Goal: Transaction & Acquisition: Purchase product/service

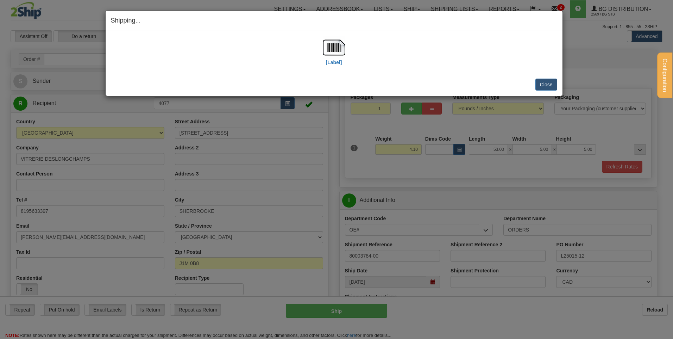
select select "2"
select select "QC"
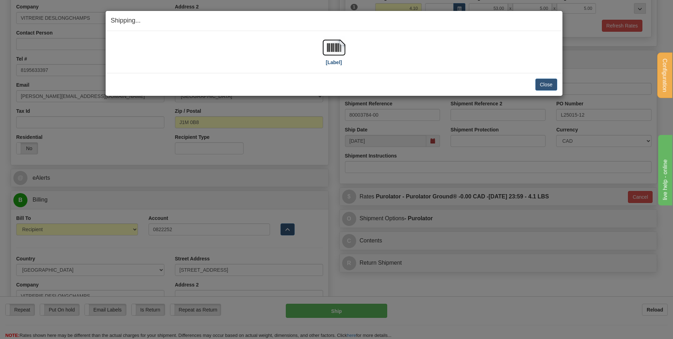
scroll to position [141, 0]
click at [547, 88] on button "Close" at bounding box center [546, 84] width 22 height 12
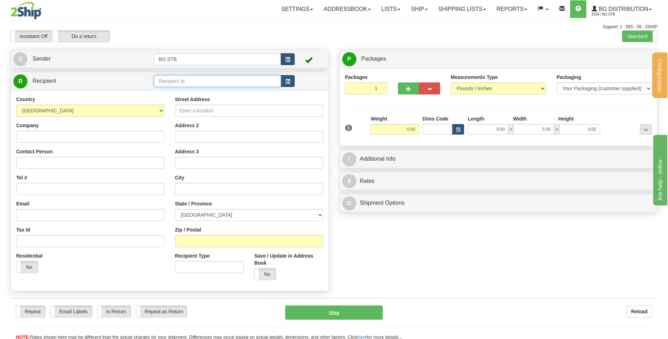
click at [181, 84] on input "text" at bounding box center [217, 81] width 127 height 12
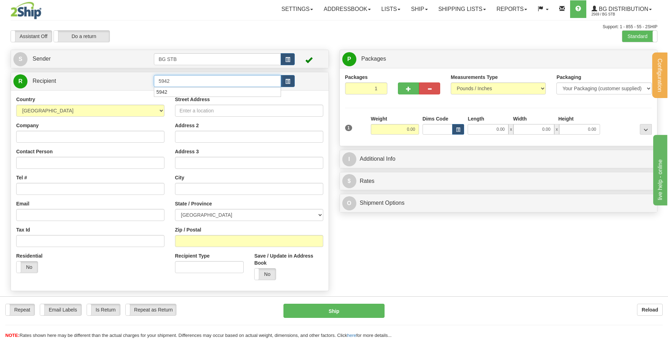
type input "5942"
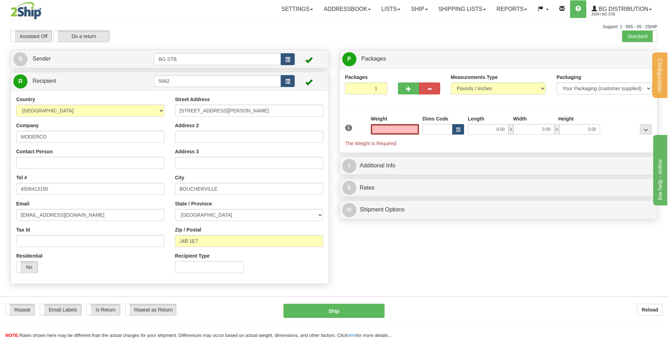
type input "0.00"
drag, startPoint x: 183, startPoint y: 82, endPoint x: 95, endPoint y: 79, distance: 88.4
click at [113, 80] on tr "R Recipient 5942" at bounding box center [169, 81] width 313 height 14
click at [185, 86] on input "5942" at bounding box center [217, 81] width 127 height 12
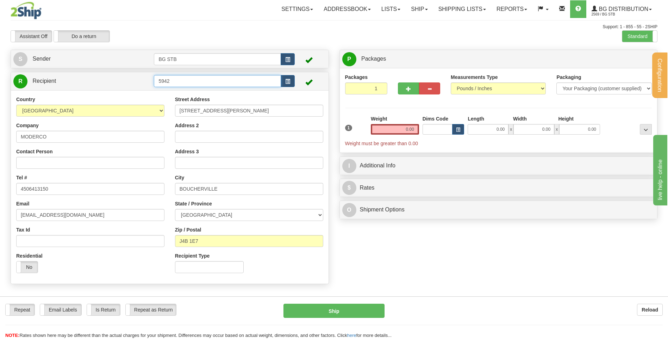
click at [185, 86] on input "5942" at bounding box center [217, 81] width 127 height 12
type input "60032"
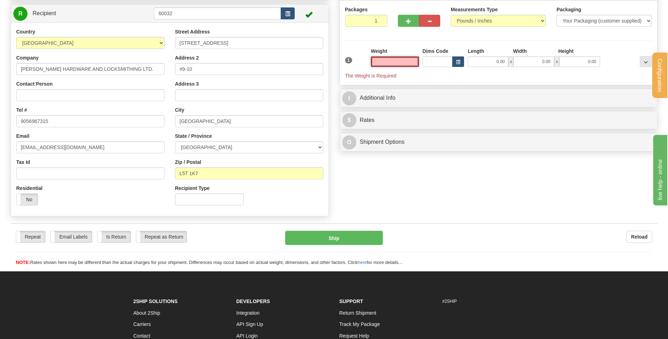
scroll to position [70, 0]
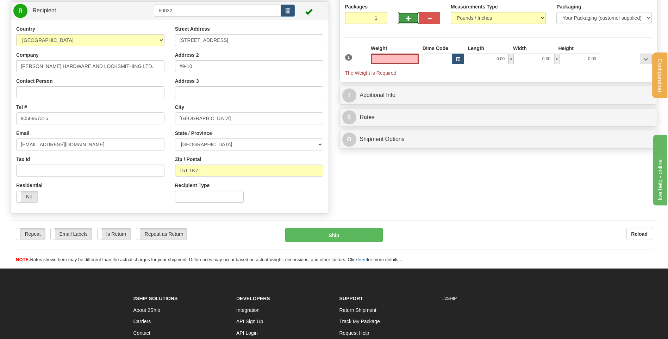
type input "0.00"
click at [407, 16] on span "button" at bounding box center [408, 18] width 5 height 5
type input "2"
click at [413, 57] on input "0.00" at bounding box center [395, 58] width 48 height 11
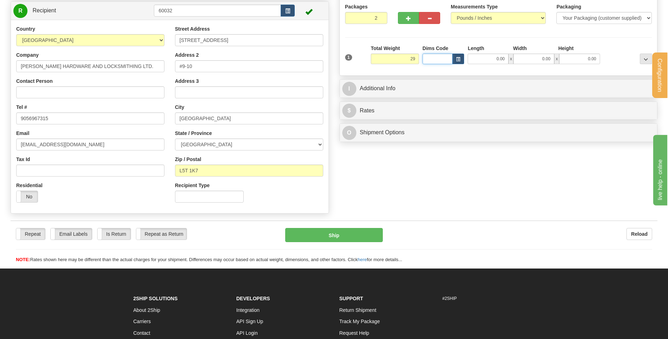
type input "29.00"
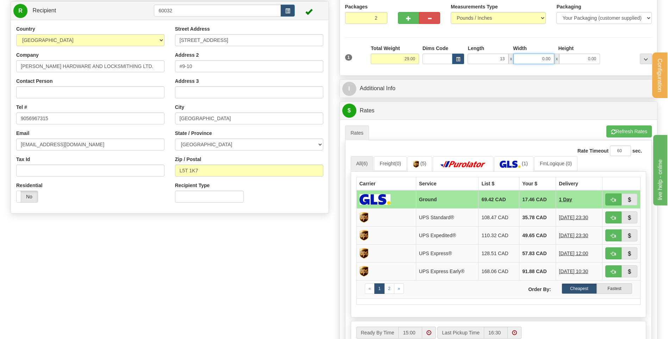
type input "13.00"
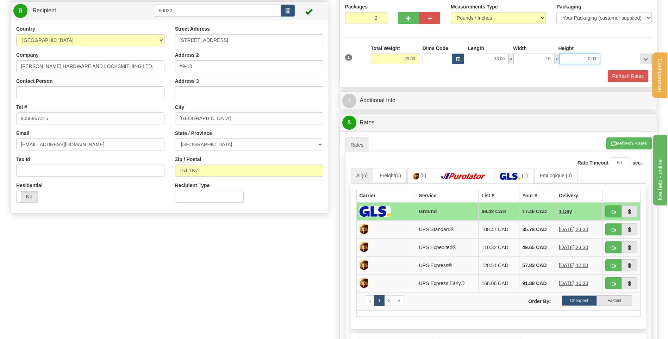
type input "10.00"
type input "9.00"
click at [615, 53] on div at bounding box center [627, 54] width 52 height 19
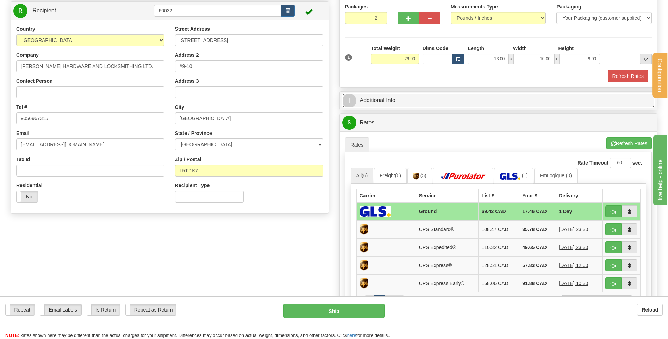
click at [388, 101] on link "I Additional Info" at bounding box center [498, 100] width 313 height 14
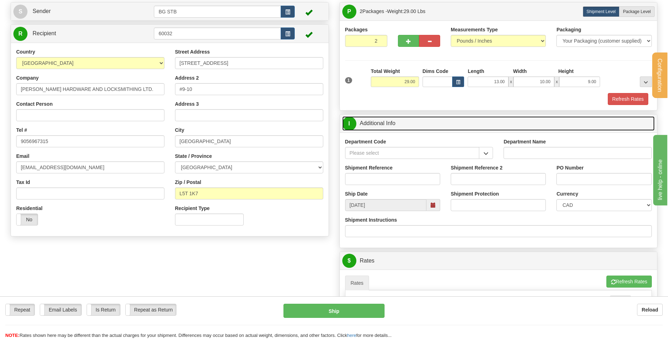
scroll to position [35, 0]
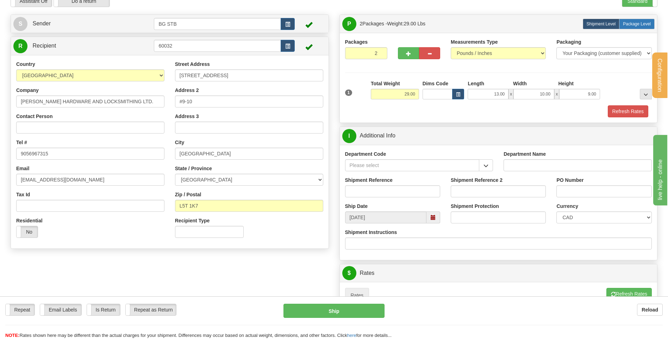
click at [641, 23] on span "Package Level" at bounding box center [637, 23] width 28 height 5
radio input "true"
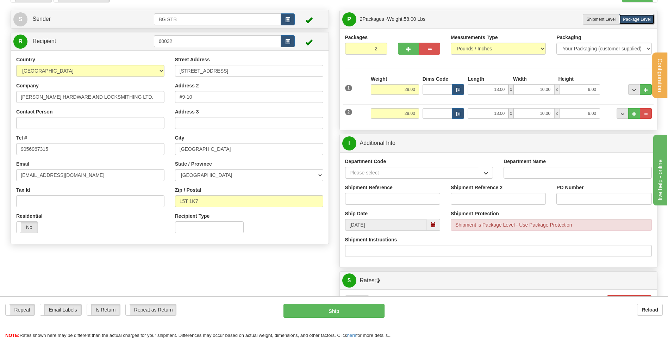
scroll to position [106, 0]
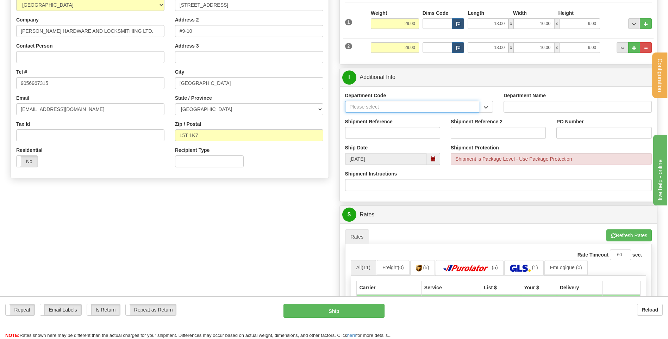
click at [418, 107] on input "Department Code" at bounding box center [412, 107] width 134 height 12
click at [487, 103] on button "button" at bounding box center [486, 107] width 14 height 12
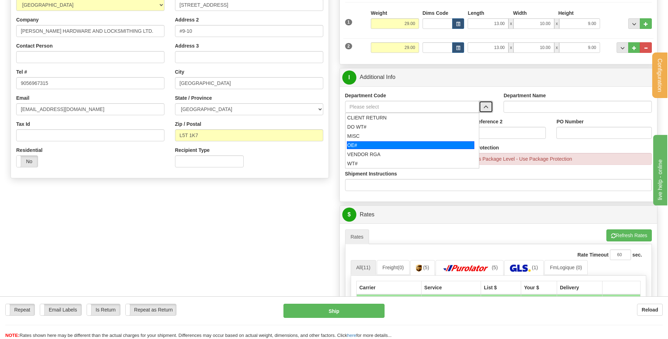
click at [366, 140] on li "OE#" at bounding box center [412, 144] width 134 height 9
type input "OE#"
type input "ORDERS"
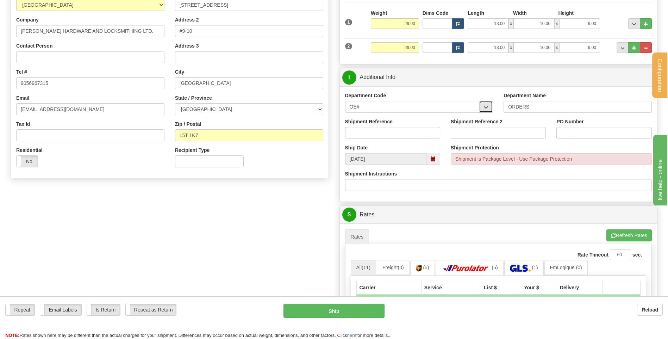
click at [483, 106] on button "button" at bounding box center [486, 107] width 14 height 12
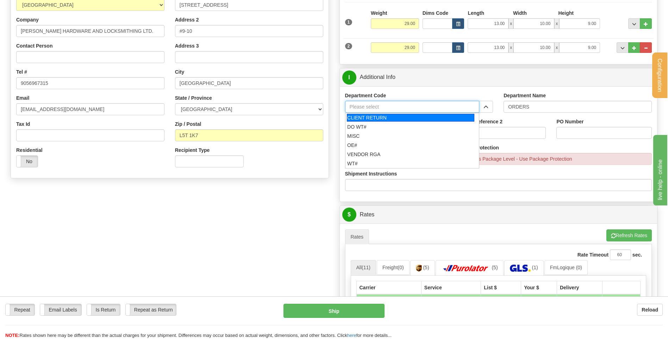
drag, startPoint x: 443, startPoint y: 111, endPoint x: 372, endPoint y: 107, distance: 71.6
click at [364, 105] on input "Department Code" at bounding box center [412, 107] width 134 height 12
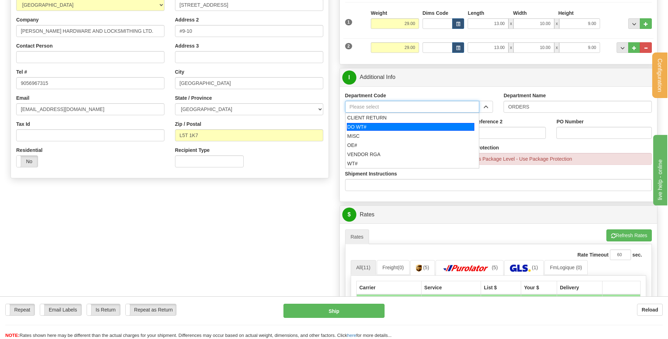
click at [366, 130] on div "DO WT#" at bounding box center [410, 127] width 127 height 8
type input "DO WT#"
type input "DIRECT ORDERS"
type input "DO WT#"
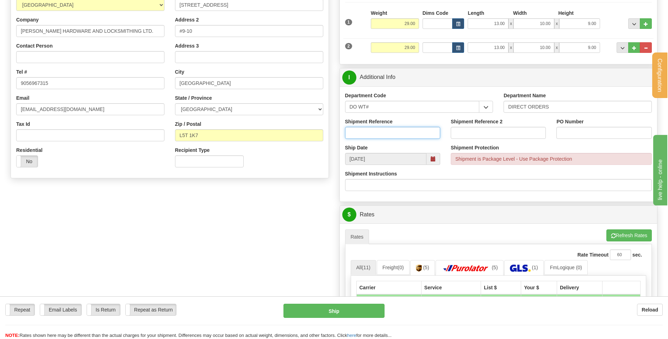
drag, startPoint x: 359, startPoint y: 132, endPoint x: 364, endPoint y: 132, distance: 4.6
click at [359, 132] on input "Shipment Reference" at bounding box center [392, 133] width 95 height 12
click at [354, 131] on input "184609-00" at bounding box center [392, 133] width 95 height 12
type input "164609-00"
click at [597, 134] on input "PO Number" at bounding box center [603, 133] width 95 height 12
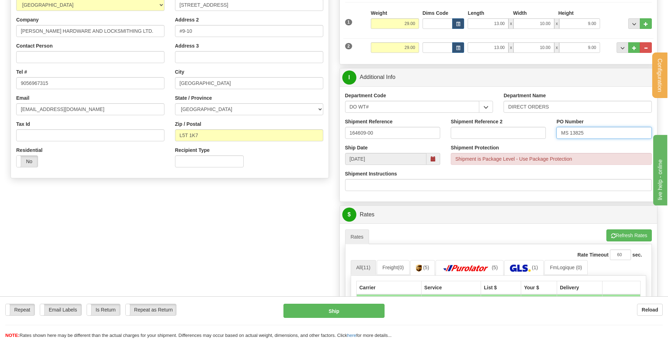
click at [575, 134] on input "MS 13825" at bounding box center [603, 133] width 95 height 12
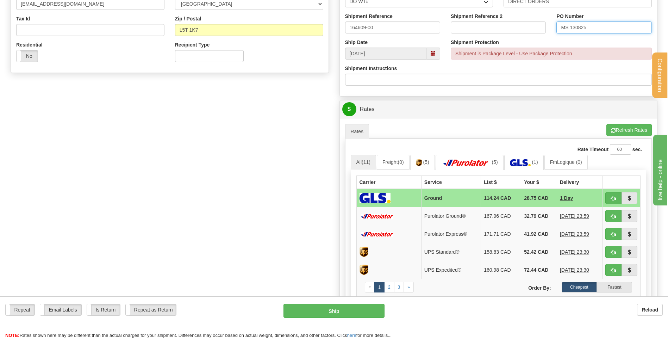
scroll to position [211, 0]
type input "MS 130825"
click at [613, 200] on span "button" at bounding box center [613, 198] width 5 height 5
type input "1"
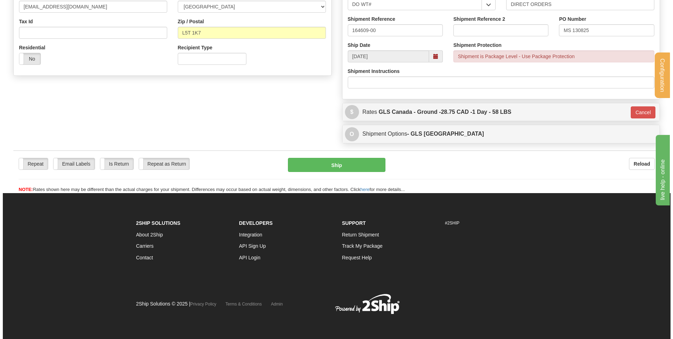
scroll to position [208, 0]
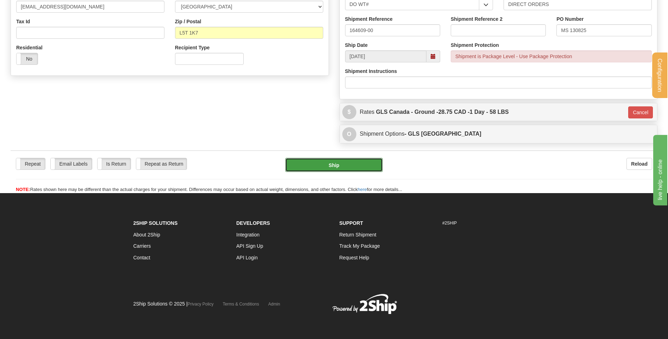
click at [340, 163] on button "Ship" at bounding box center [333, 165] width 97 height 14
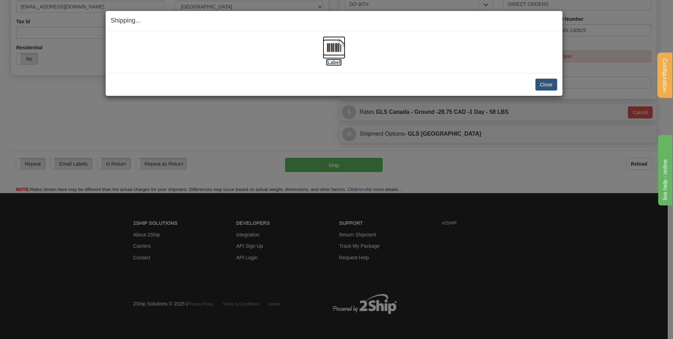
click at [338, 54] on img at bounding box center [334, 47] width 23 height 23
click at [541, 87] on button "Close" at bounding box center [546, 84] width 22 height 12
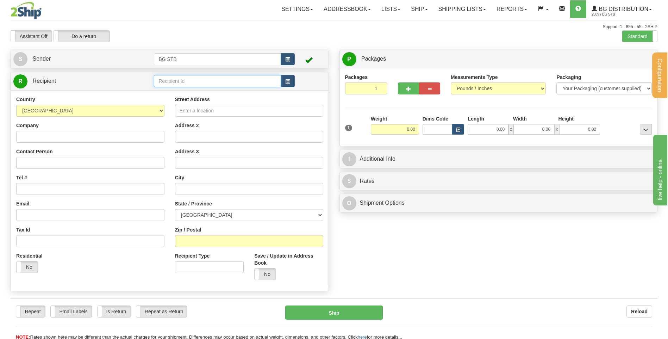
click at [235, 82] on input "text" at bounding box center [217, 81] width 127 height 12
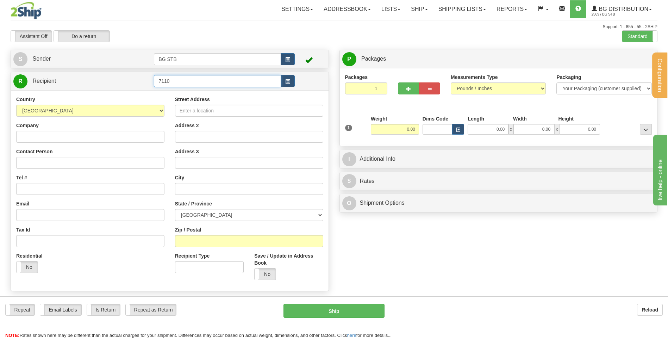
type input "7110"
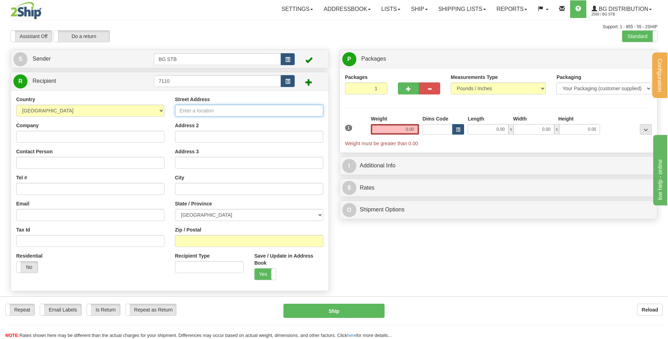
click at [213, 107] on input "Street Address" at bounding box center [249, 111] width 148 height 12
type input "795 RUE DES CASCADES OUEST"
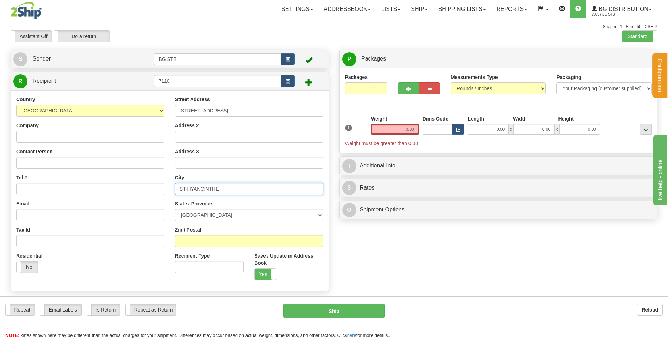
type input "ST-HYANCINTHE"
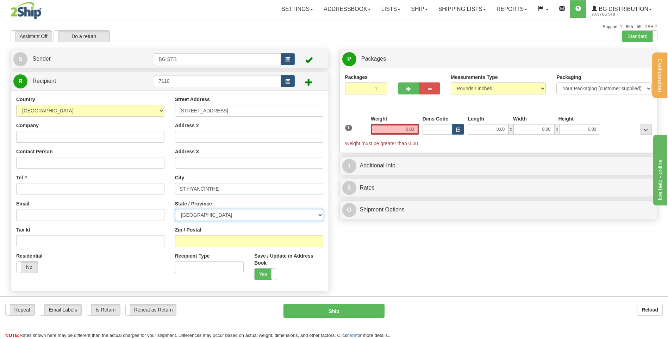
click at [180, 219] on select "ALBERTA BRITISH COLUMBIA MANITOBA NEW BRUNSWICK NEWFOUNDLAND NOVA SCOTIA NUNAVU…" at bounding box center [249, 215] width 148 height 12
select select "QC"
click at [175, 209] on select "ALBERTA BRITISH COLUMBIA MANITOBA NEW BRUNSWICK NEWFOUNDLAND NOVA SCOTIA NUNAVU…" at bounding box center [249, 215] width 148 height 12
click at [211, 246] on input "Zip / Postal" at bounding box center [249, 241] width 148 height 12
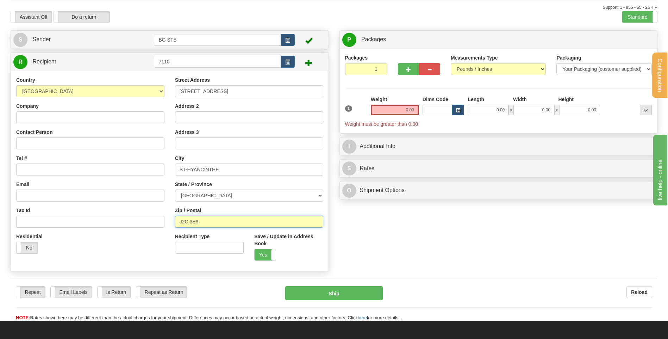
scroll to position [35, 0]
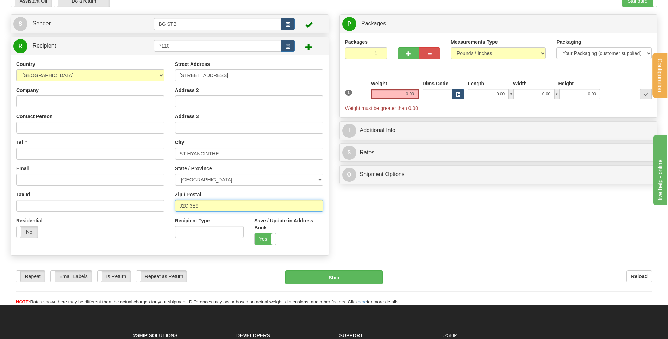
type input "J2C 3E9"
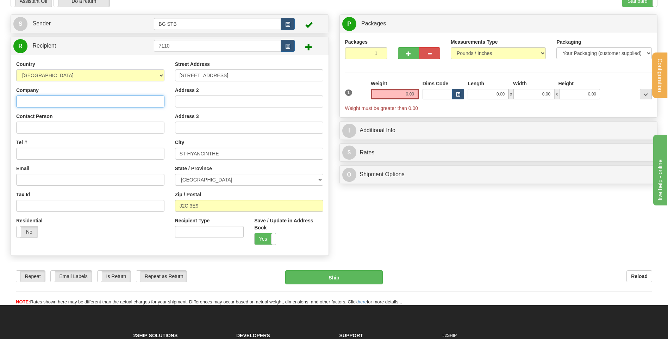
click at [52, 103] on input "Company" at bounding box center [90, 101] width 148 height 12
type input "INGENUIS INC"
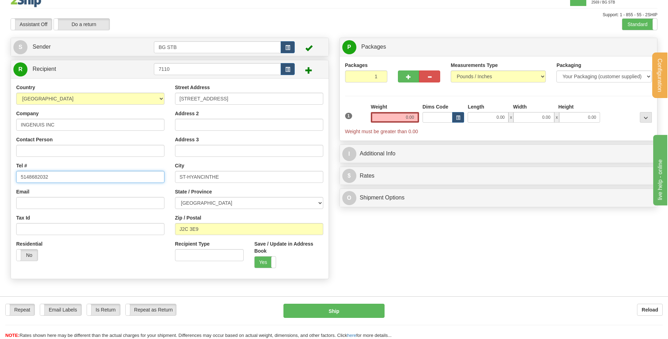
scroll to position [0, 0]
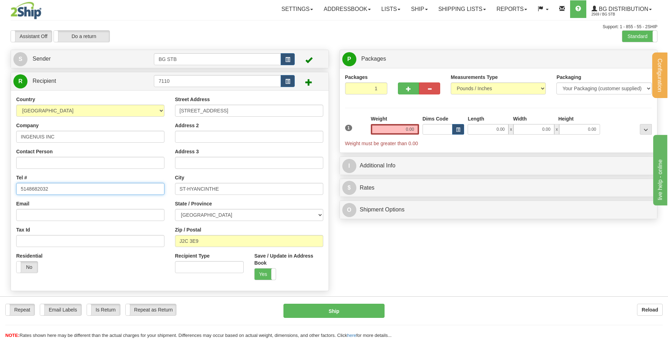
type input "5148682032"
click at [414, 127] on input "0.00" at bounding box center [395, 129] width 48 height 11
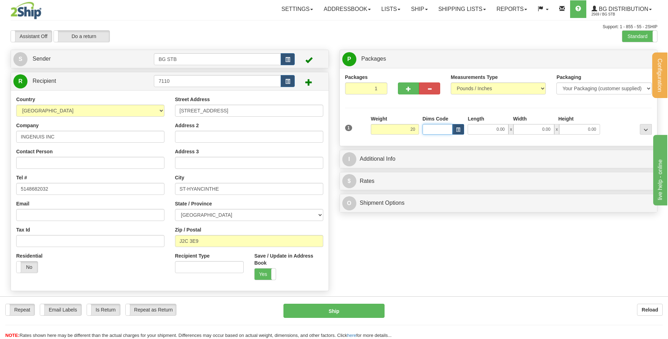
type input "20.00"
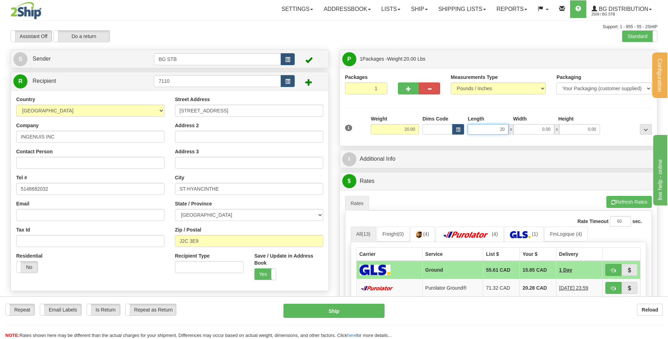
type input "20.00"
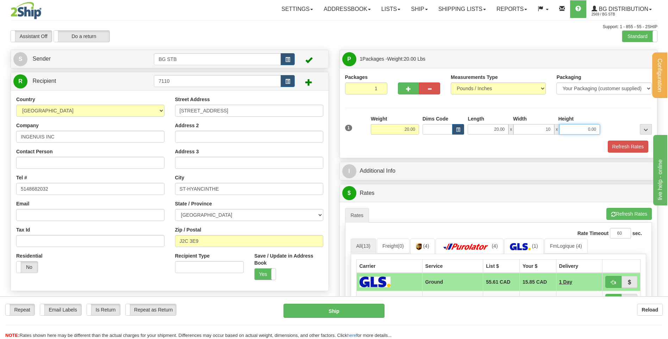
type input "10.00"
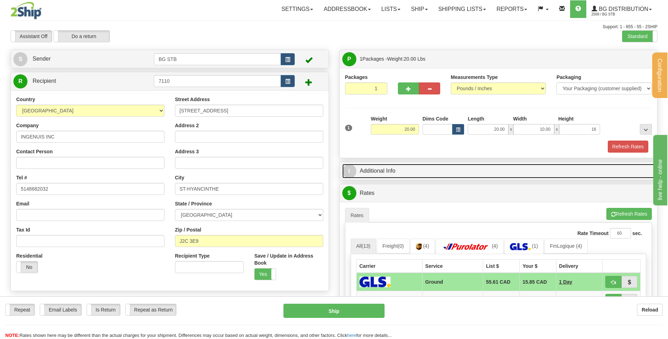
type input "16.00"
click at [375, 171] on link "I Additional Info" at bounding box center [498, 171] width 313 height 14
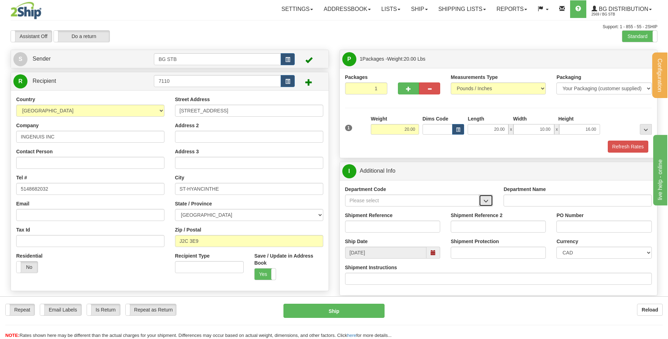
click at [482, 200] on button "button" at bounding box center [486, 200] width 14 height 12
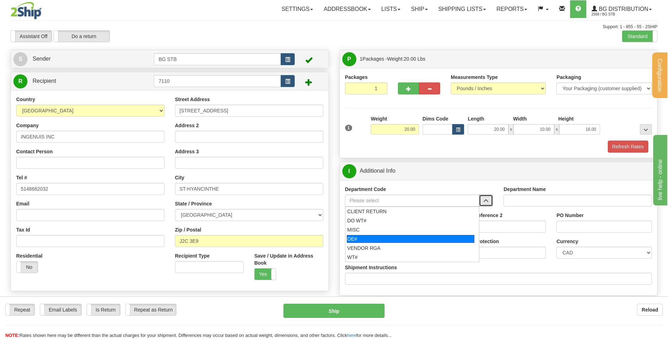
click at [411, 238] on div "OE#" at bounding box center [410, 239] width 127 height 8
type input "OE#"
type input "ORDERS"
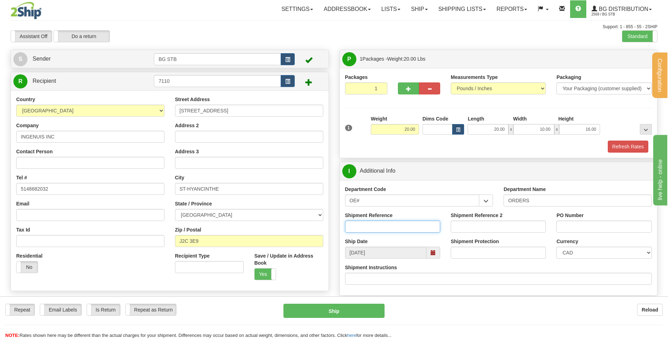
click at [372, 224] on input "Shipment Reference" at bounding box center [392, 226] width 95 height 12
type input "80004535-00"
click at [575, 228] on input "PO Number" at bounding box center [603, 226] width 95 height 12
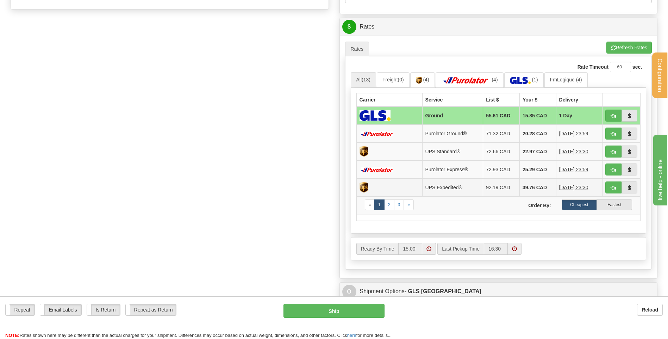
scroll to position [282, 0]
type input "3770 SUITE"
click at [609, 114] on button "button" at bounding box center [613, 115] width 16 height 12
type input "1"
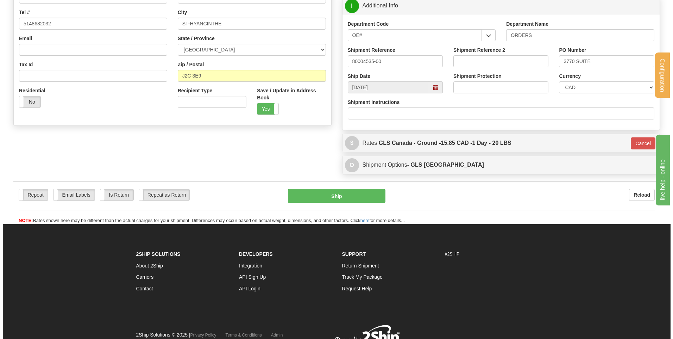
scroll to position [91, 0]
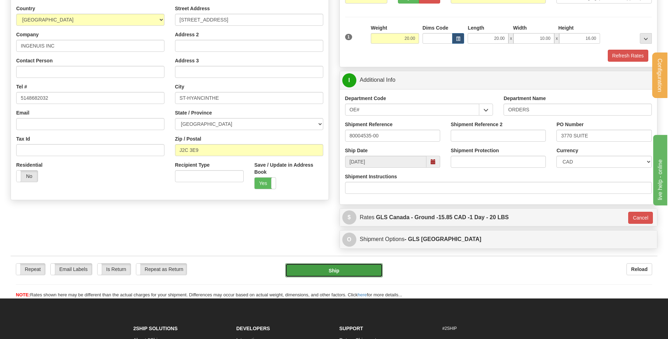
click at [348, 267] on button "Ship" at bounding box center [333, 270] width 97 height 14
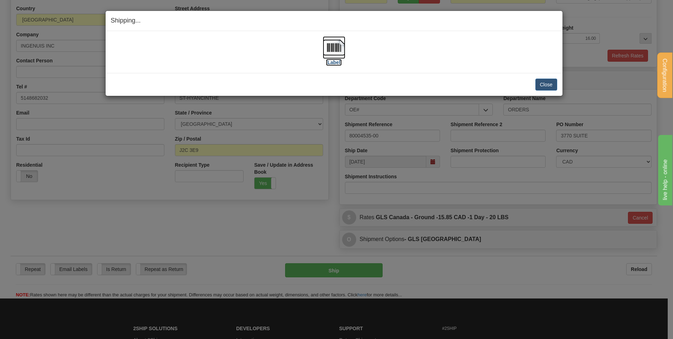
click at [327, 62] on label "[Label]" at bounding box center [334, 62] width 16 height 7
drag, startPoint x: 530, startPoint y: 78, endPoint x: 554, endPoint y: 88, distance: 25.8
click at [540, 84] on div "Close Cancel" at bounding box center [334, 84] width 446 height 12
click at [554, 88] on button "Close" at bounding box center [546, 84] width 22 height 12
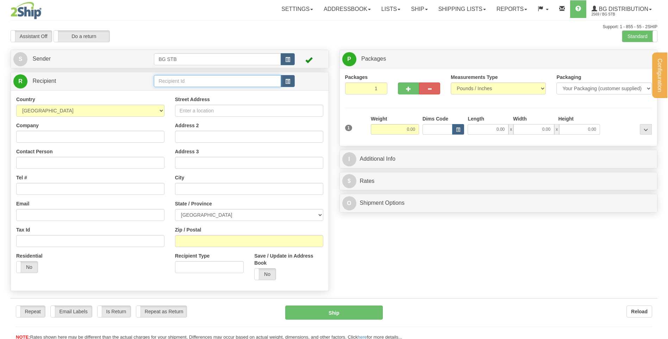
click at [197, 81] on input "text" at bounding box center [217, 81] width 127 height 12
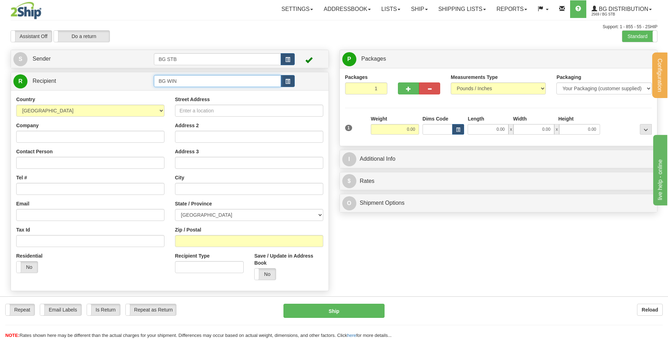
type input "BG WIN"
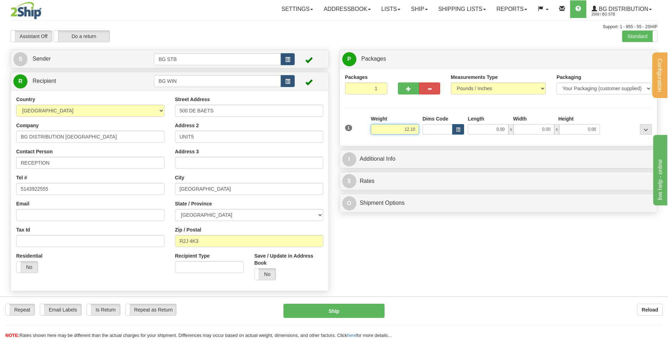
type input "12.10"
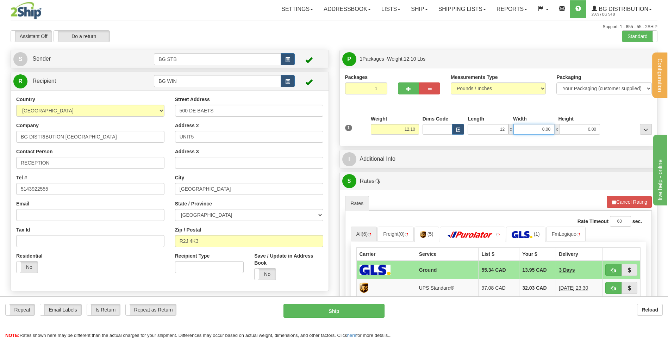
type input "12.00"
type input "8.00"
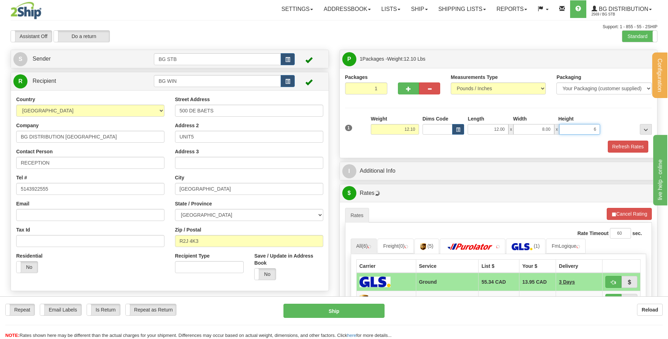
type input "6"
type input "6.00"
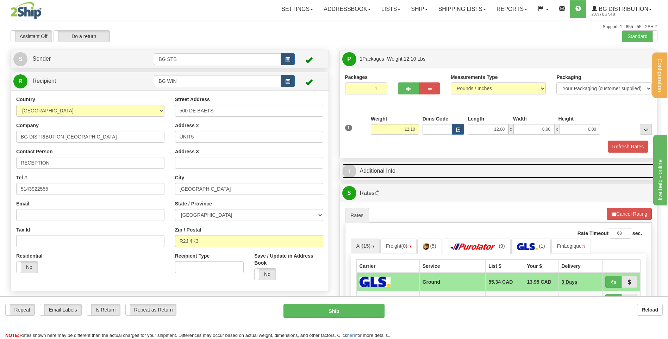
click at [406, 175] on link "I Additional Info" at bounding box center [498, 171] width 313 height 14
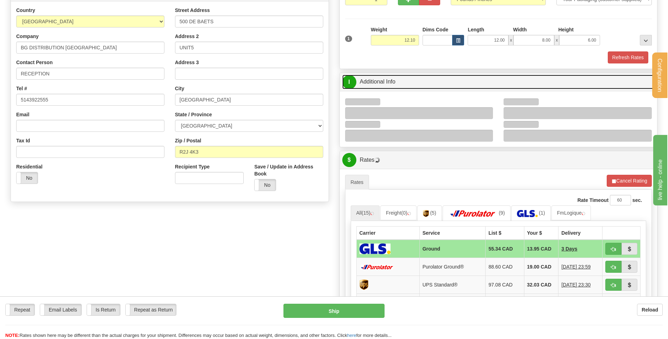
scroll to position [141, 0]
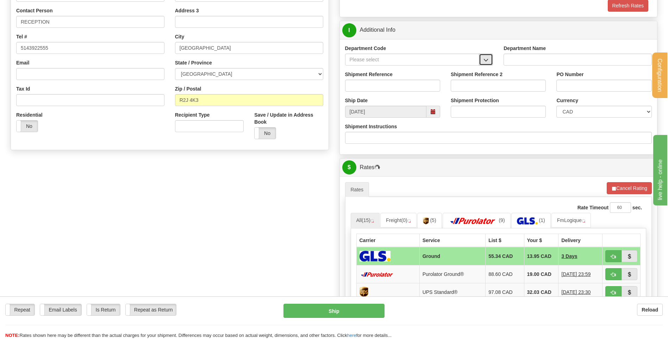
click at [490, 56] on button "button" at bounding box center [486, 59] width 14 height 12
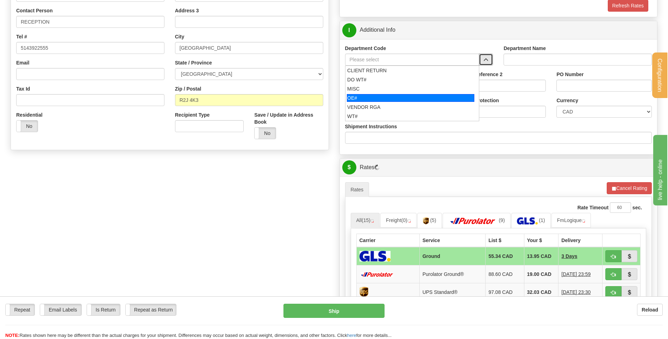
click at [397, 95] on div "OE#" at bounding box center [410, 98] width 127 height 8
type input "OE#"
type input "ORDERS"
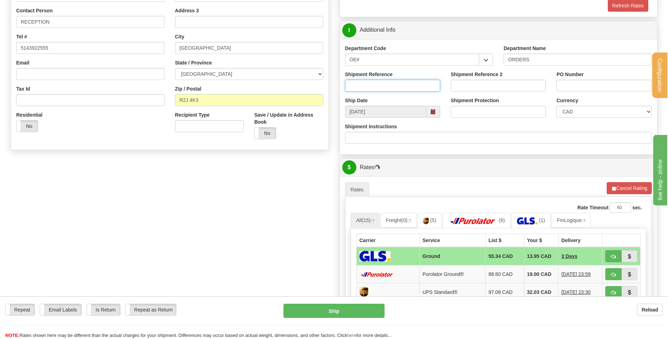
click at [396, 90] on input "Shipment Reference" at bounding box center [392, 86] width 95 height 12
drag, startPoint x: 358, startPoint y: 58, endPoint x: 261, endPoint y: 67, distance: 97.2
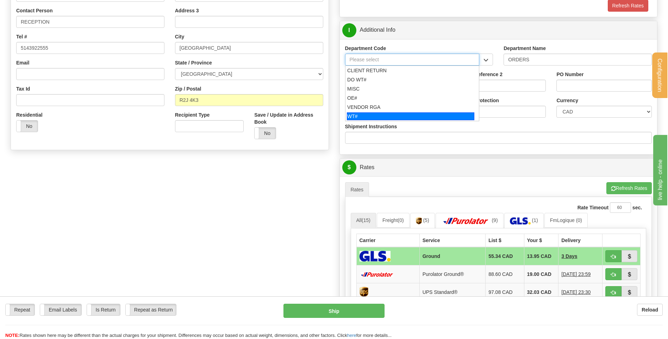
click at [388, 117] on div "WT#" at bounding box center [410, 116] width 127 height 8
type input "WT#"
type input "WAREHOUSE TRANSFERS"
type input "WT#"
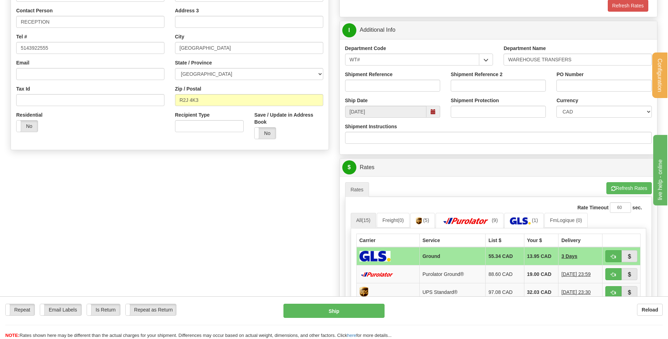
click at [388, 92] on div "Shipment Reference" at bounding box center [393, 84] width 106 height 26
click at [390, 85] on input "Shipment Reference" at bounding box center [392, 86] width 95 height 12
type input "164611-00"
click at [585, 85] on input "PO Number" at bounding box center [603, 86] width 95 height 12
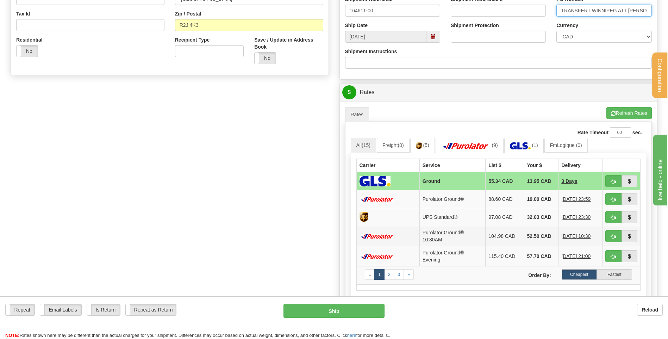
scroll to position [282, 0]
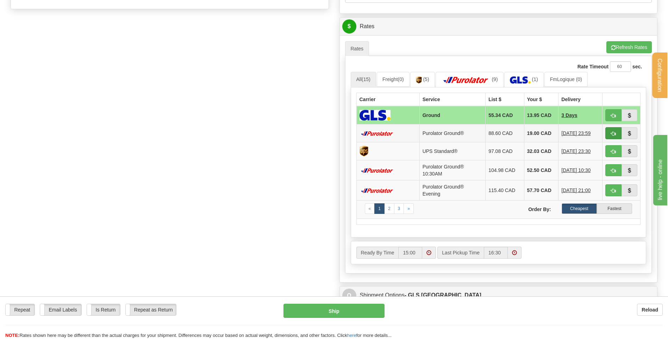
type input "TRANSFERT WINNIPEG ATT RANDY"
click at [614, 132] on span "button" at bounding box center [613, 133] width 5 height 5
type input "260"
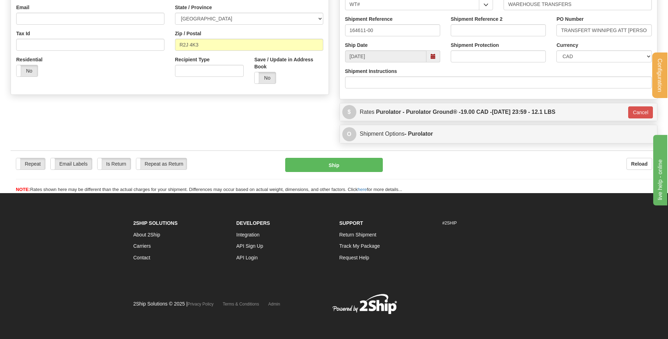
scroll to position [196, 0]
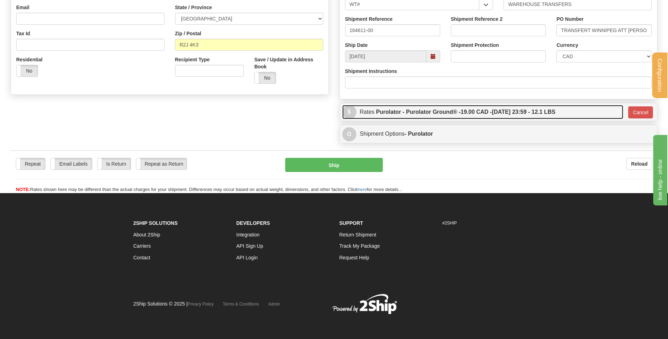
click at [480, 112] on span "19.00 CAD -" at bounding box center [475, 112] width 31 height 6
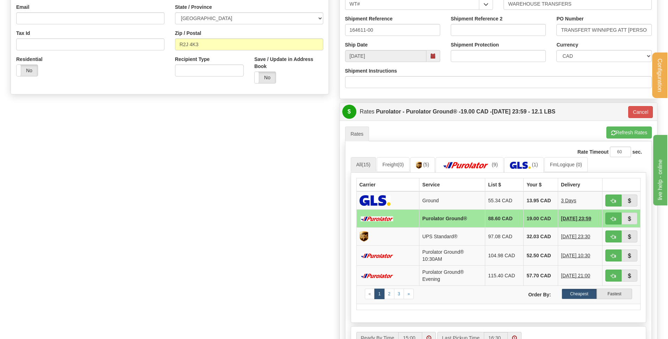
click at [479, 155] on div "Rate Timeout 60 sec. 260" at bounding box center [499, 151] width 296 height 11
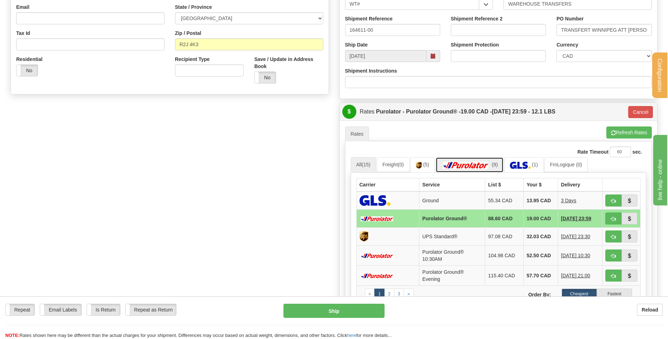
click at [477, 163] on img at bounding box center [465, 165] width 49 height 7
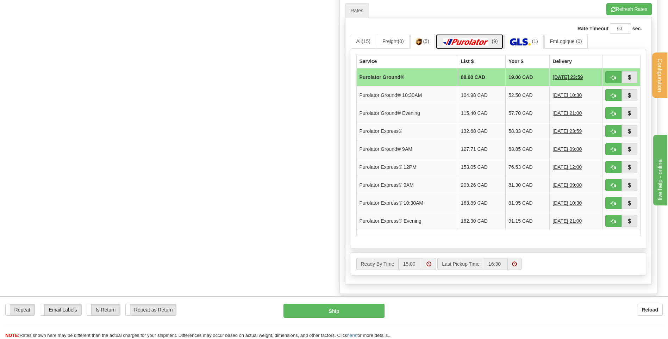
scroll to position [337, 0]
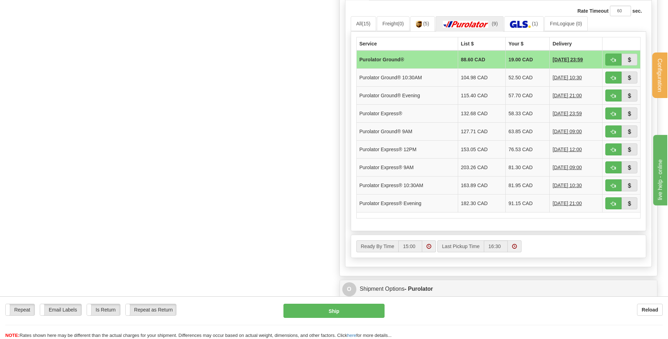
drag, startPoint x: 278, startPoint y: 246, endPoint x: 330, endPoint y: 238, distance: 53.5
click at [278, 246] on div "Create a label for the return Create Pickup Without Label S" at bounding box center [333, 6] width 657 height 589
drag, startPoint x: 619, startPoint y: 61, endPoint x: 582, endPoint y: 73, distance: 38.5
click at [618, 61] on button "button" at bounding box center [613, 59] width 16 height 12
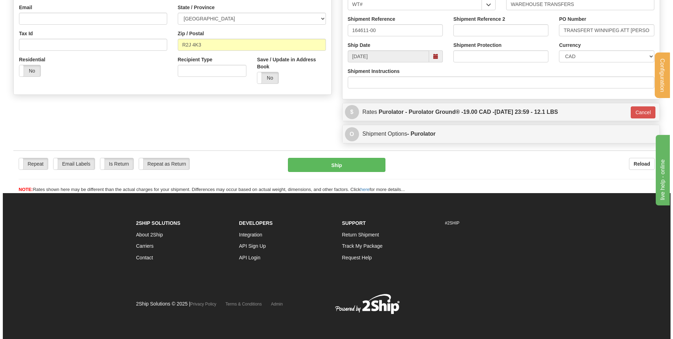
scroll to position [196, 0]
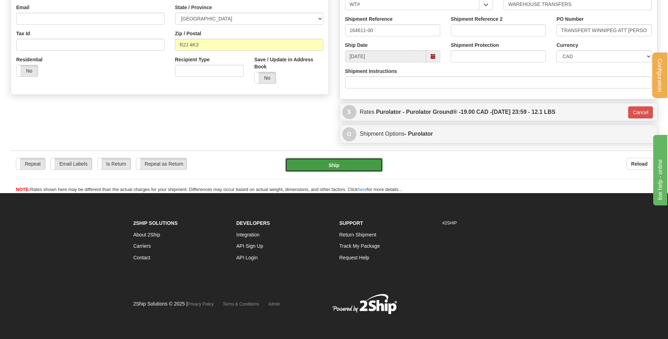
click at [320, 159] on button "Ship" at bounding box center [333, 165] width 97 height 14
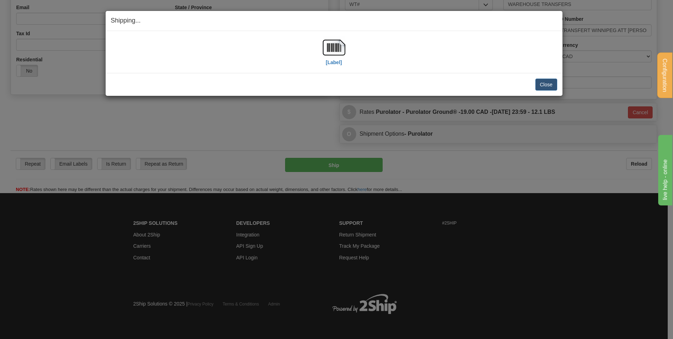
click at [321, 44] on div "[Label]" at bounding box center [334, 51] width 446 height 31
click at [330, 53] on img at bounding box center [334, 47] width 23 height 23
click at [554, 84] on button "Close" at bounding box center [546, 84] width 22 height 12
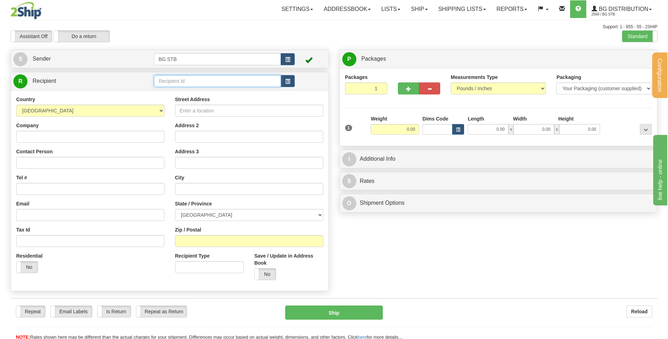
click at [208, 80] on input "text" at bounding box center [217, 81] width 127 height 12
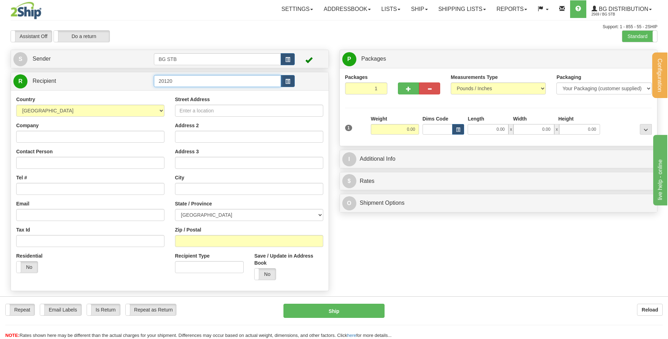
type input "20120"
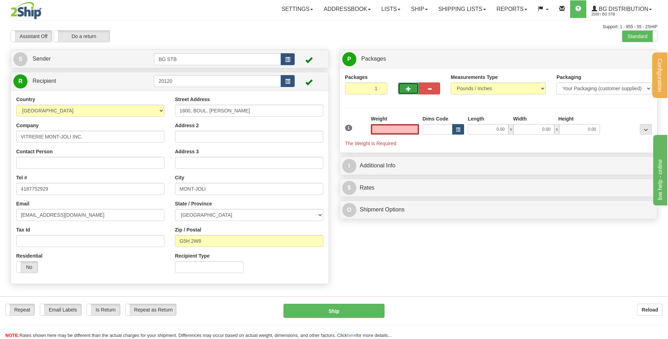
type input "0.00"
click at [411, 88] on button "button" at bounding box center [408, 88] width 21 height 12
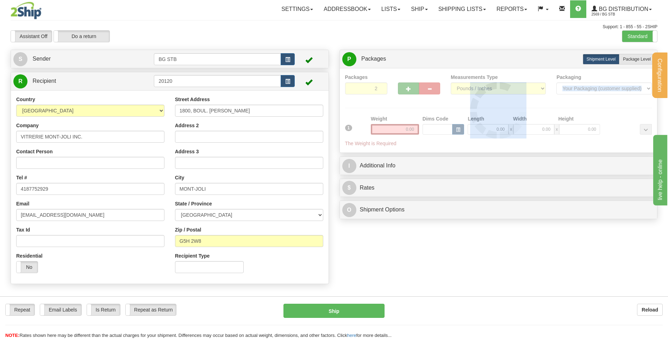
click at [411, 88] on div at bounding box center [498, 111] width 307 height 74
click at [411, 88] on div "Packages 2 1 Measurements Type" at bounding box center [498, 111] width 307 height 74
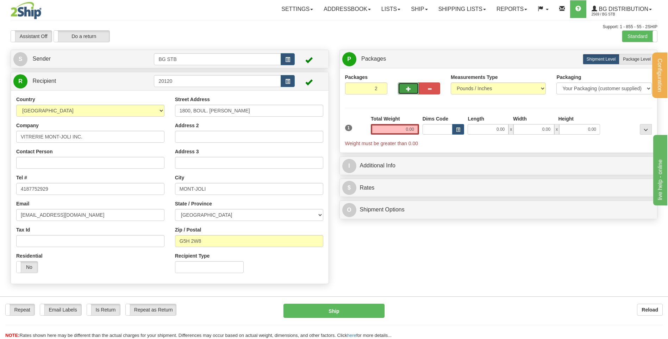
click at [410, 88] on span "button" at bounding box center [408, 89] width 5 height 5
click at [404, 86] on button "button" at bounding box center [408, 88] width 21 height 12
type input "4"
click at [409, 131] on input "0.00" at bounding box center [395, 129] width 48 height 11
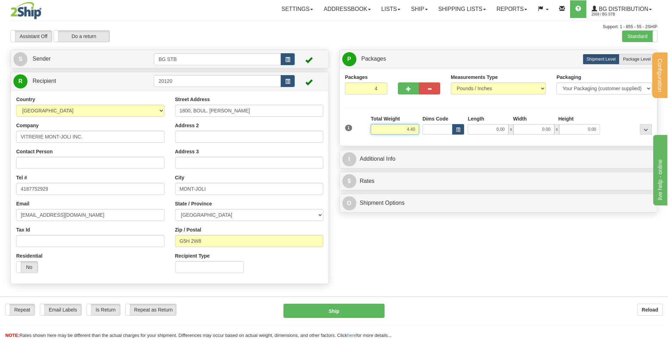
type input "4.40"
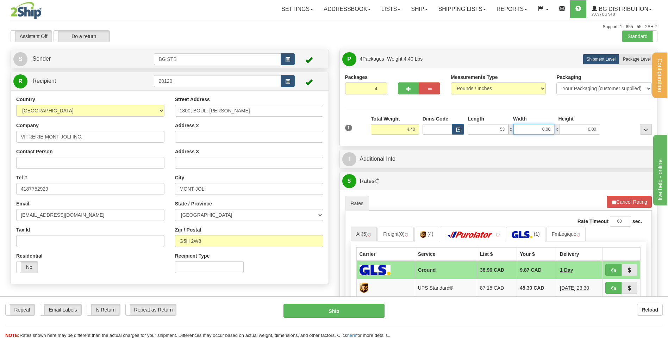
type input "53.00"
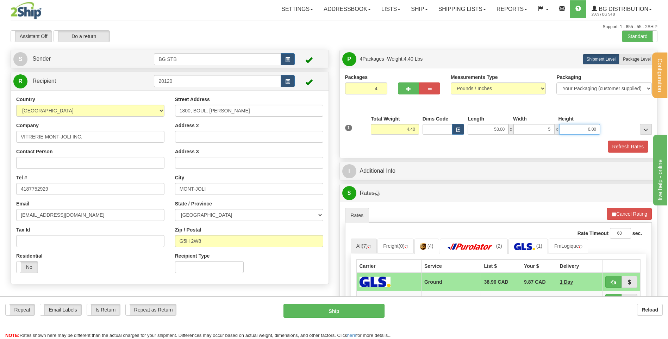
type input "5.00"
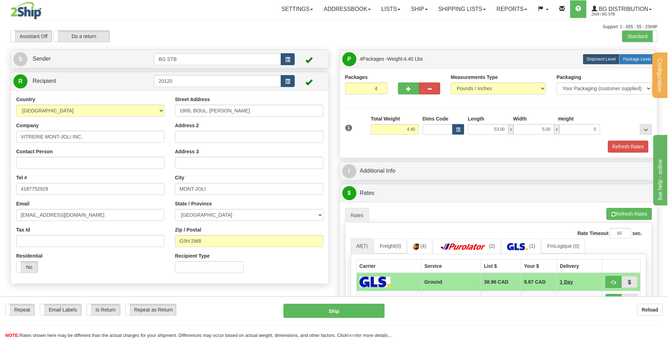
type input "5.00"
click at [642, 56] on label "Package Level Pack.." at bounding box center [637, 59] width 36 height 11
radio input "true"
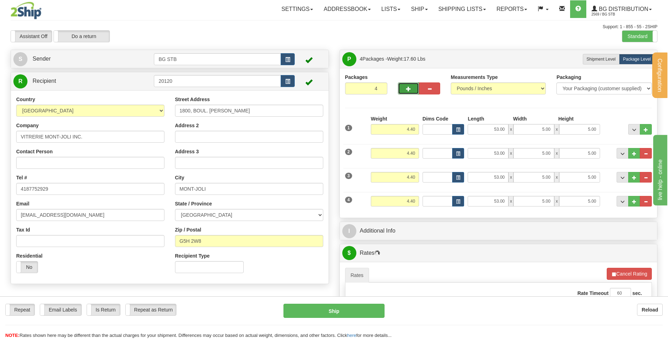
click at [403, 87] on button "button" at bounding box center [408, 88] width 21 height 12
type input "5"
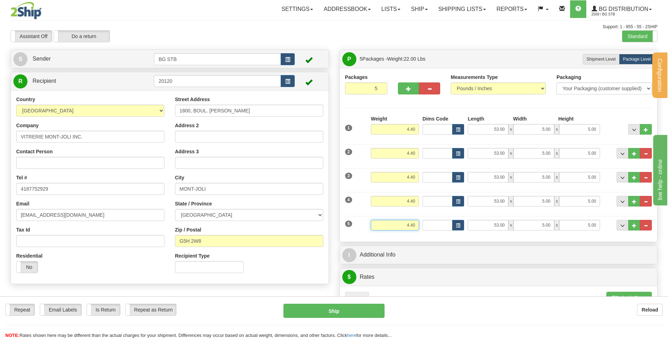
drag, startPoint x: 415, startPoint y: 224, endPoint x: 394, endPoint y: 239, distance: 25.7
click at [394, 239] on div "Packages 5 5 Measurements Type" at bounding box center [498, 155] width 317 height 174
type input "3.00"
type input "9.00"
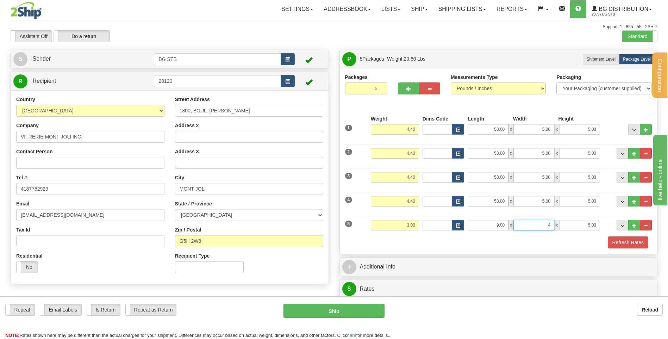
type input "4.00"
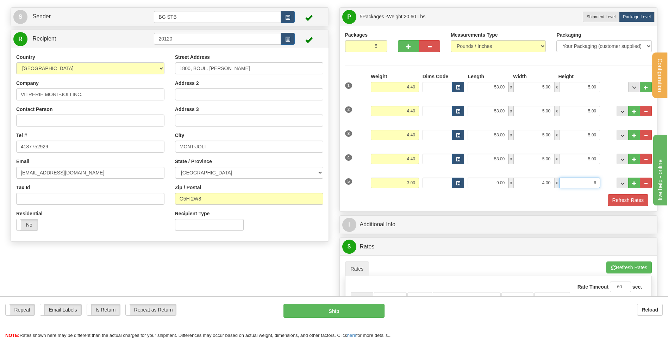
scroll to position [70, 0]
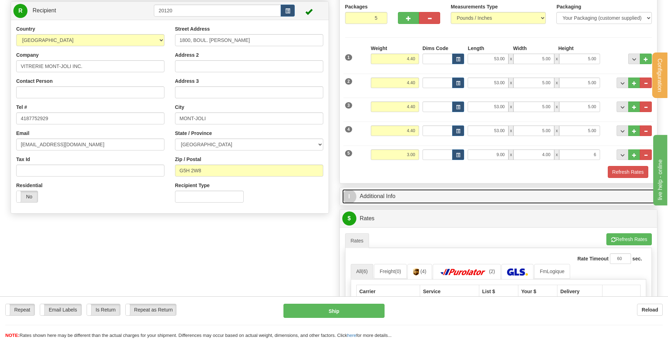
type input "6.00"
click at [379, 200] on link "I Additional Info" at bounding box center [498, 196] width 313 height 14
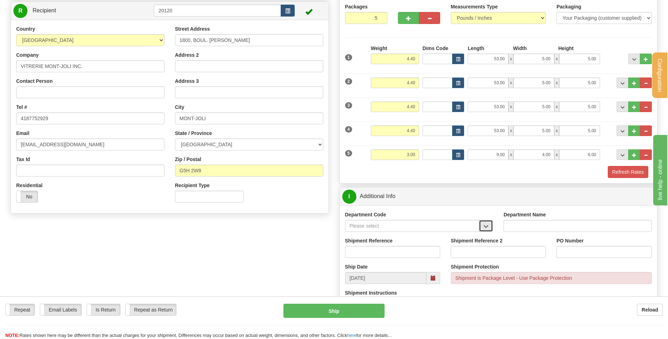
click at [485, 225] on span "button" at bounding box center [485, 226] width 5 height 5
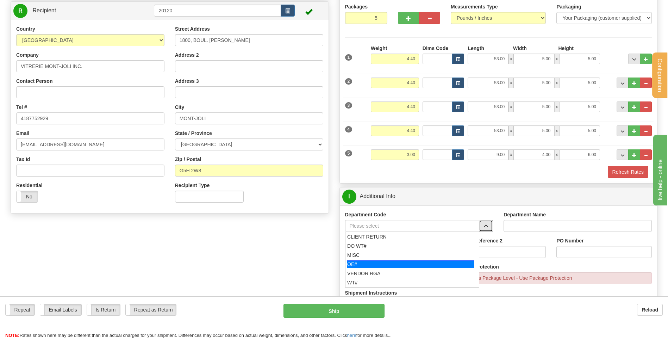
click at [416, 262] on div "OE#" at bounding box center [410, 264] width 127 height 8
type input "OE#"
type input "ORDERS"
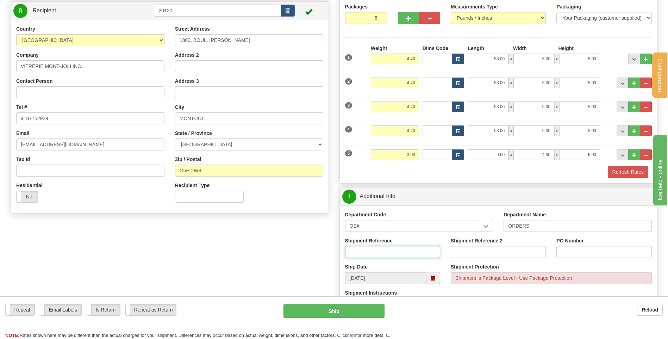
click at [412, 256] on input "Shipment Reference" at bounding box center [392, 252] width 95 height 12
type input "80004549-00"
type input "a"
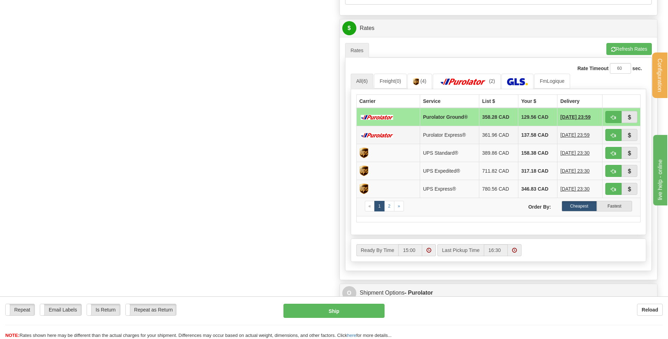
scroll to position [458, 0]
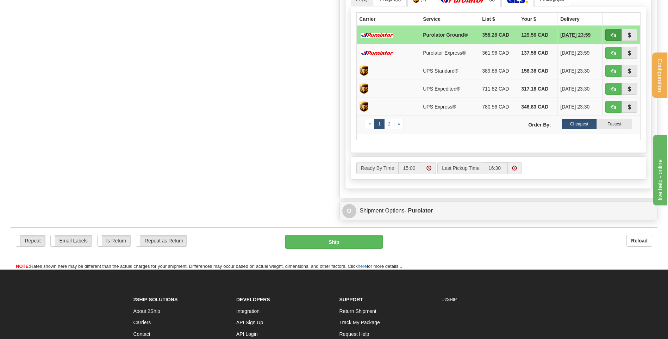
type input "A-14803"
click at [607, 34] on button "button" at bounding box center [613, 35] width 16 height 12
type input "260"
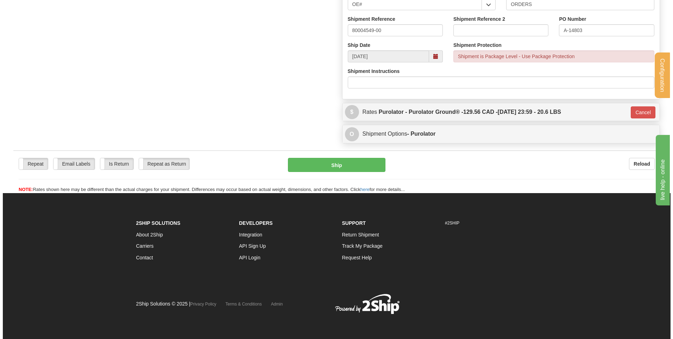
scroll to position [292, 0]
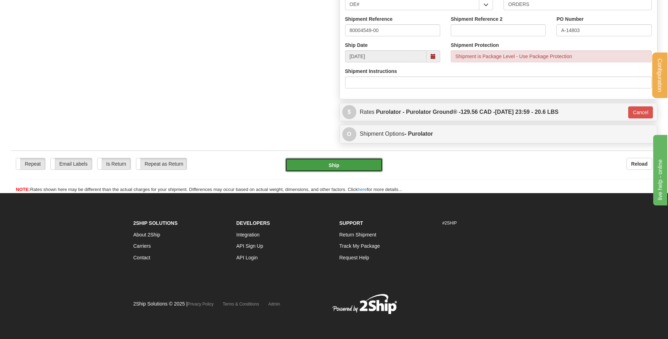
click at [364, 165] on button "Ship" at bounding box center [333, 165] width 97 height 14
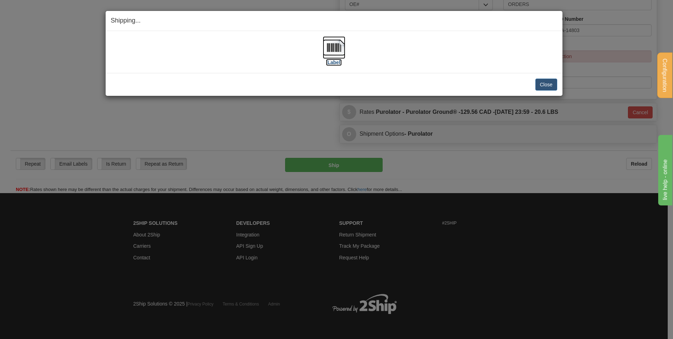
click at [334, 64] on label "[Label]" at bounding box center [334, 62] width 16 height 7
click at [553, 79] on button "Close" at bounding box center [546, 84] width 22 height 12
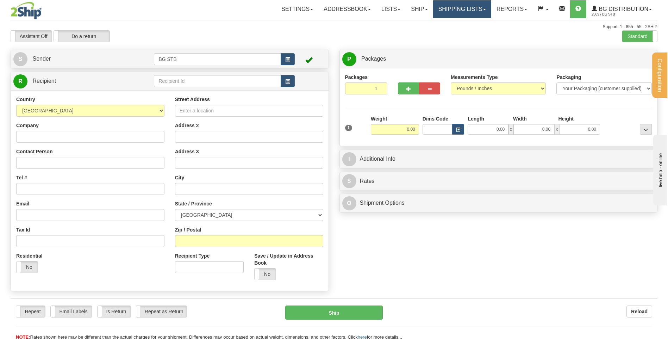
click at [457, 11] on link "Shipping lists" at bounding box center [462, 9] width 58 height 18
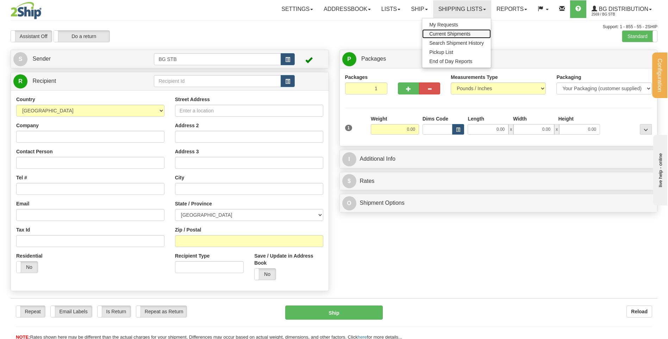
click at [458, 33] on span "Current Shipments" at bounding box center [449, 34] width 41 height 6
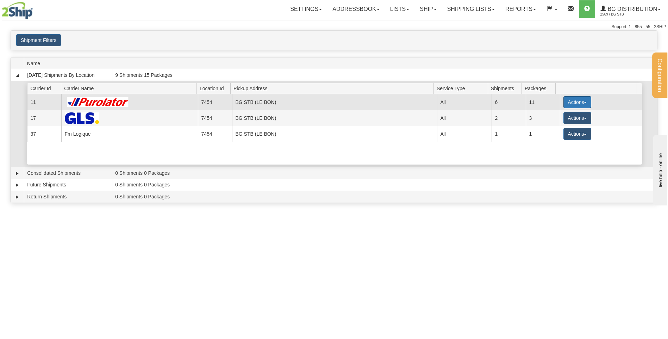
click at [571, 103] on button "Actions" at bounding box center [577, 102] width 28 height 12
click at [563, 114] on link "Details" at bounding box center [562, 115] width 56 height 9
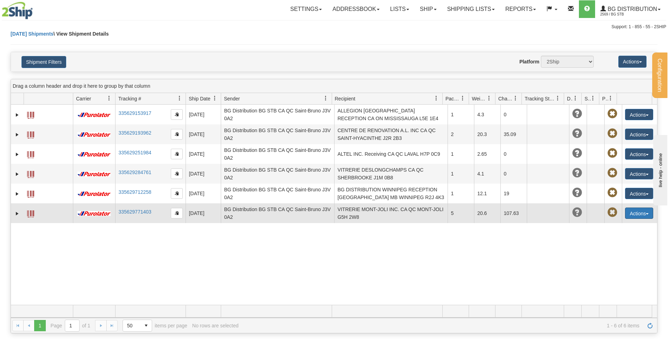
click at [632, 214] on button "Actions" at bounding box center [639, 212] width 28 height 11
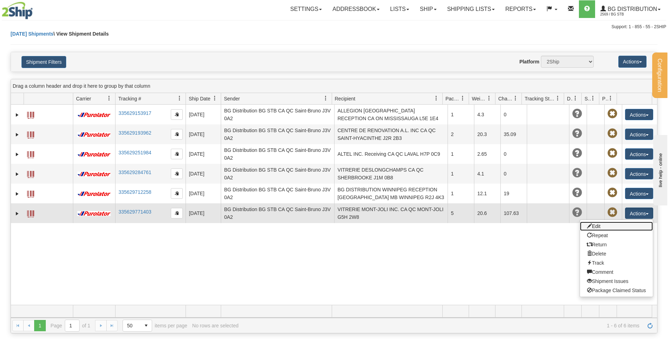
click at [605, 225] on link "Edit" at bounding box center [616, 225] width 73 height 9
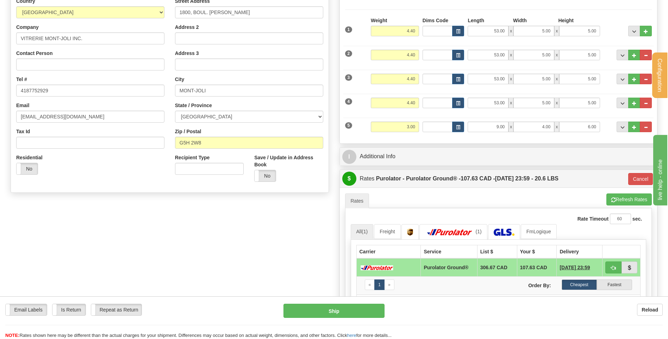
scroll to position [35, 0]
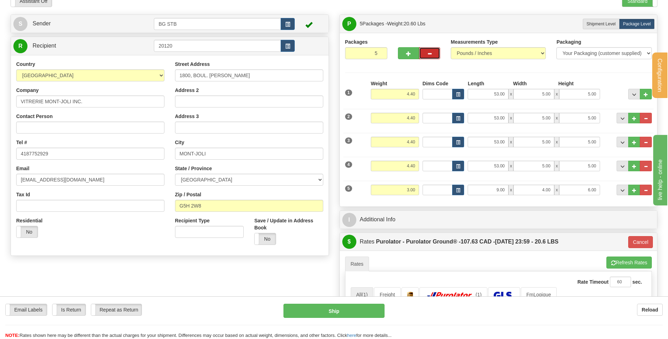
click at [428, 56] on span "button" at bounding box center [429, 53] width 5 height 5
type input "4"
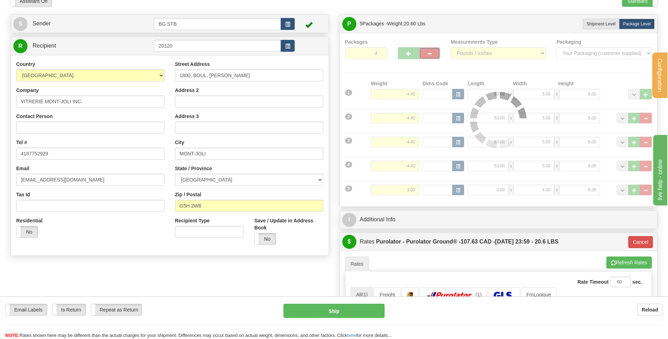
type input "260"
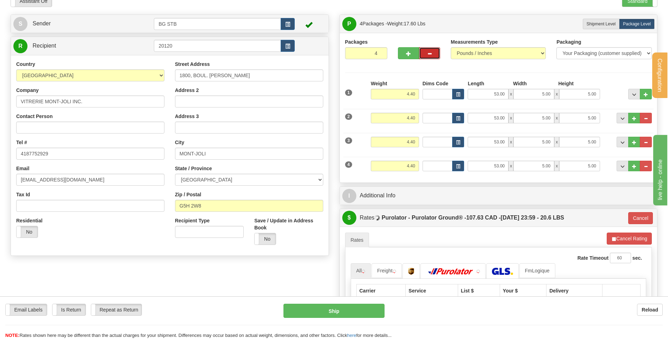
click at [427, 55] on span "button" at bounding box center [429, 53] width 5 height 5
type input "3"
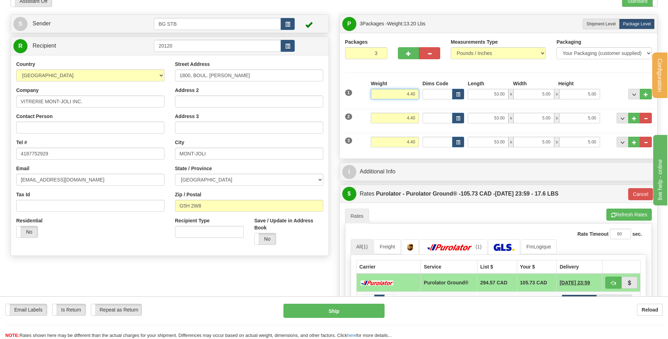
drag, startPoint x: 398, startPoint y: 94, endPoint x: 504, endPoint y: 90, distance: 106.0
click at [509, 90] on div "1 Weight 4.40 Dims Code x x" at bounding box center [498, 92] width 310 height 25
type input "18.30"
type input "260"
drag, startPoint x: 396, startPoint y: 120, endPoint x: 559, endPoint y: 116, distance: 163.0
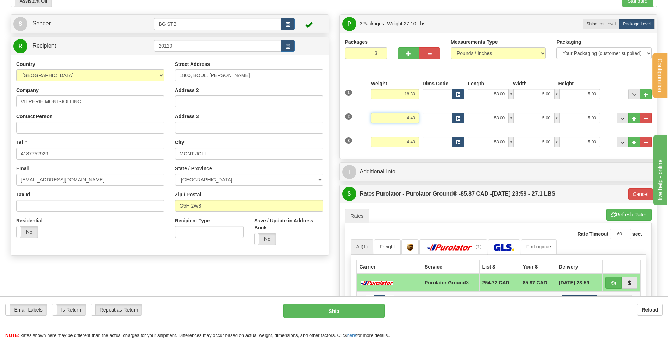
click at [506, 116] on div "2 Weight 4.40 Dims Code Length Width Height" at bounding box center [498, 117] width 310 height 24
type input "18.30"
type input "260"
drag, startPoint x: 405, startPoint y: 140, endPoint x: 462, endPoint y: 140, distance: 57.0
click at [439, 140] on div "3 Weight 4.40 Dims Code Length Width Height" at bounding box center [498, 141] width 310 height 24
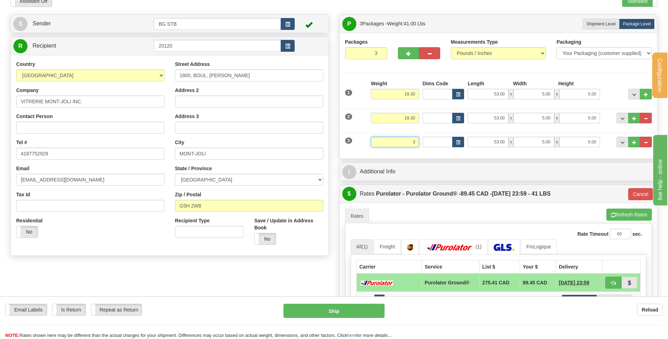
type input "3"
type input "260"
type input "3.00"
type input "8.00"
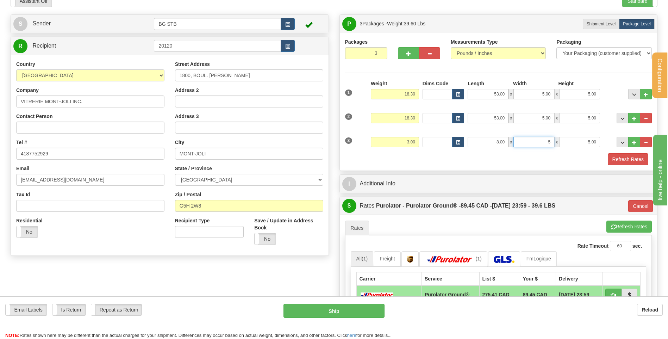
type input "5.00"
drag, startPoint x: 497, startPoint y: 138, endPoint x: 522, endPoint y: 136, distance: 24.8
click at [521, 136] on div "3 Weight 3.00 Dims Code Length Width Height" at bounding box center [498, 141] width 310 height 24
type input "9.00"
type input "5.00"
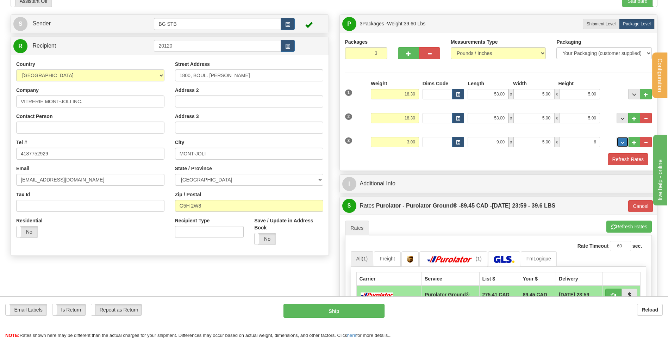
type input "6.00"
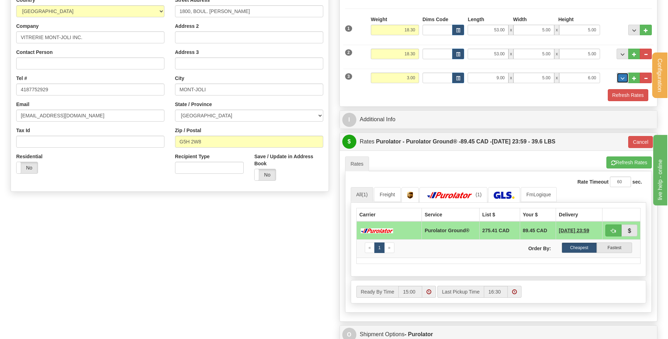
scroll to position [176, 0]
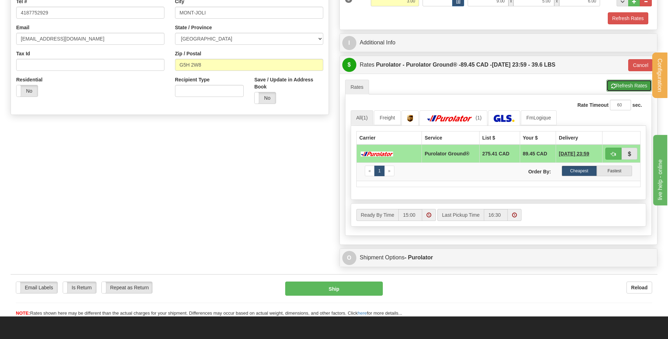
click at [633, 82] on button "Refresh Rates" at bounding box center [628, 86] width 45 height 12
type input "260"
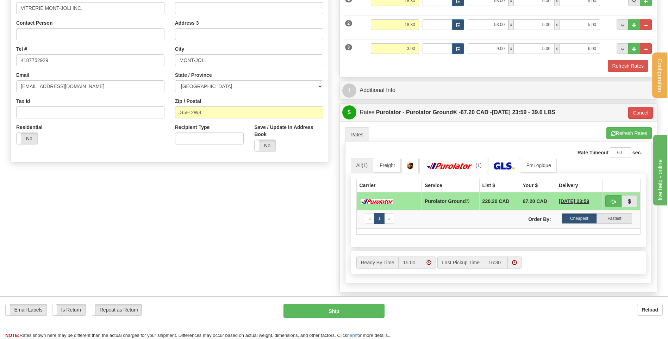
scroll to position [141, 0]
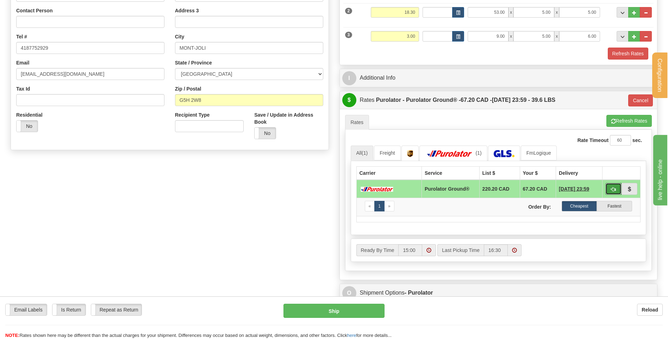
click at [615, 188] on span "button" at bounding box center [613, 189] width 5 height 5
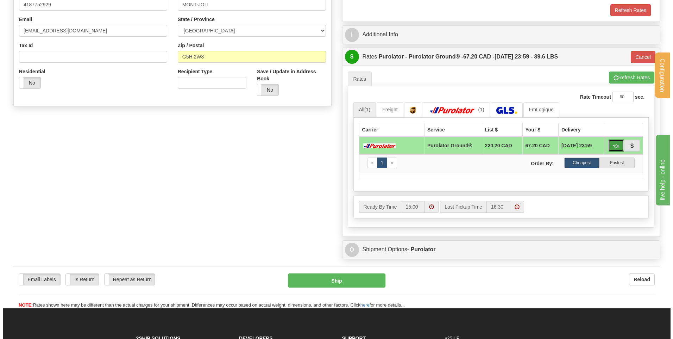
scroll to position [176, 0]
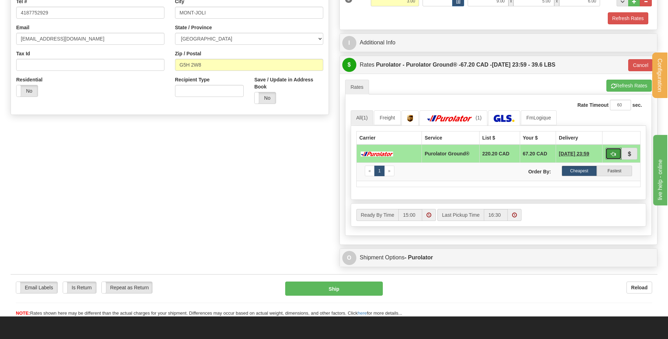
click at [612, 154] on span "button" at bounding box center [613, 154] width 5 height 5
click at [328, 285] on button "Ship" at bounding box center [333, 288] width 97 height 14
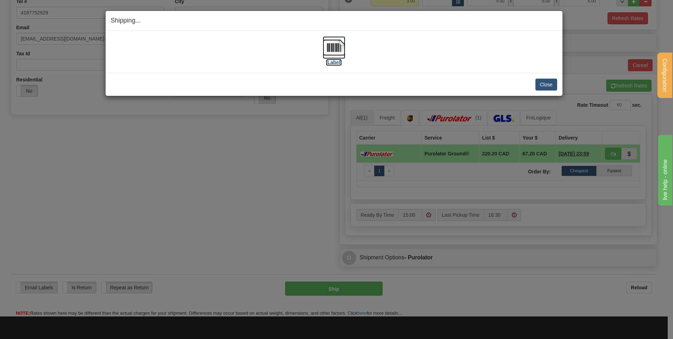
click at [335, 45] on img at bounding box center [334, 47] width 23 height 23
click at [537, 83] on button "Close" at bounding box center [546, 84] width 22 height 12
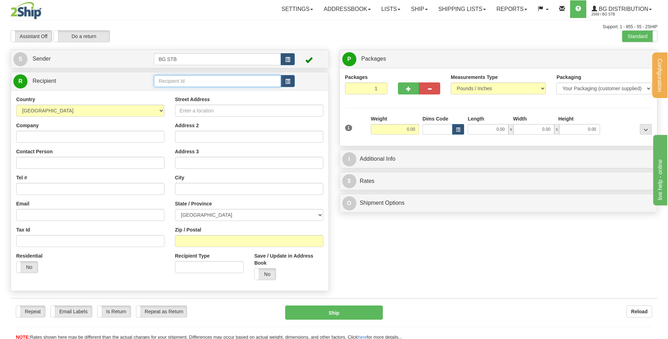
click at [176, 78] on input "text" at bounding box center [217, 81] width 127 height 12
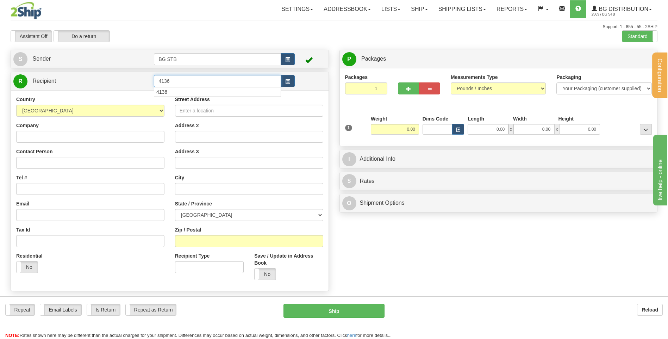
type input "4136"
click button "Delete" at bounding box center [0, 0] width 0 height 0
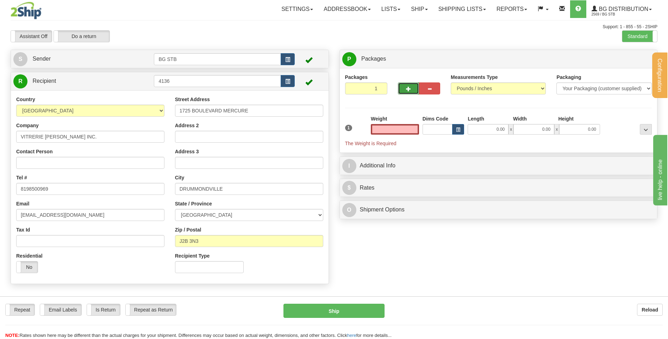
type input "0.00"
click at [410, 92] on button "button" at bounding box center [408, 88] width 21 height 12
drag, startPoint x: 402, startPoint y: 128, endPoint x: 422, endPoint y: 128, distance: 20.4
click at [422, 128] on div "1 Total Weight 0.00 Dims Code x" at bounding box center [498, 131] width 310 height 32
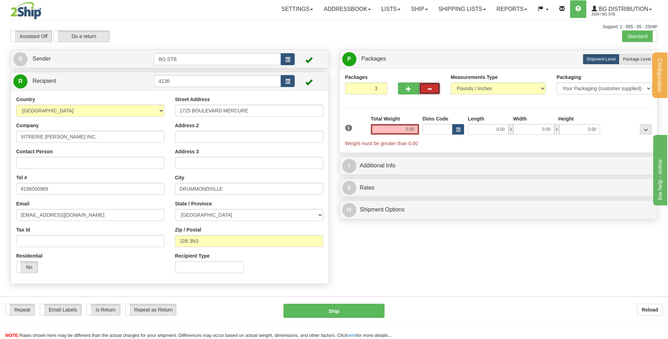
click at [430, 86] on button "button" at bounding box center [429, 88] width 21 height 12
type input "2"
drag, startPoint x: 404, startPoint y: 130, endPoint x: 420, endPoint y: 130, distance: 16.2
click at [420, 130] on div "1 Total Weight 0.00 Dims Code x" at bounding box center [498, 131] width 310 height 32
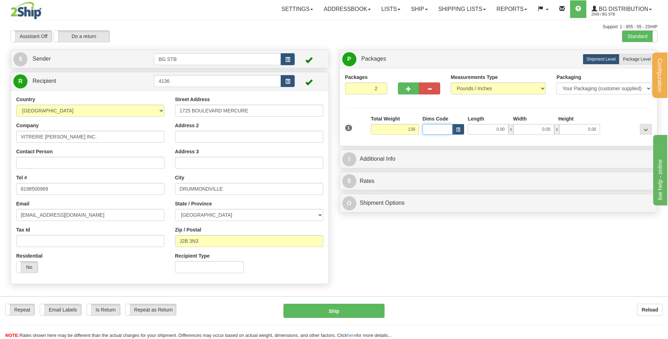
click at [436, 128] on input "Dims Code" at bounding box center [437, 129] width 30 height 11
type input "139.00"
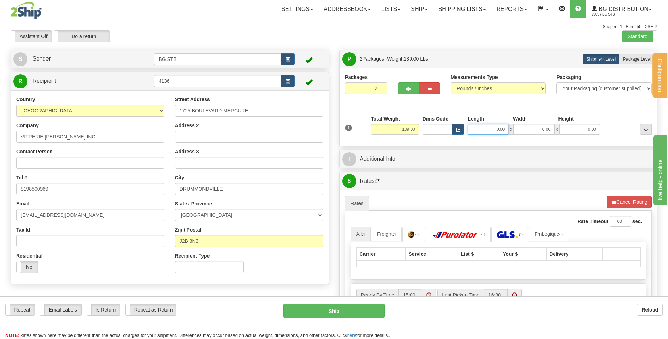
click at [501, 128] on input "0.00" at bounding box center [487, 129] width 41 height 11
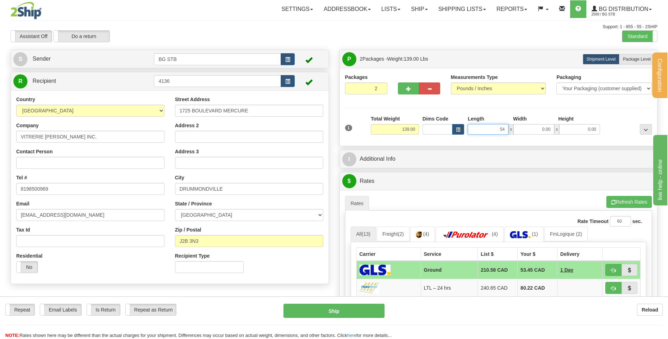
type input "54.00"
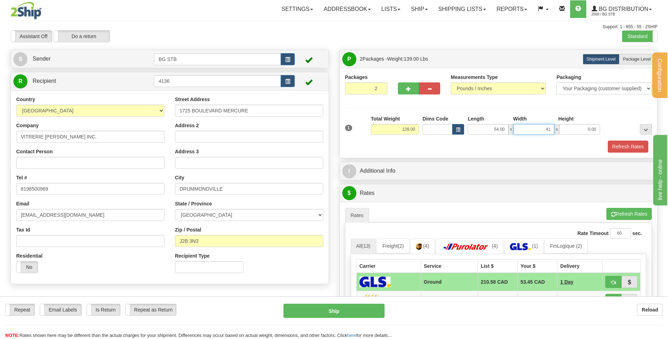
type input "41.00"
type input "16.00"
click at [637, 61] on span "Package Level" at bounding box center [637, 59] width 28 height 5
radio input "true"
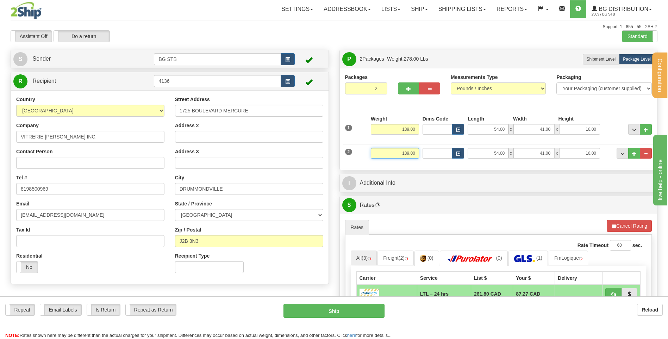
drag, startPoint x: 403, startPoint y: 151, endPoint x: 424, endPoint y: 151, distance: 21.8
click at [424, 151] on div "2 Weight 139.00 Dims Code Length Width 54.00" at bounding box center [498, 152] width 310 height 24
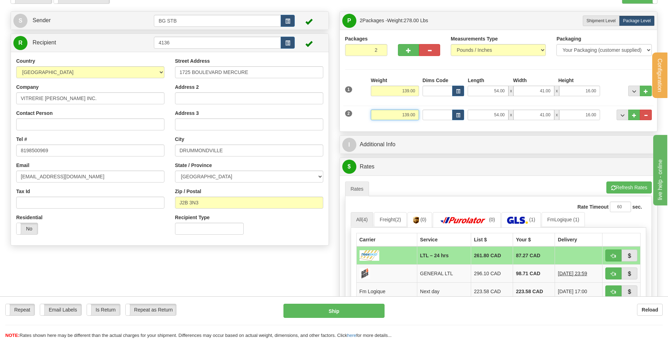
scroll to position [35, 0]
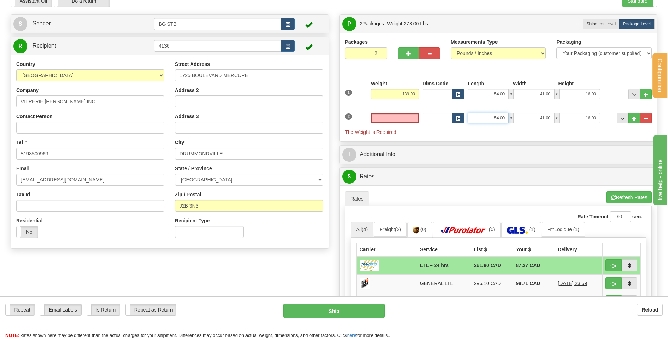
type input "0.00"
click at [492, 117] on input "54.00" at bounding box center [487, 118] width 41 height 11
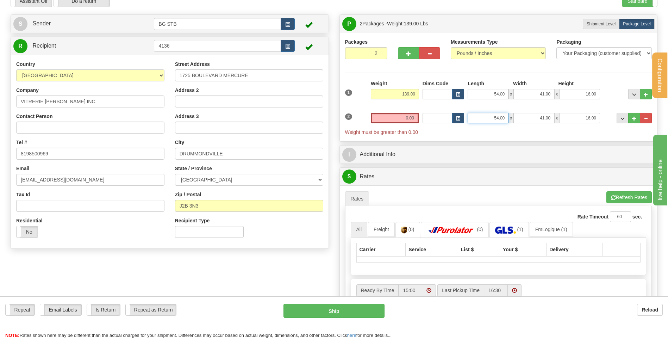
drag, startPoint x: 490, startPoint y: 119, endPoint x: 524, endPoint y: 121, distance: 34.2
click at [524, 121] on div "54.00 x 41.00 x 16.00" at bounding box center [533, 118] width 132 height 11
type input "0.00"
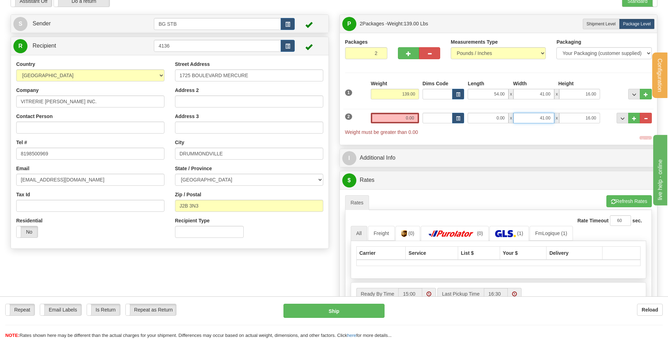
drag, startPoint x: 541, startPoint y: 117, endPoint x: 579, endPoint y: 124, distance: 38.3
click at [579, 124] on div "2 Weight 0.00 Dims Code Length Width Height" at bounding box center [498, 120] width 310 height 30
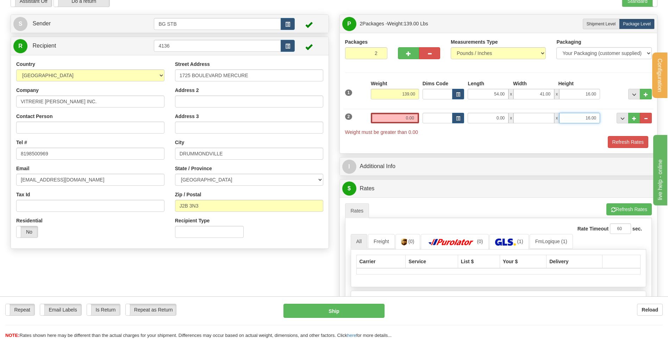
type input "0.00"
drag, startPoint x: 581, startPoint y: 117, endPoint x: 627, endPoint y: 125, distance: 46.5
click at [626, 125] on div "2 Weight 0.00 Dims Code Length Width Height" at bounding box center [498, 120] width 310 height 30
type input "0.00"
click at [399, 116] on input "0.00" at bounding box center [395, 118] width 48 height 11
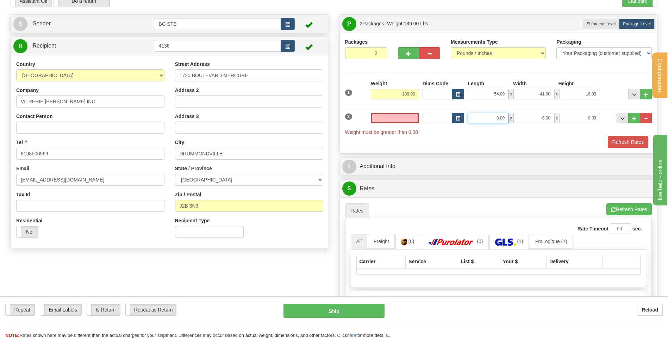
type input "0.00"
click at [497, 121] on input "0.00" at bounding box center [487, 118] width 41 height 11
type input "85.00"
type input "7.00"
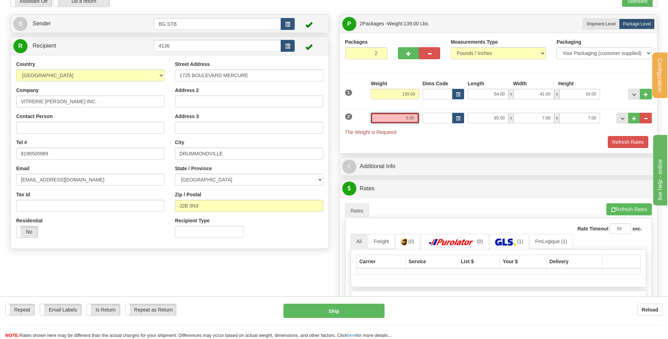
drag, startPoint x: 412, startPoint y: 122, endPoint x: 431, endPoint y: 124, distance: 18.7
click at [431, 124] on div "2 Weight 0.00 Dims Code Length Width Height" at bounding box center [498, 120] width 310 height 30
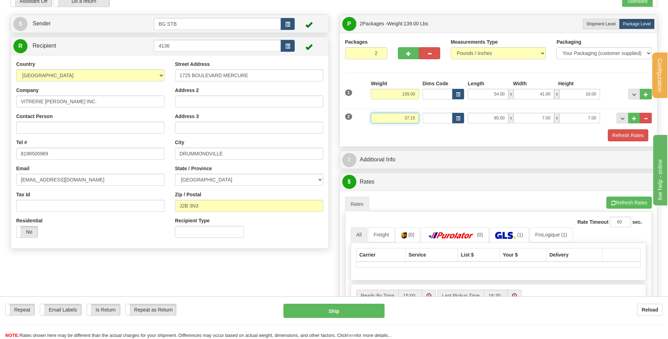
type input "37.15"
click at [492, 136] on div "Refresh Rates" at bounding box center [498, 135] width 310 height 12
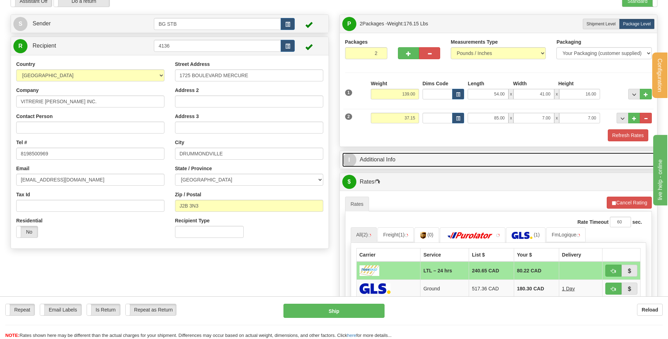
click at [489, 159] on link "I Additional Info" at bounding box center [498, 159] width 313 height 14
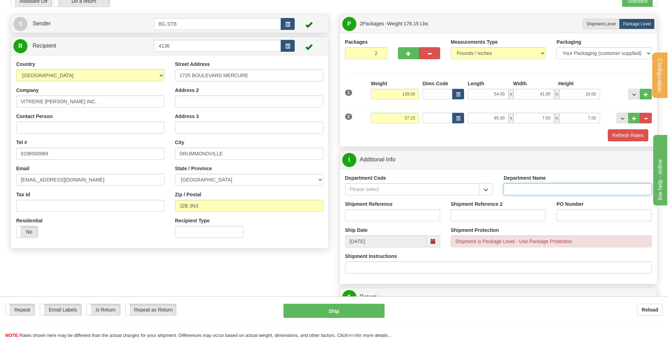
click at [503, 191] on input "Department Name" at bounding box center [577, 189] width 148 height 12
click at [486, 192] on span "button" at bounding box center [485, 189] width 5 height 5
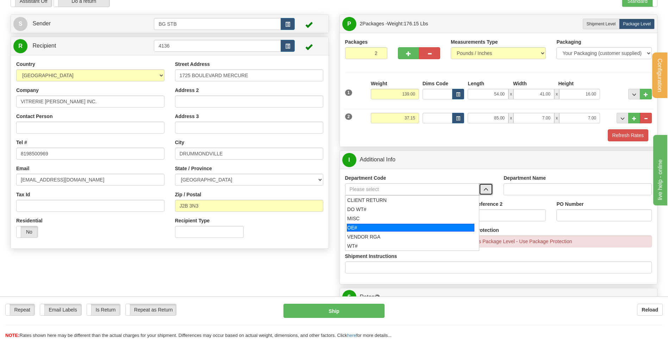
click at [384, 229] on div "OE#" at bounding box center [410, 227] width 127 height 8
type input "OE#"
type input "ORDERS"
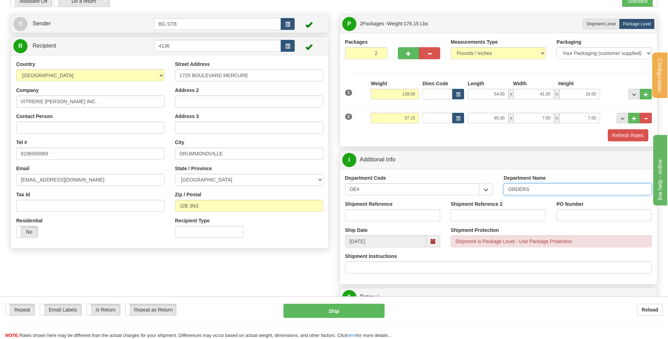
click at [562, 188] on input "ORDERS" at bounding box center [577, 189] width 148 height 12
click at [395, 218] on input "Shipment Reference" at bounding box center [392, 215] width 95 height 12
type input "80003527-00/3532-00"
click at [596, 218] on input "PO Number" at bounding box center [603, 215] width 95 height 12
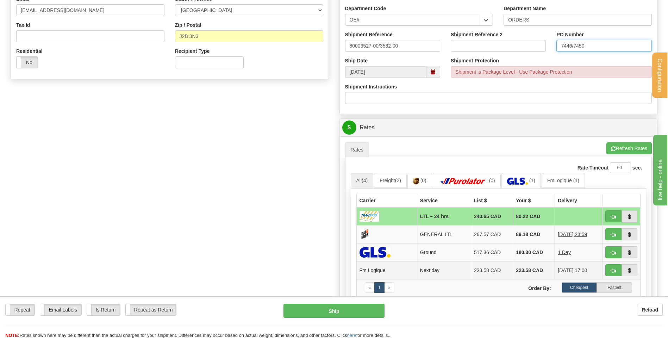
scroll to position [246, 0]
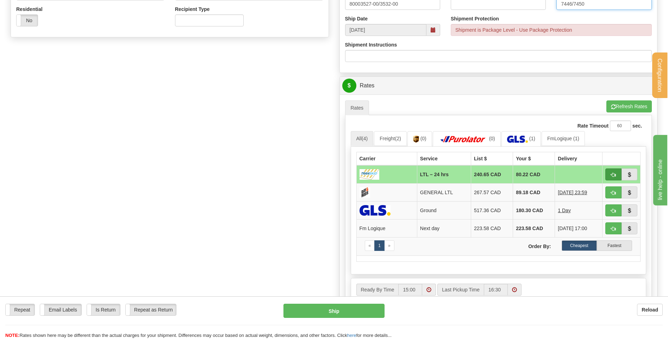
type input "7446/7450"
click at [612, 174] on span "button" at bounding box center [613, 174] width 5 height 5
type input "24 hrs"
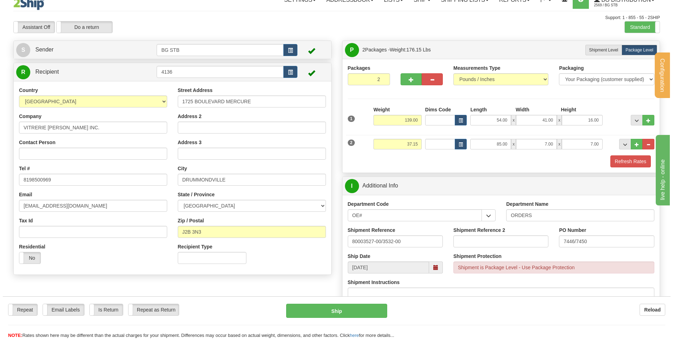
scroll to position [0, 0]
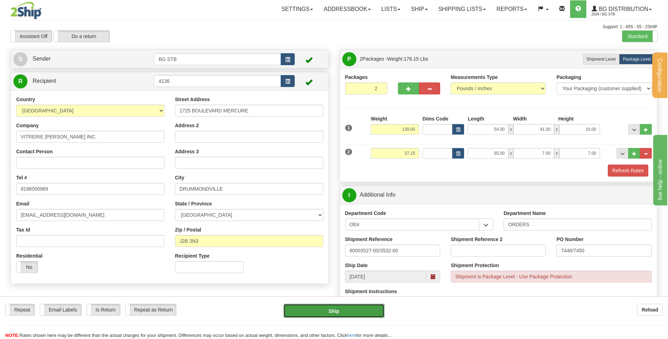
click at [357, 314] on button "Ship" at bounding box center [333, 310] width 101 height 14
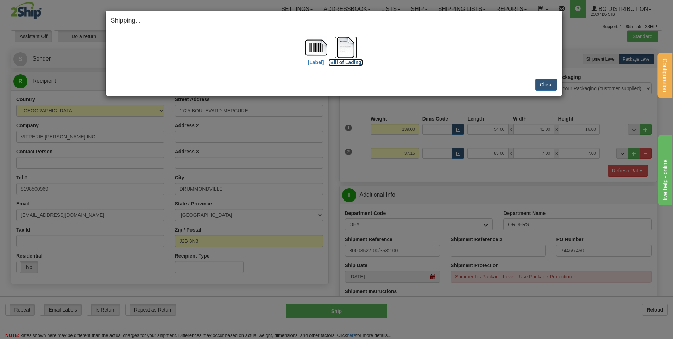
click at [347, 55] on img at bounding box center [345, 47] width 23 height 23
click at [543, 81] on button "Close" at bounding box center [546, 84] width 22 height 12
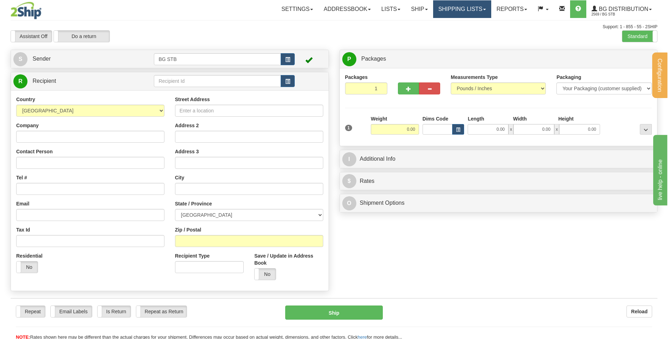
click at [460, 12] on link "Shipping lists" at bounding box center [462, 9] width 58 height 18
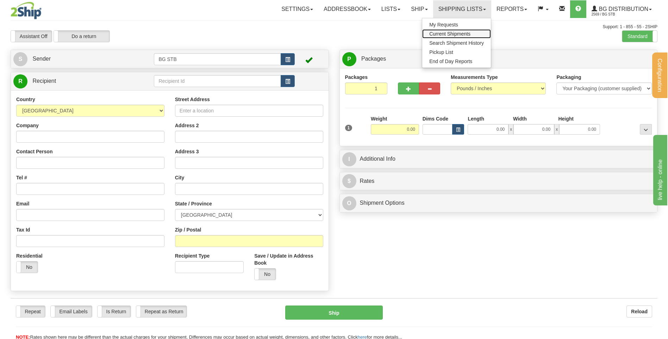
click at [457, 33] on span "Current Shipments" at bounding box center [449, 34] width 41 height 6
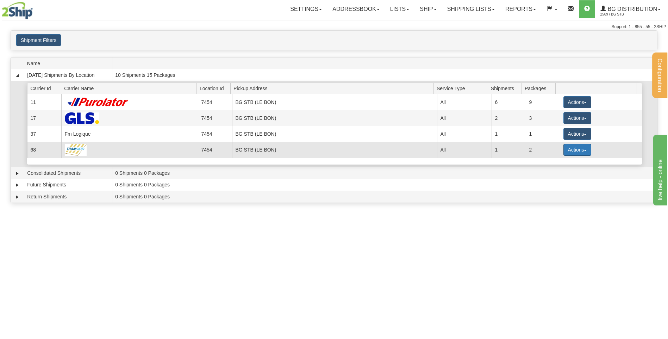
click at [578, 150] on button "Actions" at bounding box center [577, 150] width 28 height 12
click at [558, 163] on span "Details" at bounding box center [550, 162] width 19 height 5
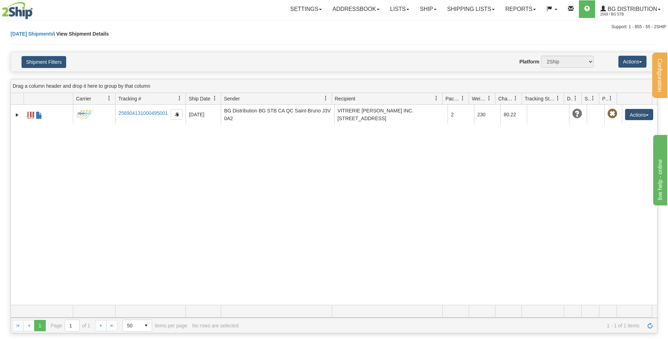
drag, startPoint x: 401, startPoint y: 251, endPoint x: 214, endPoint y: 138, distance: 218.1
click at [392, 244] on div "31450514 2569 256904131000495001 [DATE] [DATE] 01:06:37 PM BG Distribution [GEO…" at bounding box center [334, 205] width 646 height 200
click at [431, 13] on link "Ship" at bounding box center [427, 9] width 27 height 18
click at [420, 23] on link "Ship Screen" at bounding box center [414, 24] width 56 height 9
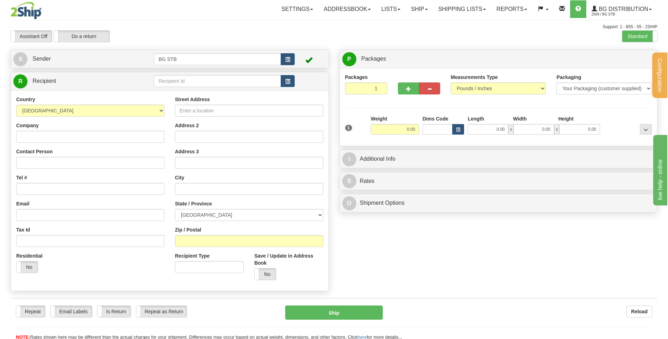
drag, startPoint x: 236, startPoint y: 73, endPoint x: 234, endPoint y: 78, distance: 6.0
click at [234, 77] on div "R Recipient" at bounding box center [169, 81] width 317 height 18
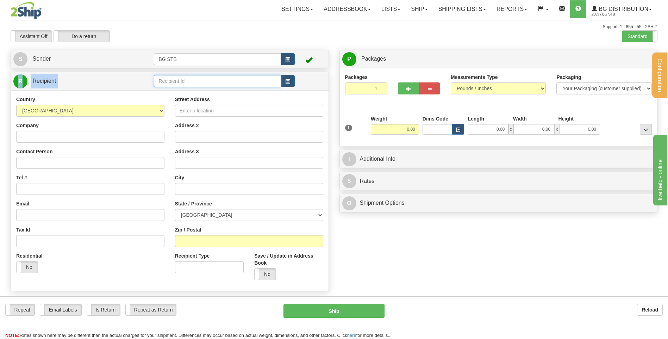
click at [234, 78] on input "text" at bounding box center [217, 81] width 127 height 12
type input "7145"
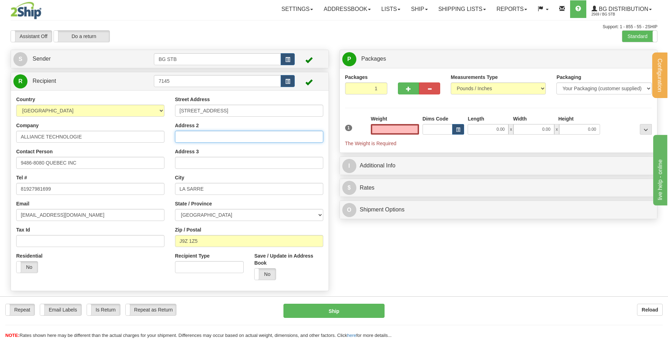
type input "0.00"
click at [234, 134] on input "Address 2" at bounding box center [249, 137] width 148 height 12
click at [365, 241] on div "Create a label for the return Create Pickup Without Label S" at bounding box center [333, 172] width 657 height 245
click at [395, 127] on input "0.00" at bounding box center [395, 129] width 48 height 11
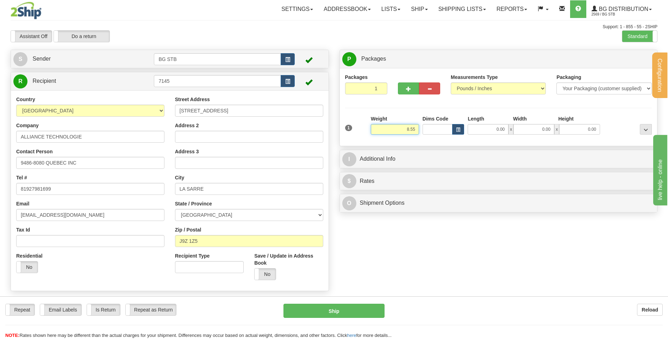
type input "8.55"
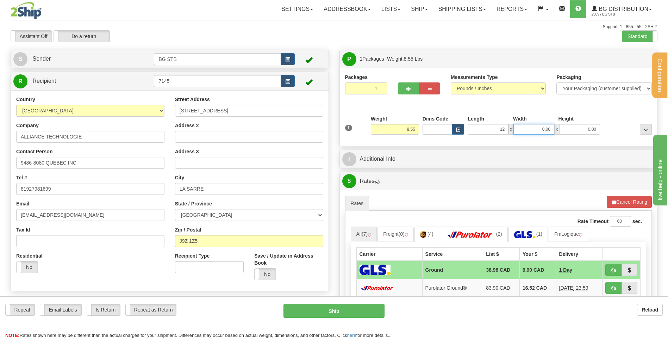
type input "12.00"
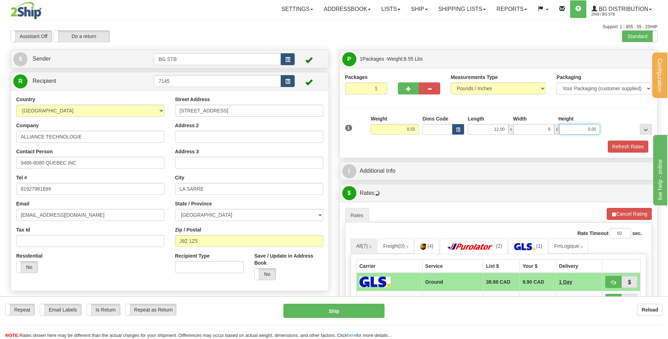
type input "8.00"
type input "6.00"
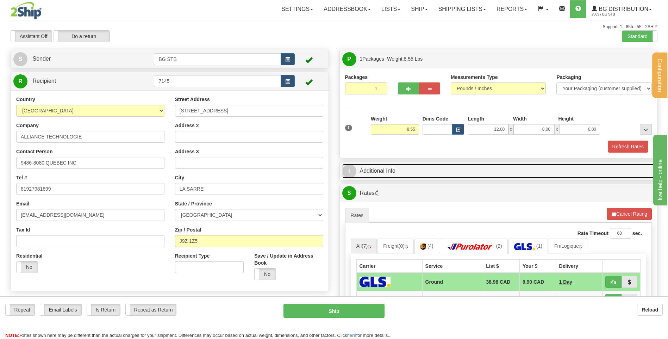
click at [389, 177] on link "I Additional Info" at bounding box center [498, 171] width 313 height 14
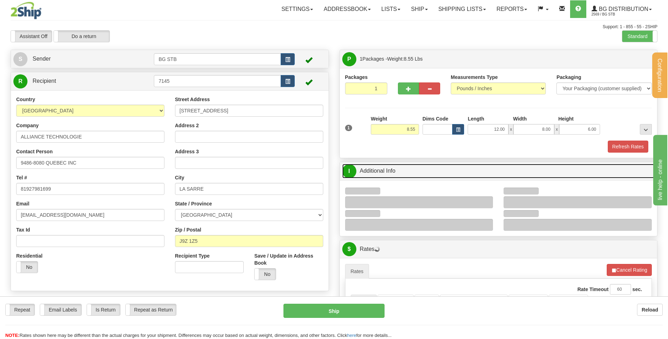
scroll to position [106, 0]
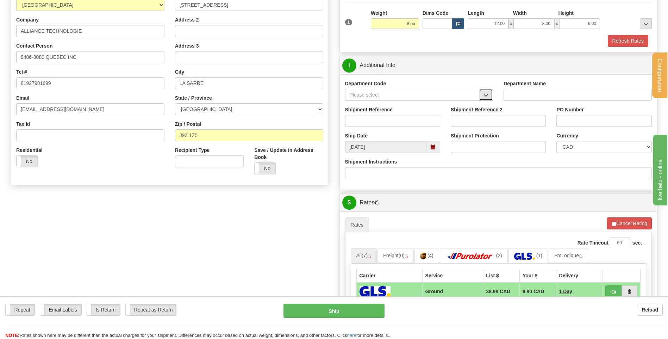
click at [487, 96] on span "button" at bounding box center [485, 95] width 5 height 5
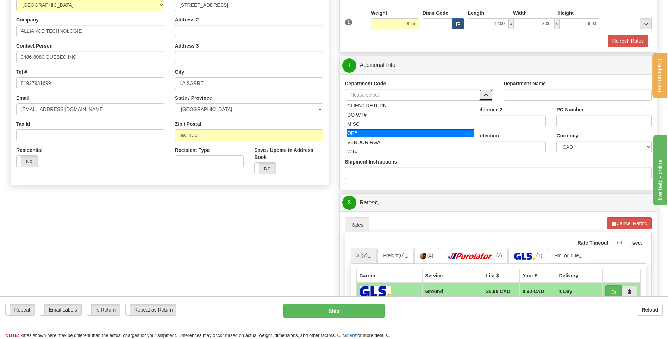
click at [390, 130] on div "OE#" at bounding box center [410, 133] width 127 height 8
type input "OE#"
type input "ORDERS"
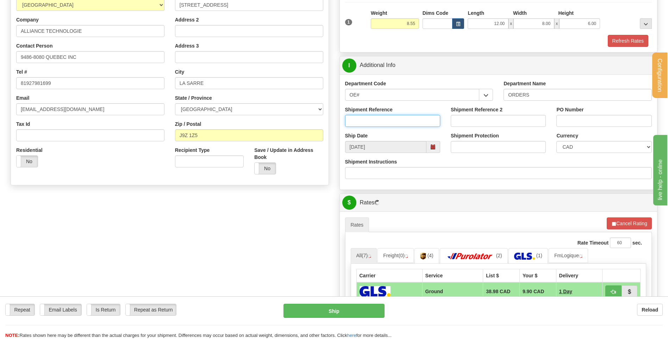
click at [389, 119] on input "Shipment Reference" at bounding box center [392, 121] width 95 height 12
type input "80004550-00"
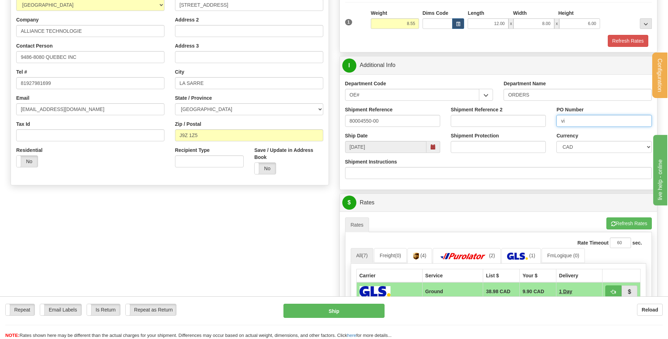
type input "v"
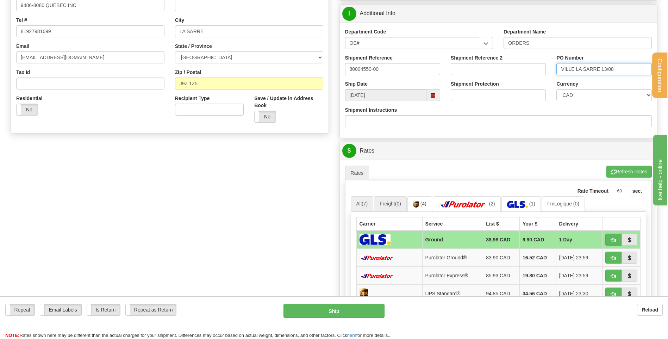
scroll to position [211, 0]
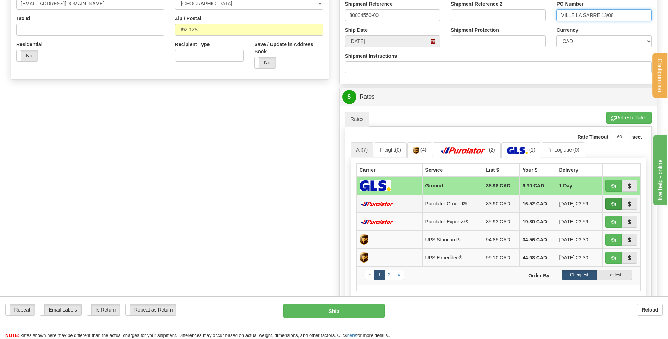
type input "VILLE LA SARRE 13/08"
drag, startPoint x: 612, startPoint y: 207, endPoint x: 604, endPoint y: 208, distance: 7.8
click at [612, 207] on button "button" at bounding box center [613, 203] width 16 height 12
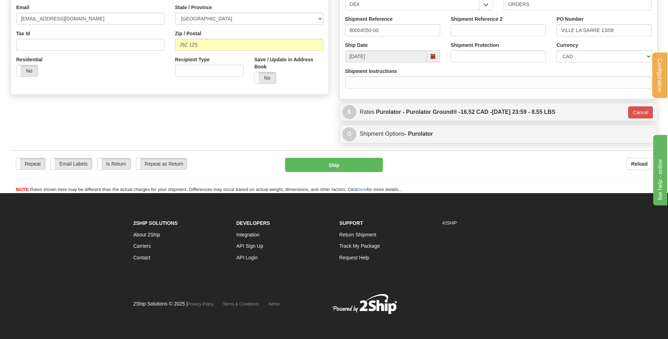
scroll to position [196, 0]
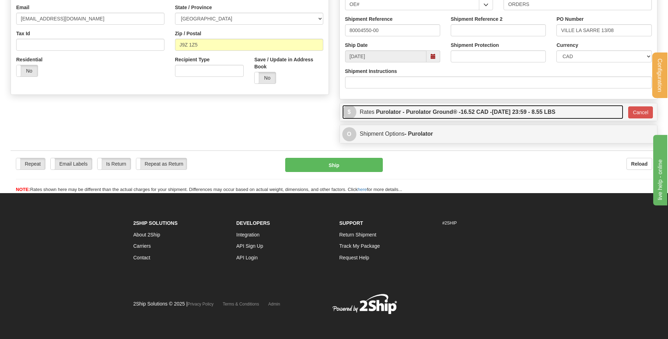
click at [517, 109] on label "Purolator - Purolator Ground® - 16.52 CAD - 08/14/2025 23:59 - 8.55 LBS" at bounding box center [465, 112] width 179 height 14
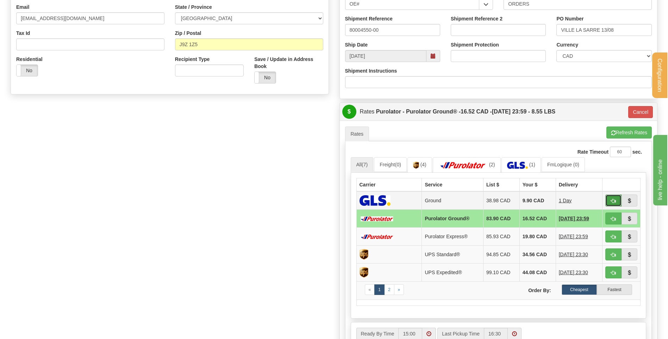
click at [614, 200] on span "button" at bounding box center [613, 201] width 5 height 5
type input "1"
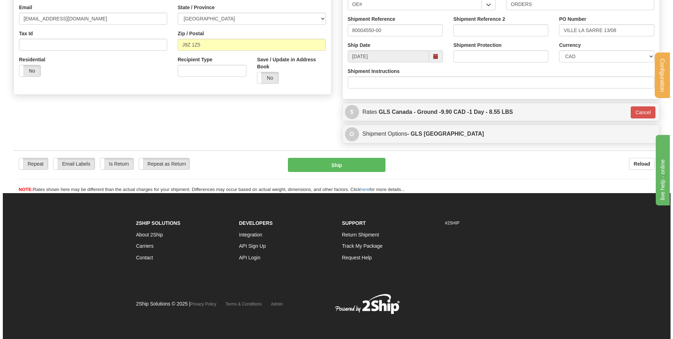
scroll to position [195, 0]
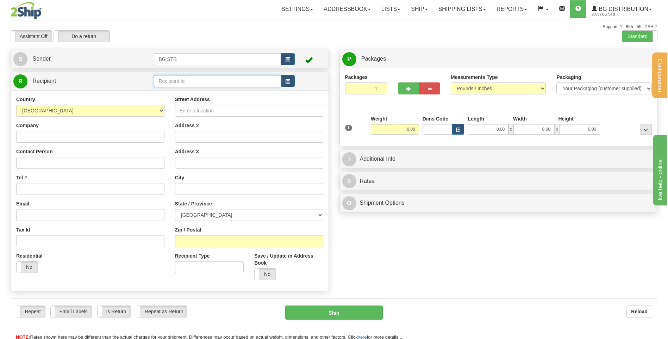
click at [166, 81] on input "text" at bounding box center [217, 81] width 127 height 12
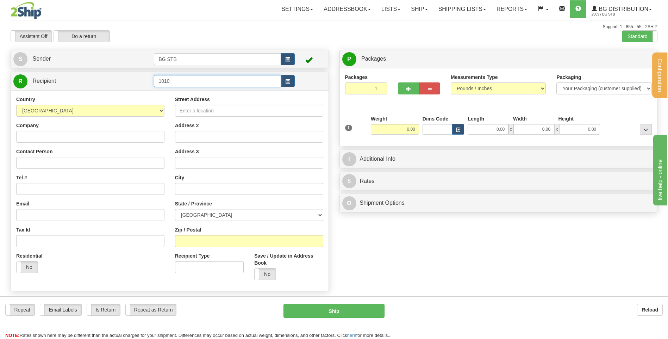
type input "1010"
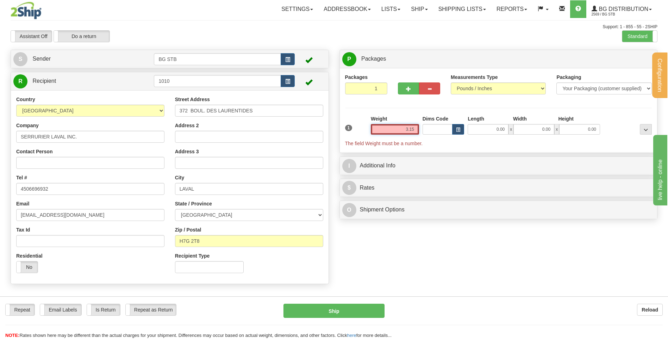
type input "3.15"
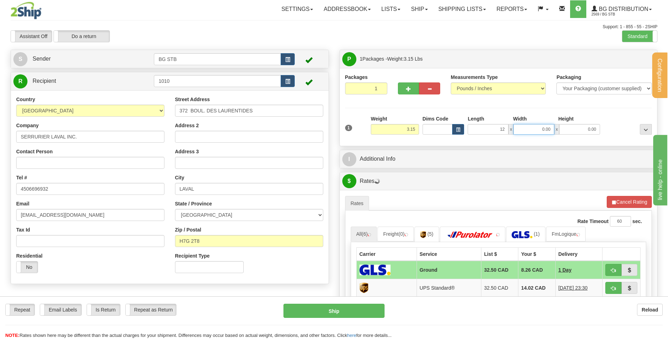
type input "12.00"
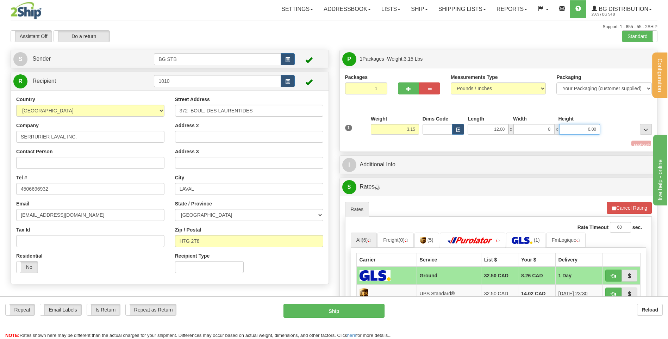
type input "8.00"
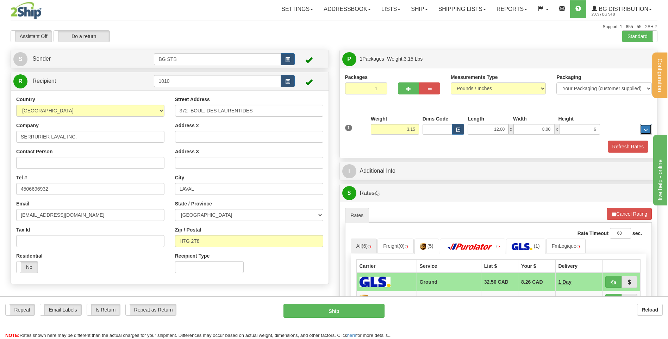
type input "6.00"
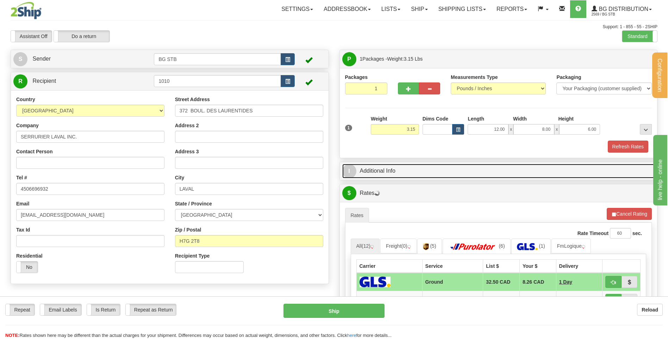
click at [392, 170] on link "I Additional Info" at bounding box center [498, 171] width 313 height 14
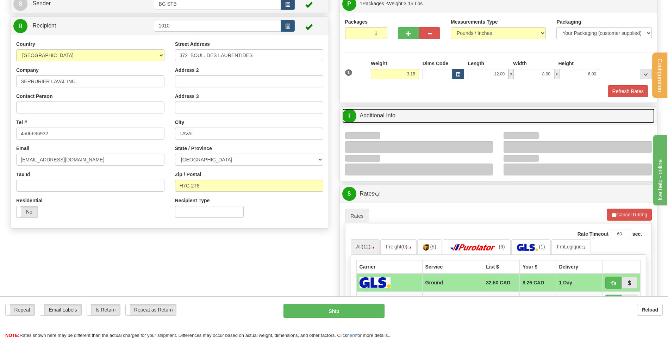
scroll to position [106, 0]
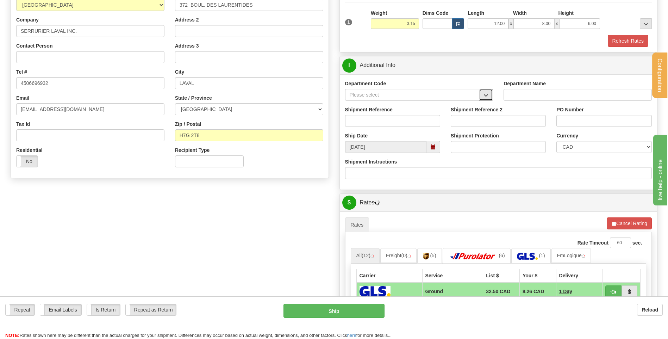
click at [480, 92] on button "button" at bounding box center [486, 95] width 14 height 12
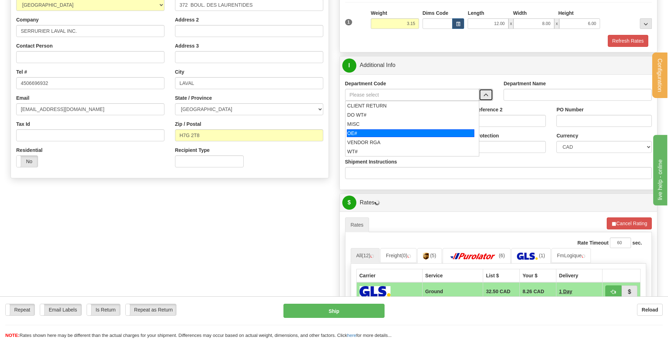
click at [383, 132] on div "OE#" at bounding box center [410, 133] width 127 height 8
type input "OE#"
type input "ORDERS"
click at [383, 125] on input "Shipment Reference" at bounding box center [392, 121] width 95 height 12
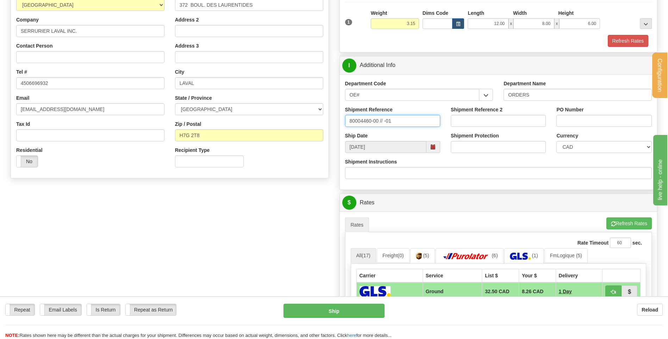
type input "80004460-00 // -01"
click at [576, 119] on input "PO Number" at bounding box center [603, 121] width 95 height 12
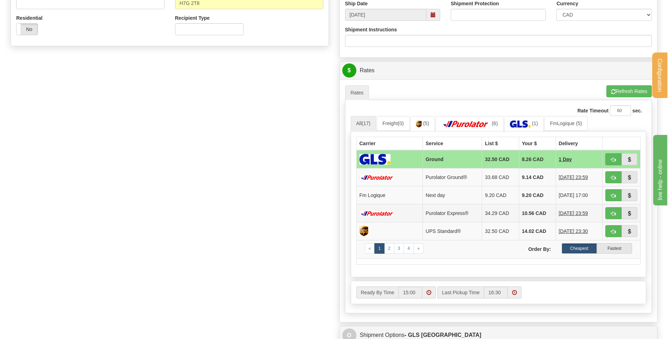
scroll to position [317, 0]
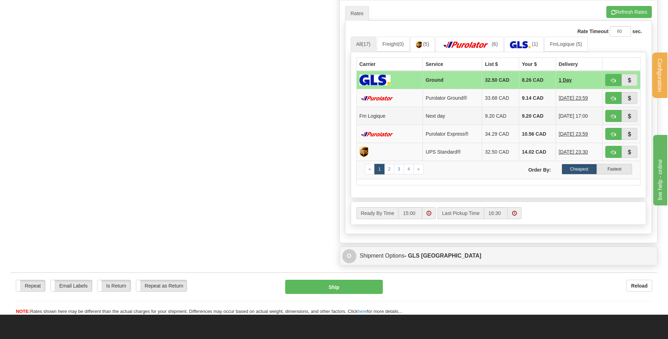
type input "JU11-08"
click at [612, 115] on span "button" at bounding box center [613, 116] width 5 height 5
type input "jour"
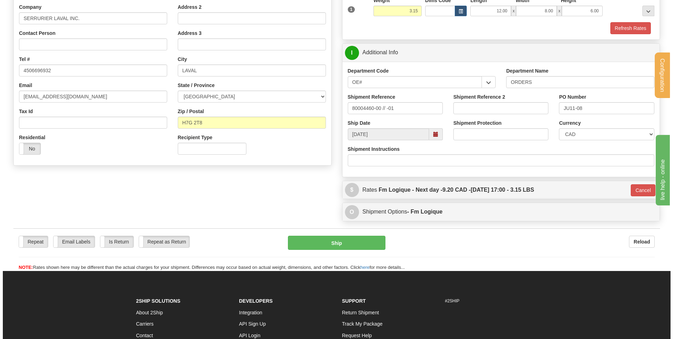
scroll to position [103, 0]
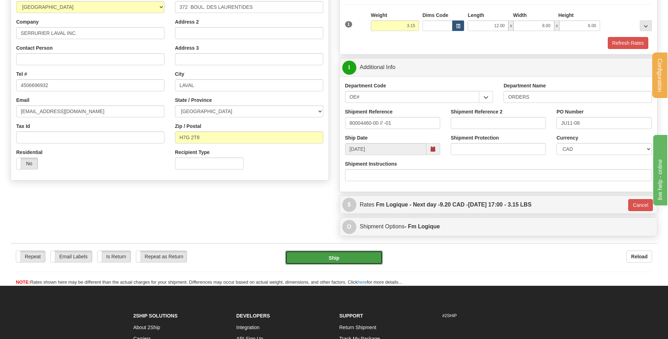
click at [316, 252] on button "Ship" at bounding box center [333, 257] width 97 height 14
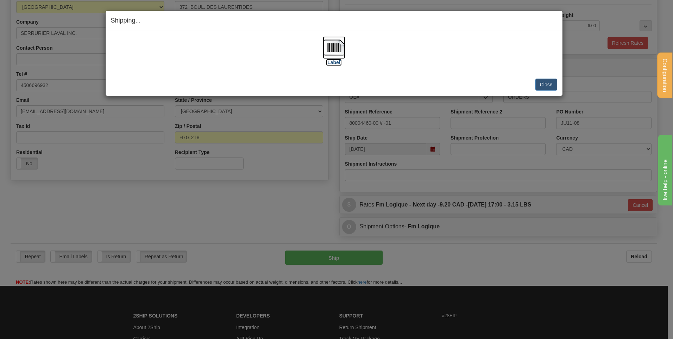
click at [332, 43] on img at bounding box center [334, 47] width 23 height 23
click at [335, 48] on img at bounding box center [334, 47] width 23 height 23
click at [549, 84] on button "Close" at bounding box center [546, 84] width 22 height 12
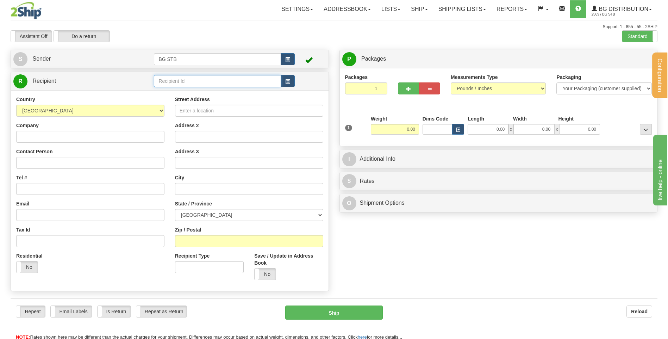
click at [163, 85] on input "text" at bounding box center [217, 81] width 127 height 12
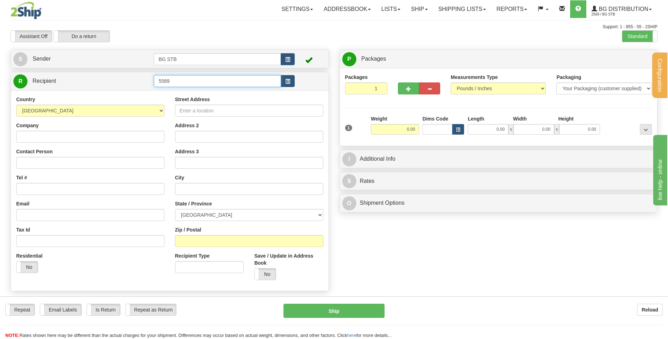
type input "5589"
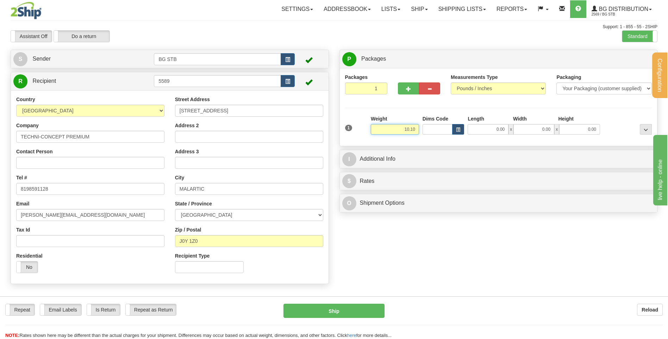
type input "10.10"
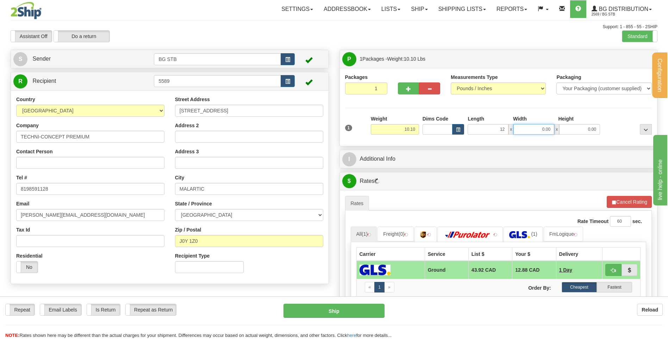
type input "12.00"
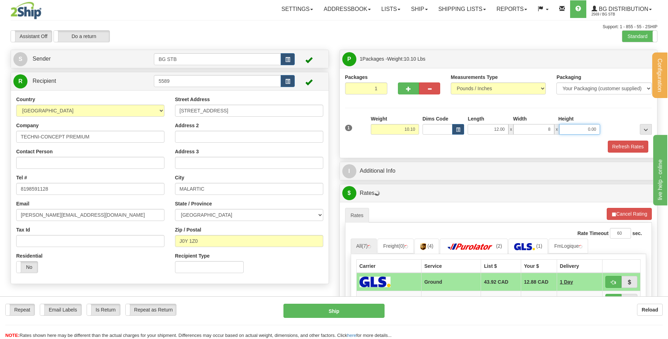
type input "8.00"
type input "6.00"
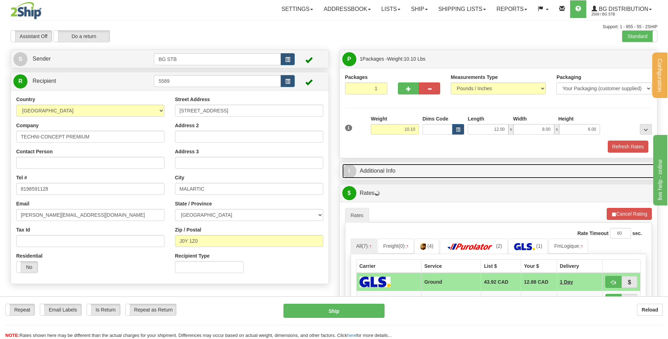
click at [448, 165] on link "I Additional Info" at bounding box center [498, 171] width 313 height 14
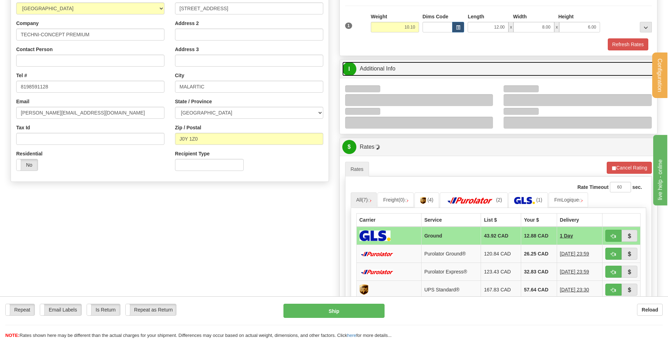
scroll to position [106, 0]
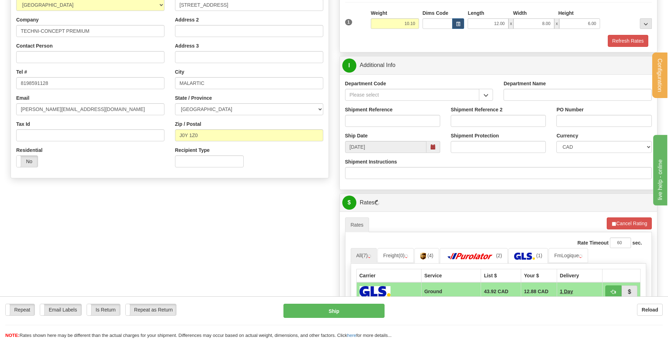
click at [490, 91] on button "button" at bounding box center [486, 95] width 14 height 12
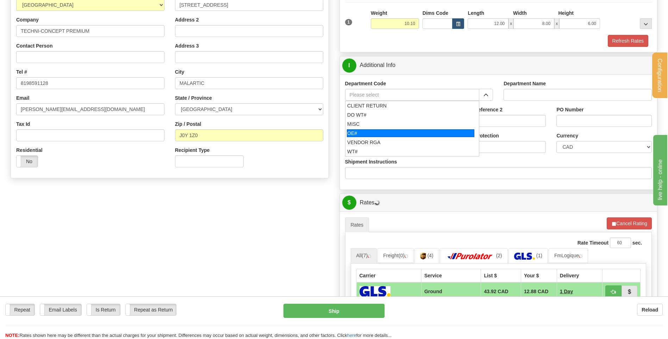
click at [379, 131] on div "OE#" at bounding box center [410, 133] width 127 height 8
type input "OE#"
type input "ORDERS"
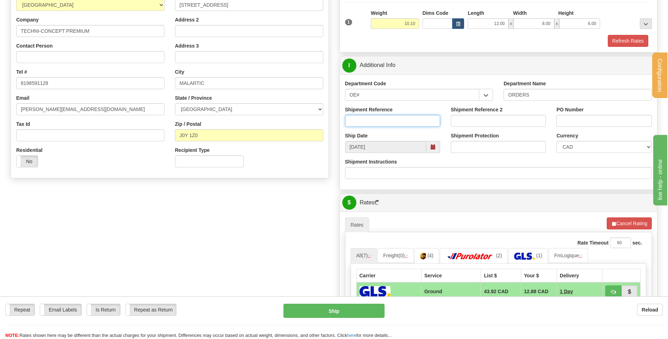
click at [379, 121] on input "Shipment Reference" at bounding box center [392, 121] width 95 height 12
type input "80004489-00 //-01"
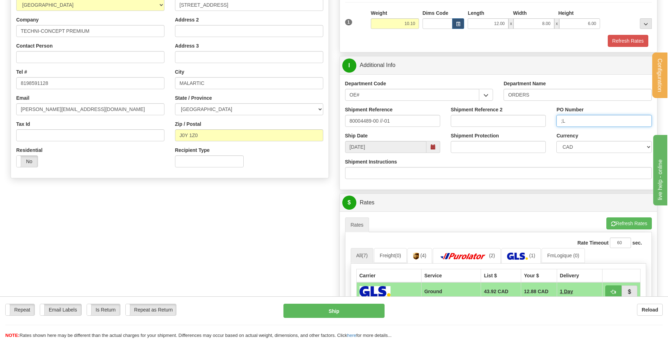
type input ";"
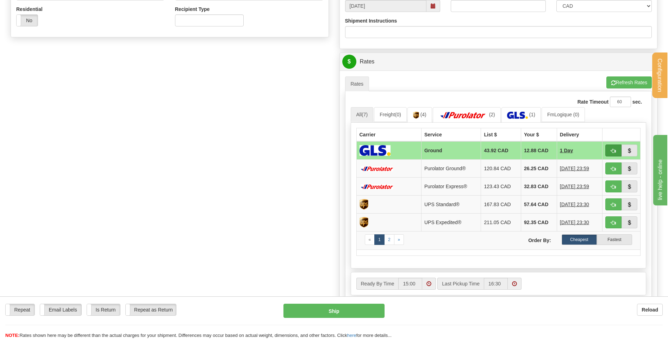
type input "LAPERLIC-20250812"
click at [612, 150] on span "button" at bounding box center [613, 151] width 5 height 5
type input "1"
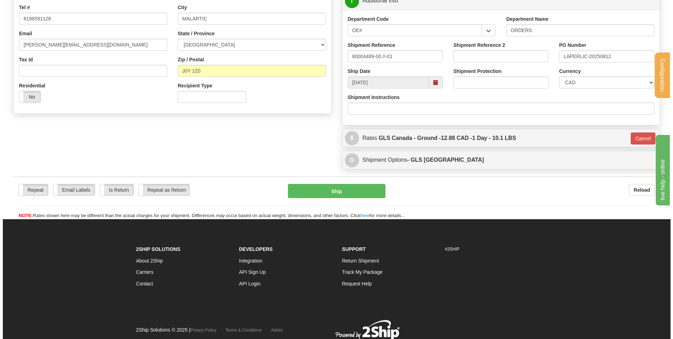
scroll to position [137, 0]
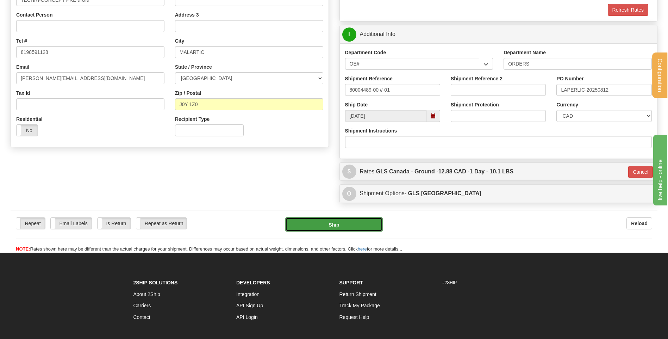
click at [327, 221] on button "Ship" at bounding box center [333, 224] width 97 height 14
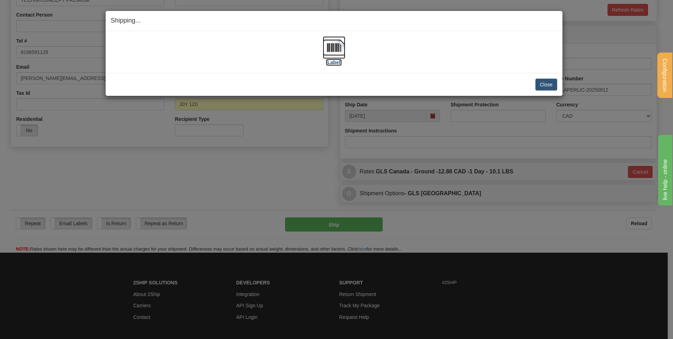
click at [341, 44] on img at bounding box center [334, 47] width 23 height 23
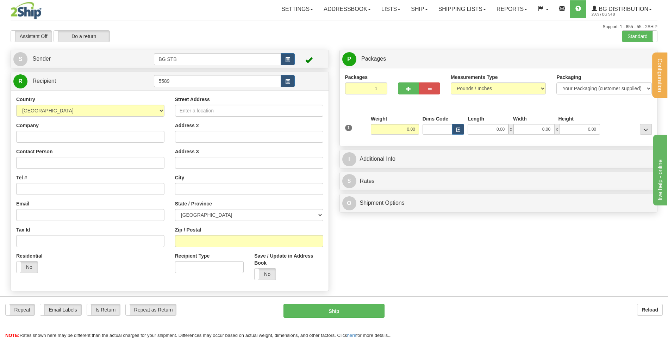
type input "5589"
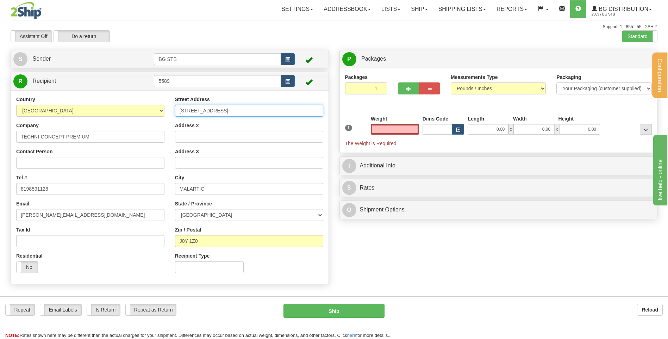
type input "0.00"
drag, startPoint x: 225, startPoint y: 107, endPoint x: 102, endPoint y: 113, distance: 123.7
click at [128, 112] on div "Country [GEOGRAPHIC_DATA] [GEOGRAPHIC_DATA] [GEOGRAPHIC_DATA] [GEOGRAPHIC_DATA]…" at bounding box center [169, 187] width 317 height 182
drag, startPoint x: 171, startPoint y: 80, endPoint x: 75, endPoint y: 87, distance: 96.3
click at [120, 80] on tr "R Recipient 5589" at bounding box center [169, 81] width 313 height 14
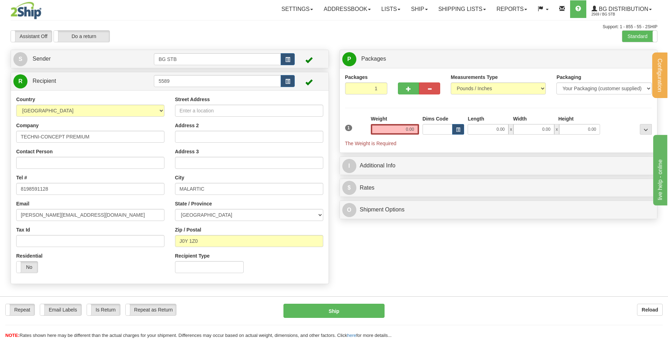
click at [197, 89] on div "R Recipient 5589" at bounding box center [169, 81] width 317 height 18
drag, startPoint x: 192, startPoint y: 82, endPoint x: 4, endPoint y: 73, distance: 188.9
click at [9, 73] on div "Create a label for the return Create Pickup Without Label S Sender BG STB" at bounding box center [169, 169] width 329 height 238
type input "7107"
type input "0.00"
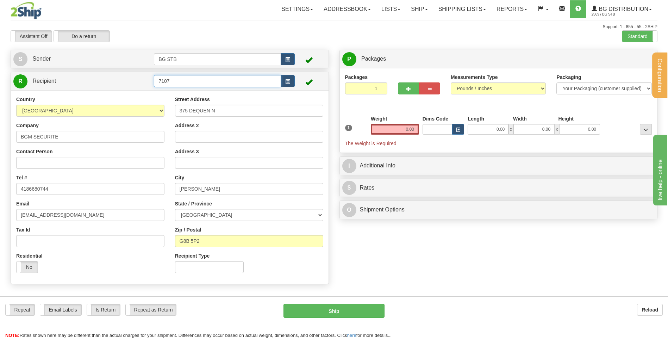
click at [172, 84] on input "7107" at bounding box center [217, 81] width 127 height 12
drag, startPoint x: 170, startPoint y: 82, endPoint x: 131, endPoint y: 84, distance: 39.8
click at [132, 84] on tr "R Recipient 7107" at bounding box center [169, 81] width 313 height 14
type input "5422"
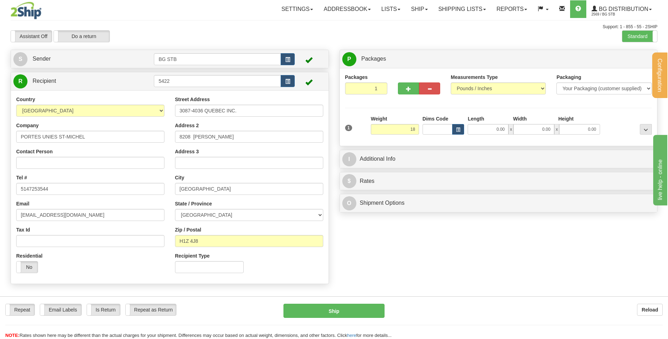
type input "18.00"
drag, startPoint x: 483, startPoint y: 113, endPoint x: 489, endPoint y: 127, distance: 14.5
click at [485, 119] on div "Packages 1 1 Measurements Type" at bounding box center [498, 107] width 307 height 67
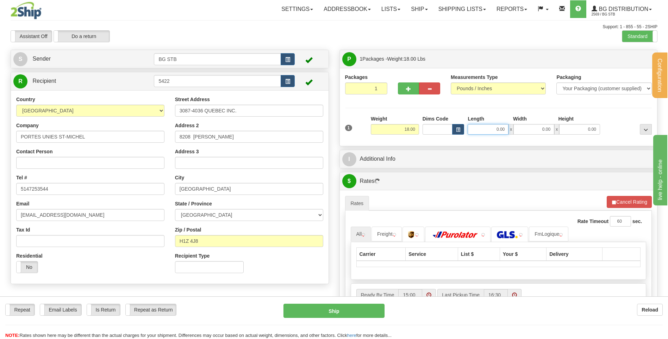
click at [489, 127] on input "0.00" at bounding box center [487, 129] width 41 height 11
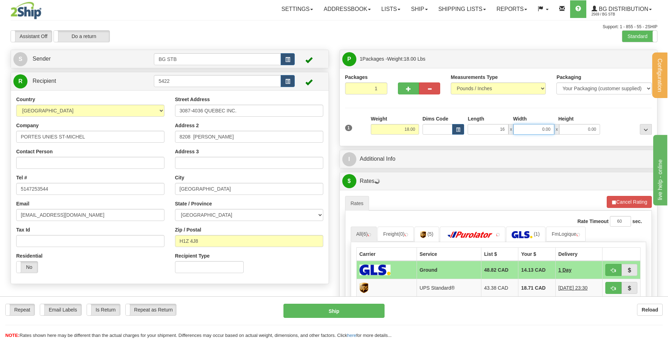
type input "16.00"
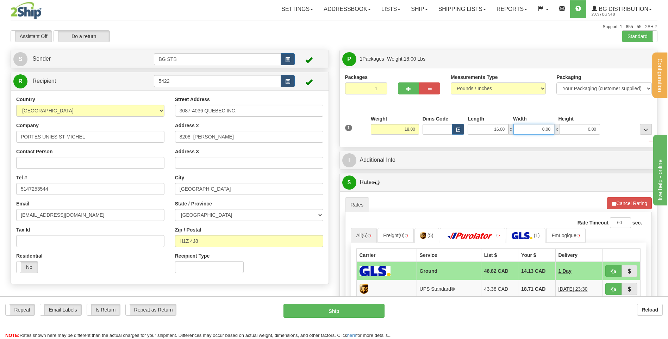
click at [541, 131] on input "0.00" at bounding box center [533, 129] width 41 height 11
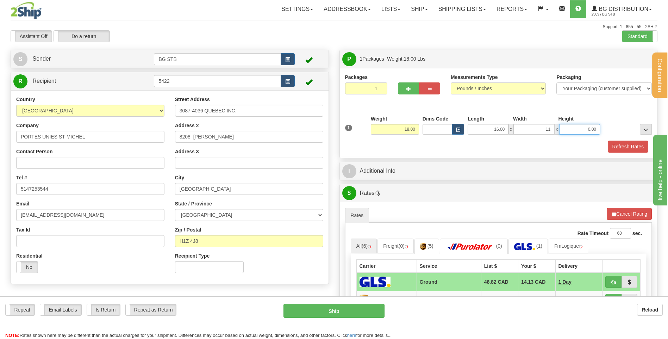
type input "11.00"
click at [581, 128] on input "0.00" at bounding box center [579, 129] width 41 height 11
click at [581, 128] on input "Height" at bounding box center [579, 129] width 41 height 11
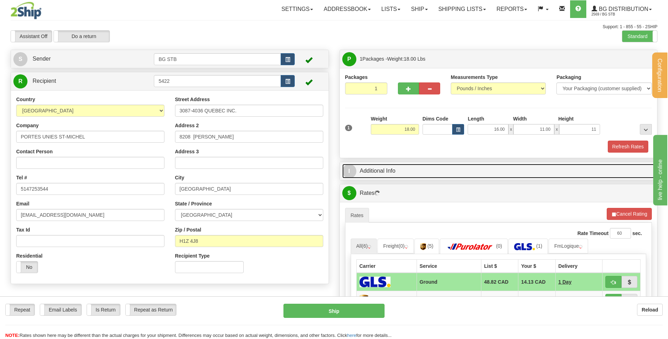
type input "11.00"
click at [374, 169] on link "I Additional Info" at bounding box center [498, 171] width 313 height 14
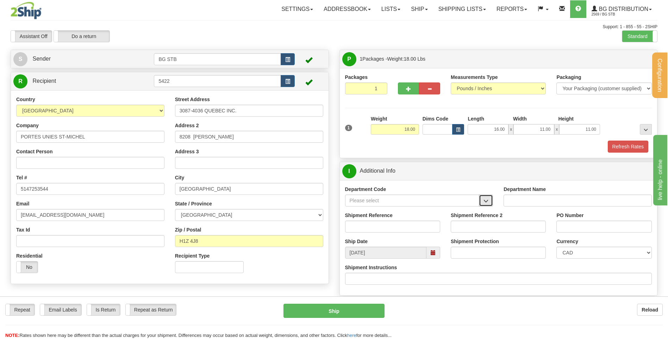
click at [488, 201] on span "button" at bounding box center [485, 201] width 5 height 5
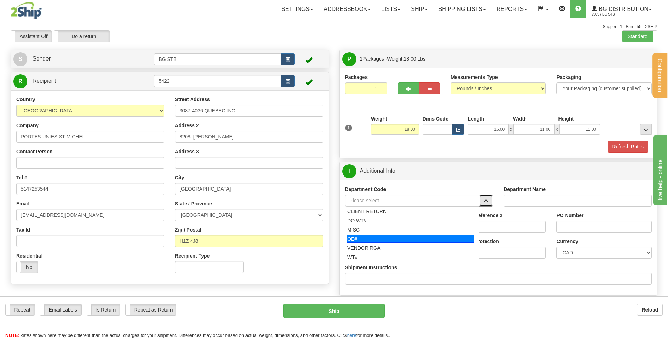
drag, startPoint x: 383, startPoint y: 236, endPoint x: 382, endPoint y: 225, distance: 11.7
click at [382, 235] on div "OE#" at bounding box center [410, 239] width 127 height 8
type input "OE#"
type input "ORDERS"
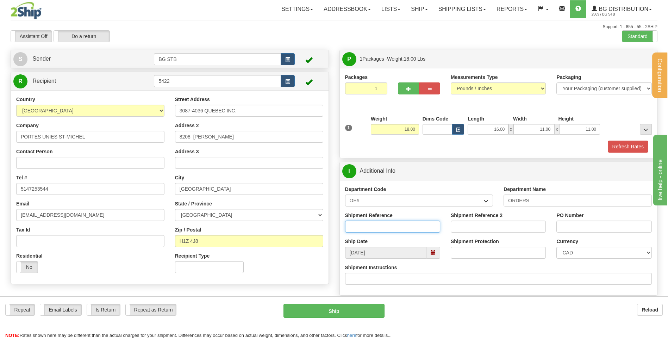
click at [382, 225] on input "Shipment Reference" at bounding box center [392, 226] width 95 height 12
type input "80004562-00"
click at [581, 228] on input "PO Number" at bounding box center [603, 226] width 95 height 12
type input "9"
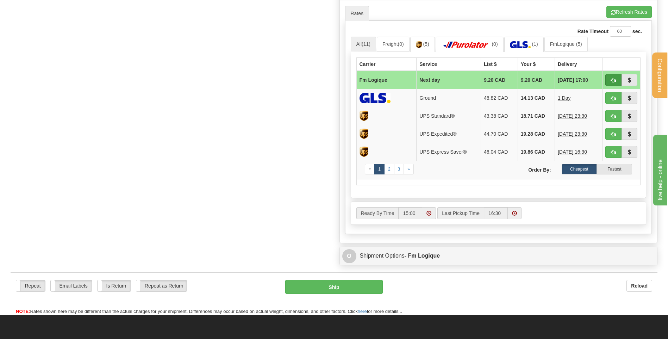
type input "69015"
click at [611, 78] on span "button" at bounding box center [613, 80] width 5 height 5
type input "jour"
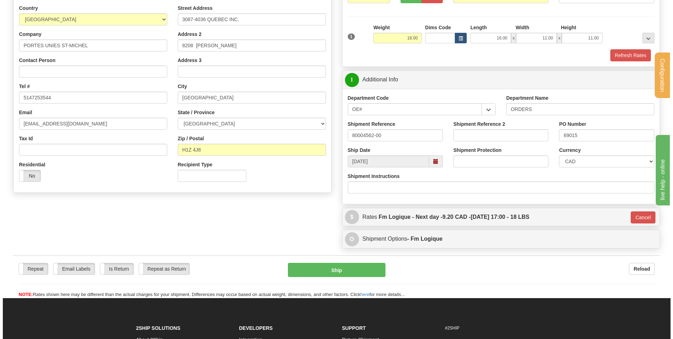
scroll to position [91, 0]
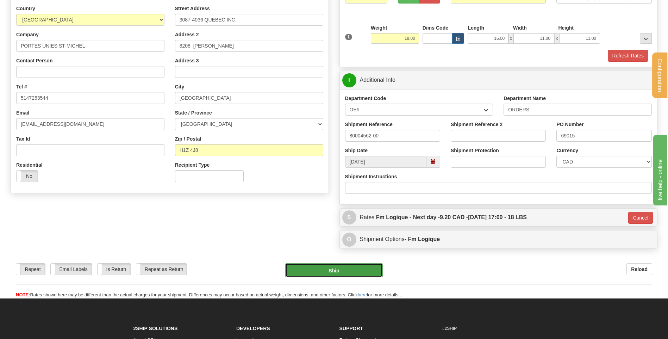
click at [302, 273] on button "Ship" at bounding box center [333, 270] width 97 height 14
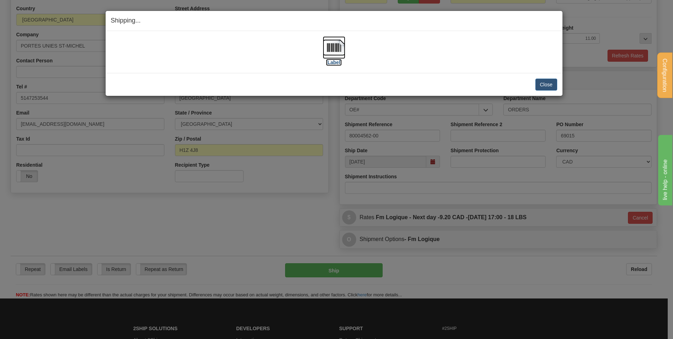
click at [332, 48] on img at bounding box center [334, 47] width 23 height 23
click at [543, 87] on button "Close" at bounding box center [546, 84] width 22 height 12
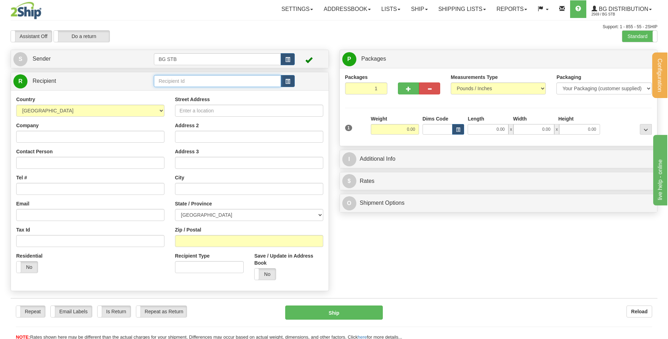
click at [176, 83] on input "text" at bounding box center [217, 81] width 127 height 12
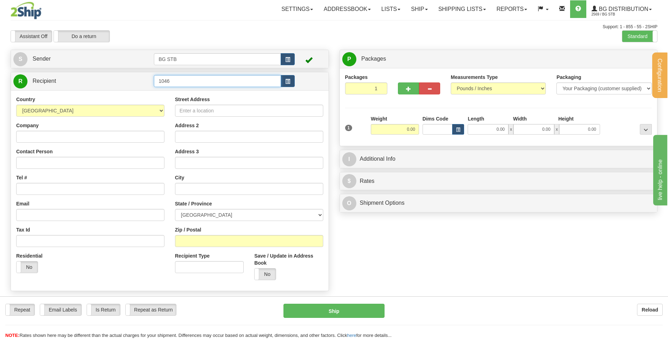
type input "1046"
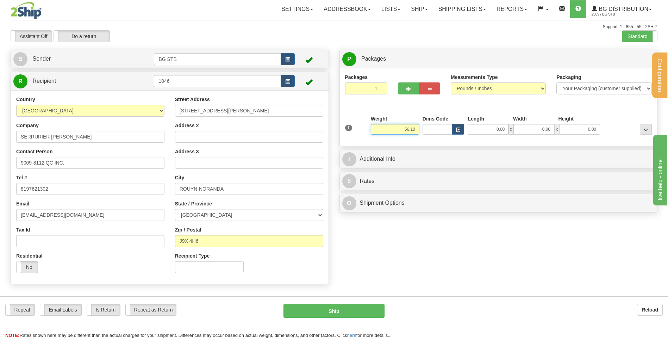
type input "56.10"
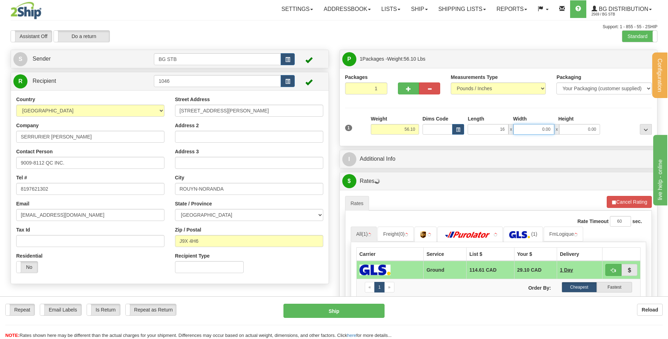
type input "16.00"
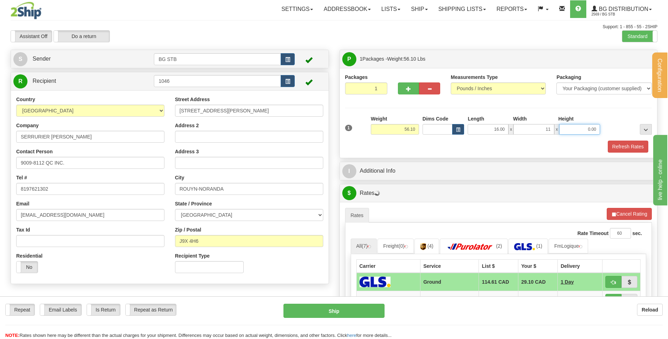
type input "11.00"
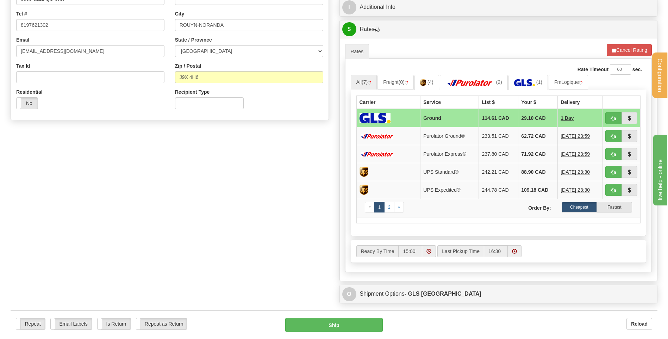
scroll to position [70, 0]
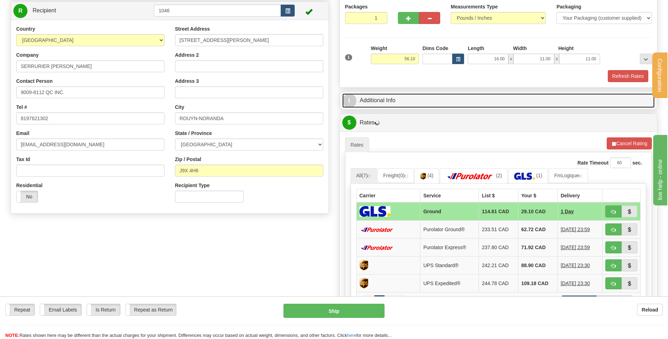
click at [387, 97] on link "I Additional Info" at bounding box center [498, 100] width 313 height 14
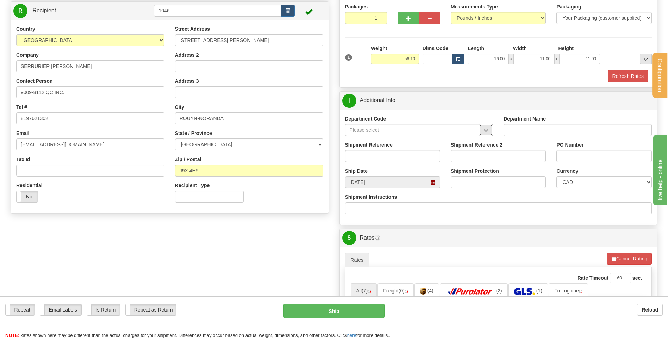
click at [487, 128] on span "button" at bounding box center [485, 130] width 5 height 5
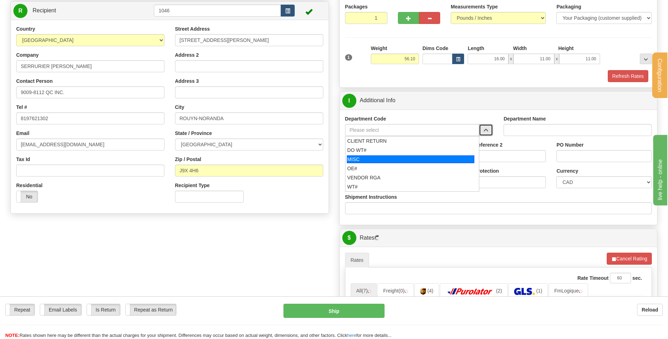
click at [380, 168] on div "OE#" at bounding box center [410, 168] width 127 height 7
type input "OE#"
type input "ORDERS"
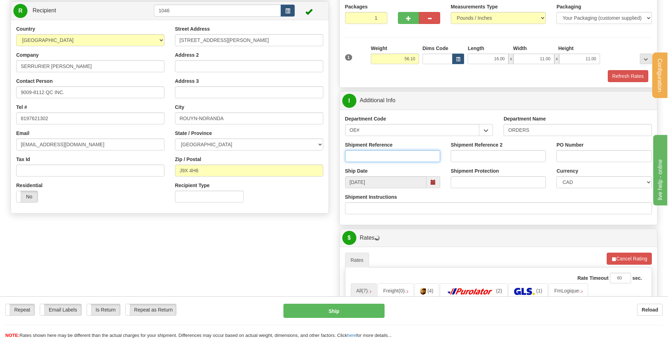
click at [379, 160] on input "Shipment Reference" at bounding box center [392, 156] width 95 height 12
type input "80004563-00"
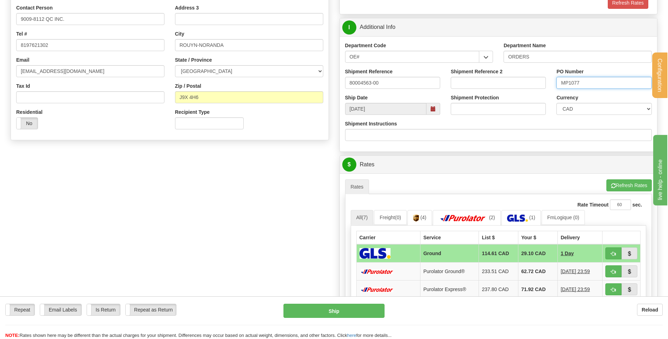
scroll to position [211, 0]
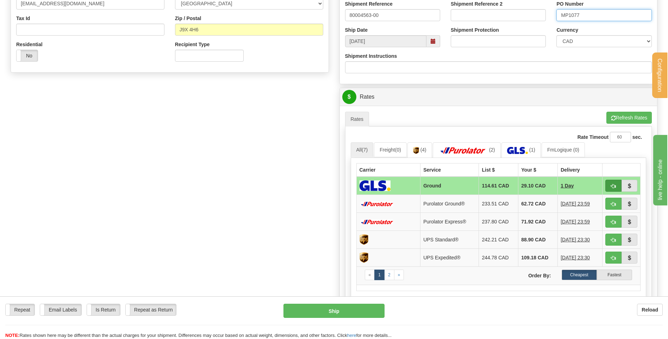
type input "MP1077"
click at [611, 185] on span "button" at bounding box center [613, 186] width 5 height 5
type input "1"
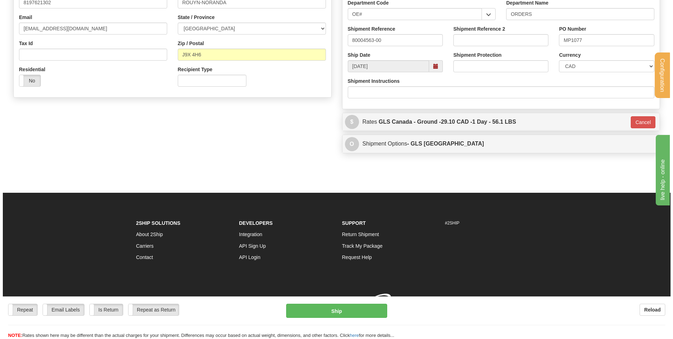
scroll to position [196, 0]
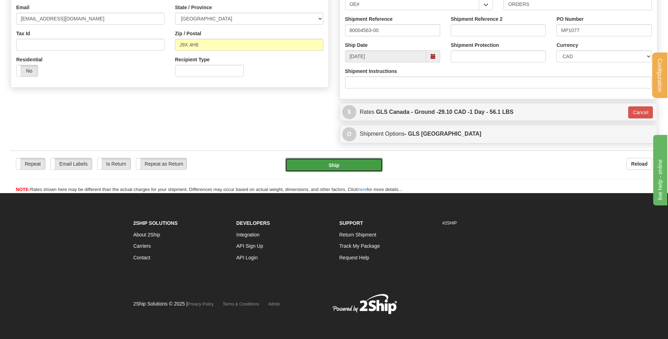
click at [362, 165] on button "Ship" at bounding box center [333, 165] width 97 height 14
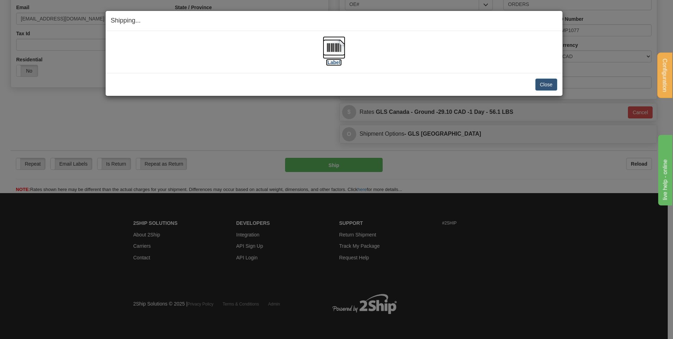
click at [330, 50] on img at bounding box center [334, 47] width 23 height 23
drag, startPoint x: 541, startPoint y: 84, endPoint x: 505, endPoint y: 71, distance: 38.2
click at [541, 84] on button "Close" at bounding box center [546, 84] width 22 height 12
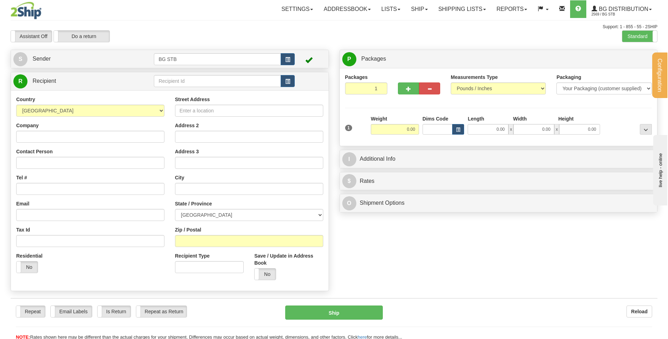
click at [240, 71] on div "Create a label for the return Create Pickup Without Label S Sender BG STB" at bounding box center [169, 172] width 329 height 245
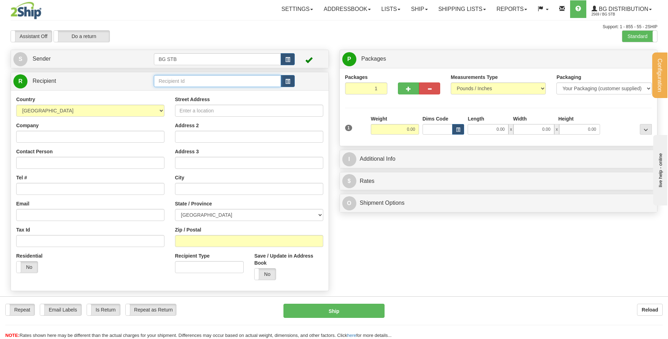
click at [233, 77] on input "text" at bounding box center [217, 81] width 127 height 12
type input "4136"
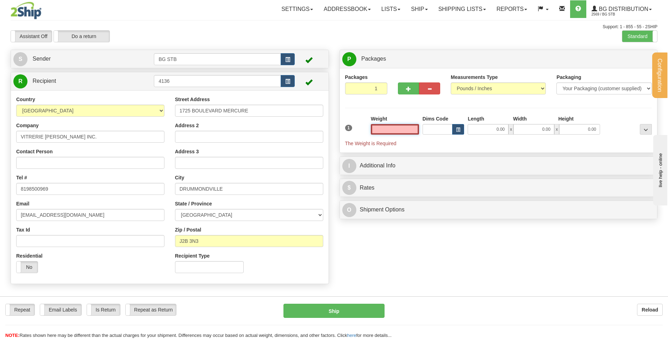
click at [408, 131] on input "text" at bounding box center [395, 129] width 48 height 11
type input "31.20"
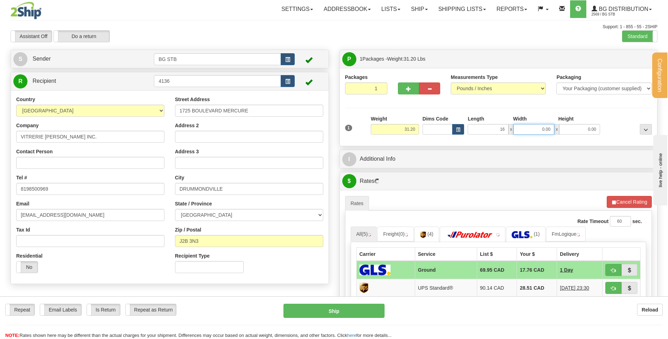
type input "16.00"
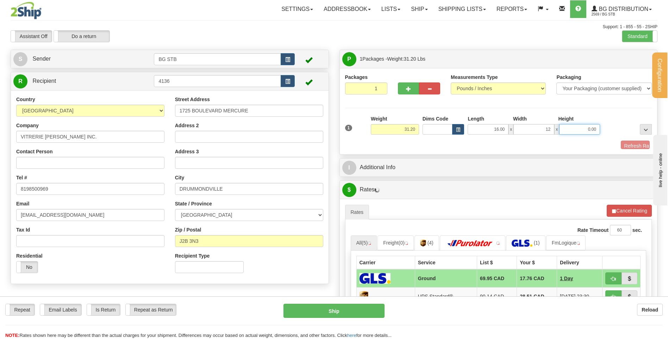
type input "12.00"
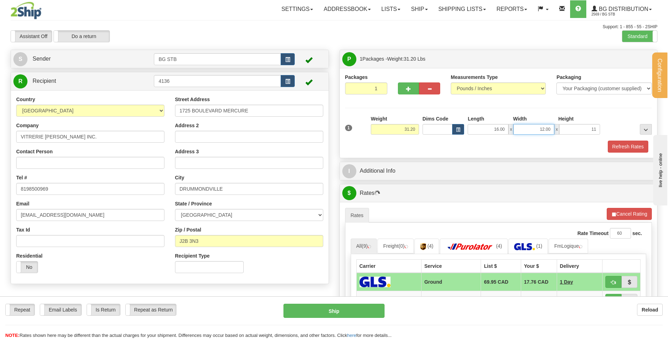
type input "11.00"
drag, startPoint x: 535, startPoint y: 126, endPoint x: 612, endPoint y: 130, distance: 76.5
click at [612, 130] on div "1 Weight 31.20 Dims Code x x" at bounding box center [498, 127] width 310 height 25
type input "11.00"
click at [573, 149] on div "Refresh Rates" at bounding box center [498, 146] width 310 height 12
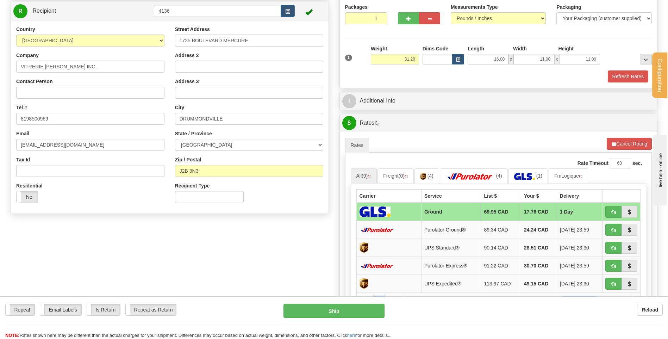
scroll to position [70, 0]
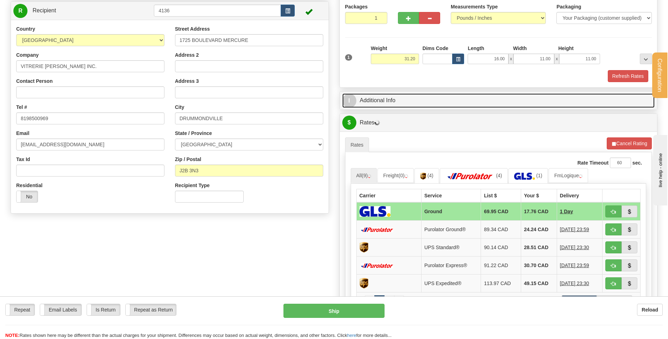
click at [436, 94] on link "I Additional Info" at bounding box center [498, 100] width 313 height 14
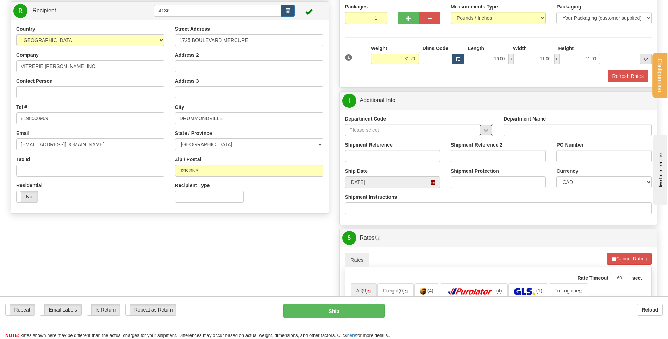
click at [486, 127] on button "button" at bounding box center [486, 130] width 14 height 12
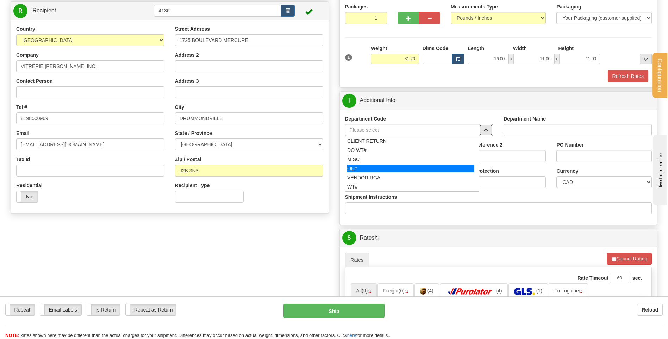
click at [389, 168] on div "OE#" at bounding box center [410, 168] width 127 height 8
type input "OE#"
type input "ORDERS"
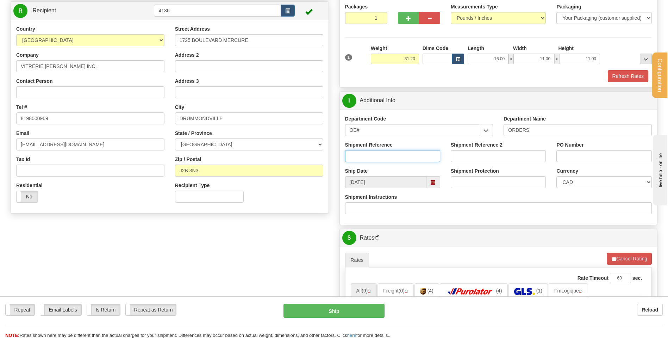
click at [387, 157] on input "Shipment Reference" at bounding box center [392, 156] width 95 height 12
type input "80004560-00"
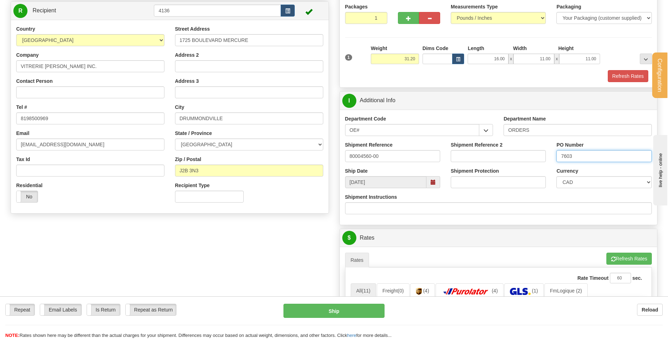
scroll to position [246, 0]
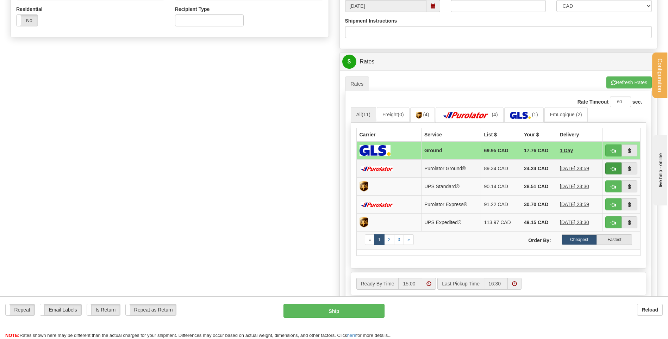
type input "7603"
click at [619, 169] on button "button" at bounding box center [613, 168] width 16 height 12
type input "260"
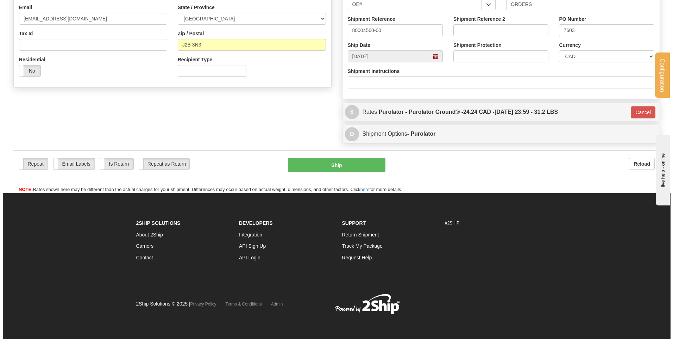
scroll to position [196, 0]
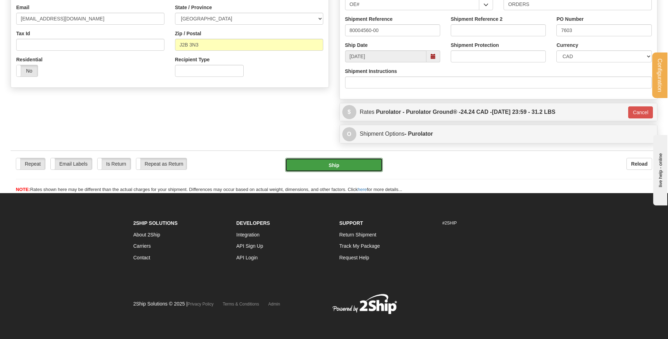
click at [345, 161] on button "Ship" at bounding box center [333, 165] width 97 height 14
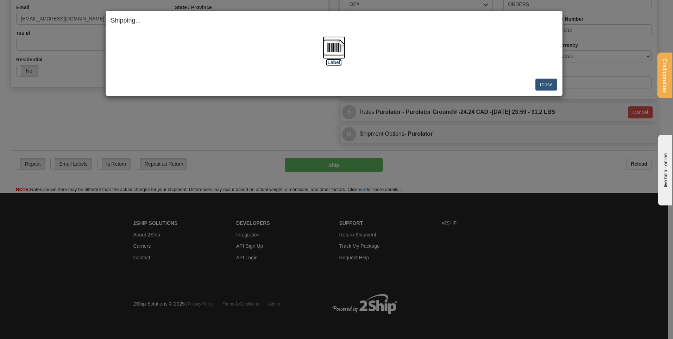
click at [337, 46] on img at bounding box center [334, 47] width 23 height 23
click at [553, 79] on button "Close" at bounding box center [546, 84] width 22 height 12
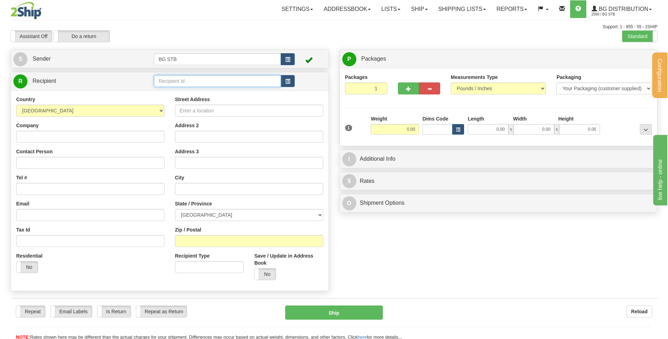
click at [215, 80] on input "text" at bounding box center [217, 81] width 127 height 12
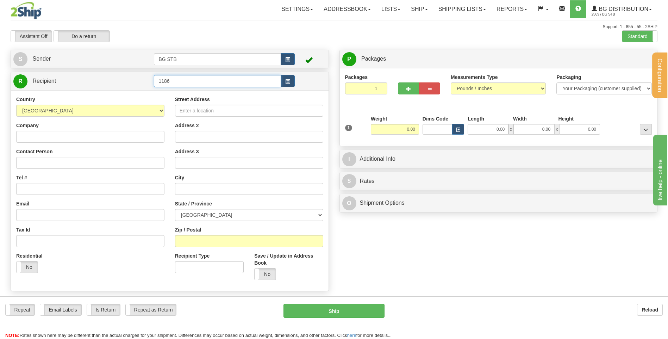
type input "1186"
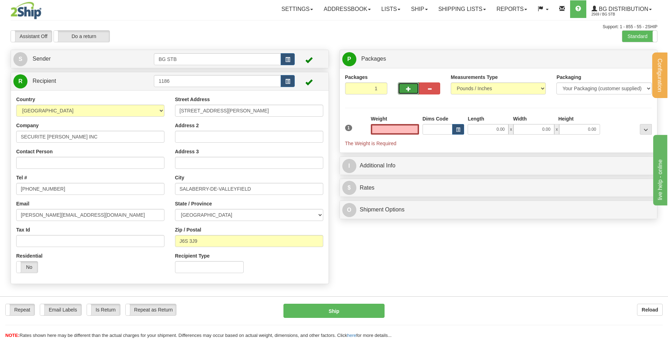
type input "0.00"
drag, startPoint x: 410, startPoint y: 86, endPoint x: 420, endPoint y: 76, distance: 13.7
click at [410, 86] on button "button" at bounding box center [408, 88] width 21 height 12
type input "2"
drag, startPoint x: 626, startPoint y: 57, endPoint x: 520, endPoint y: 93, distance: 111.6
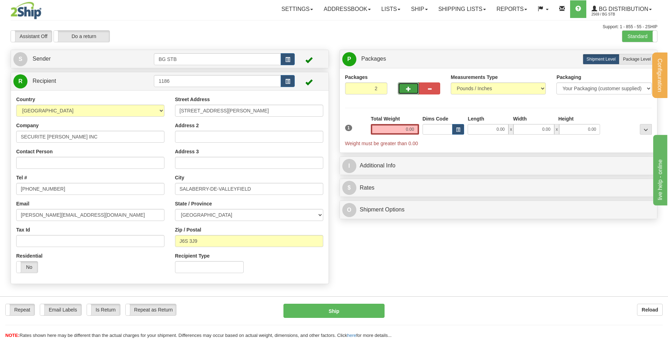
click at [626, 57] on span "Package Level" at bounding box center [637, 59] width 28 height 5
radio input "true"
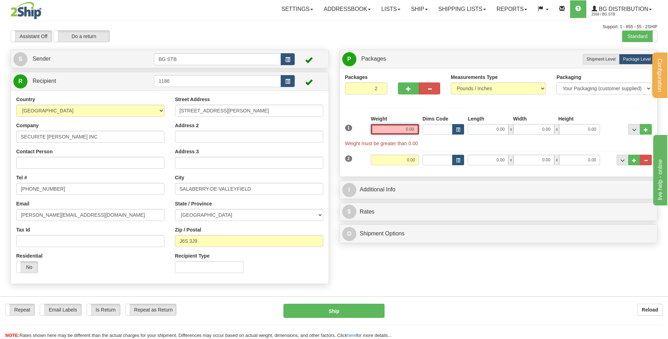
click at [402, 129] on input "0.00" at bounding box center [395, 129] width 48 height 11
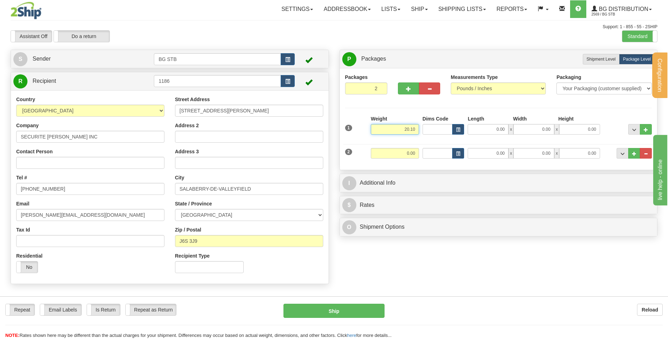
type input "20.10"
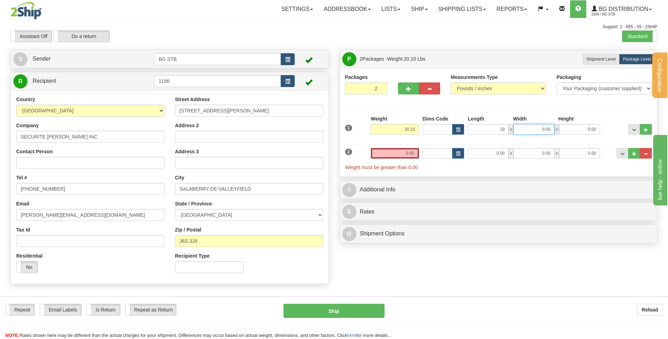
type input "19.00"
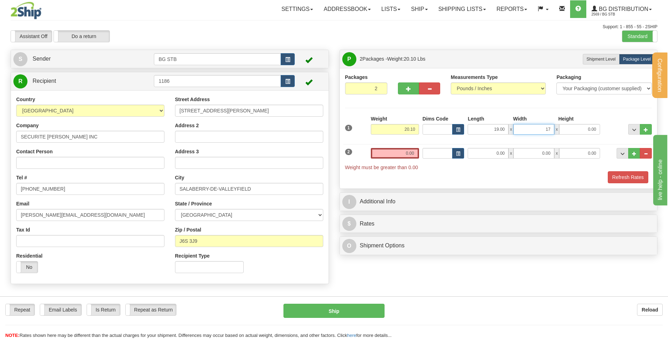
type input "17.00"
type input "18"
type input "18.00"
drag, startPoint x: 398, startPoint y: 152, endPoint x: 382, endPoint y: 151, distance: 15.5
click at [395, 152] on input "0.00" at bounding box center [395, 153] width 48 height 11
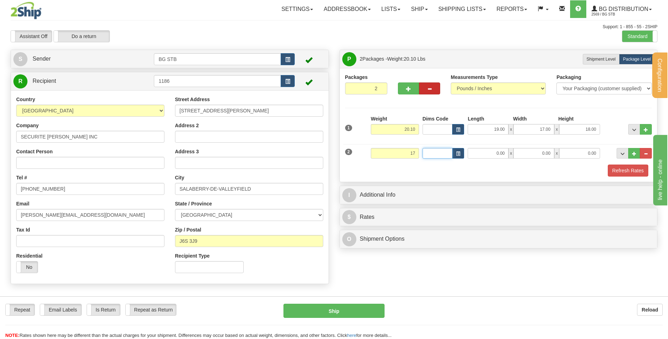
type input "17.00"
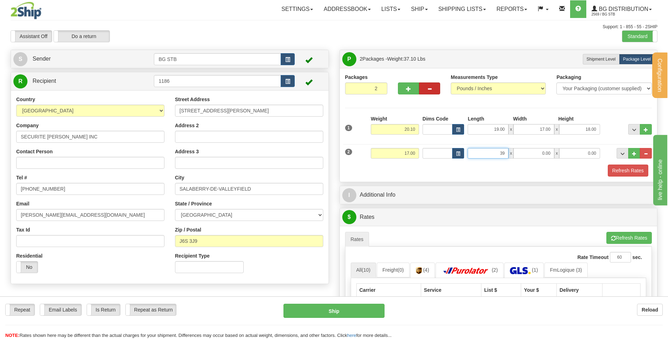
type input "39.50"
type input "11.00"
type input "6.00"
click at [374, 186] on div "I Additional Info" at bounding box center [498, 195] width 317 height 18
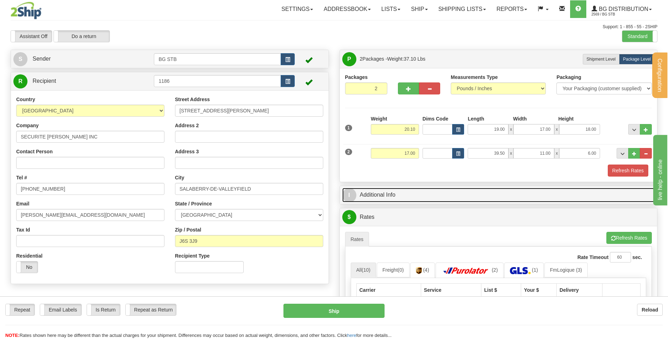
click at [374, 197] on link "I Additional Info" at bounding box center [498, 195] width 313 height 14
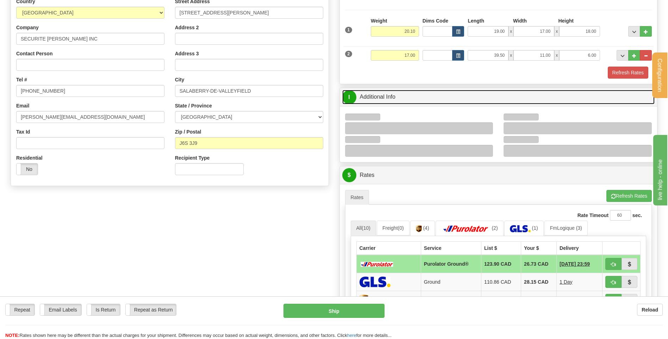
scroll to position [141, 0]
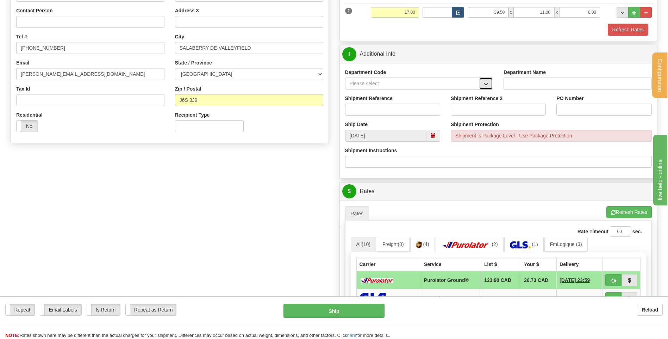
drag, startPoint x: 489, startPoint y: 84, endPoint x: 479, endPoint y: 88, distance: 10.4
click at [486, 85] on button "button" at bounding box center [486, 83] width 14 height 12
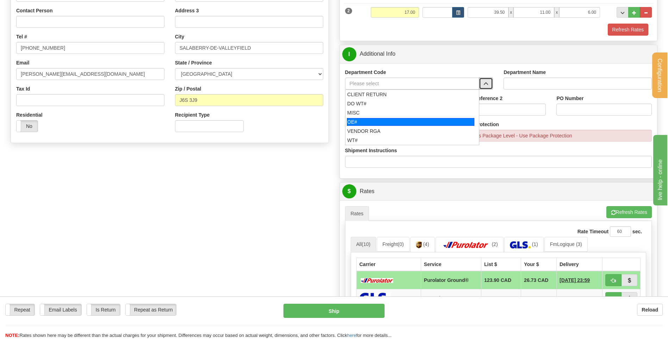
click at [398, 120] on div "OE#" at bounding box center [410, 122] width 127 height 8
type input "OE#"
type input "ORDERS"
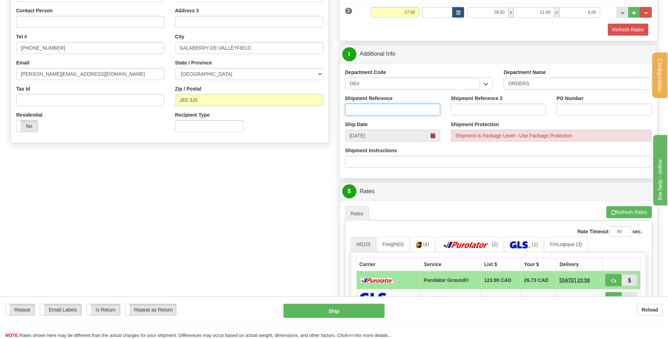
click at [397, 107] on input "Shipment Reference" at bounding box center [392, 109] width 95 height 12
type input "80004463-00"
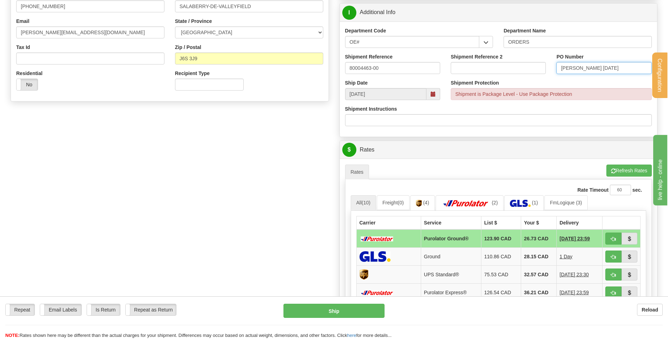
scroll to position [246, 0]
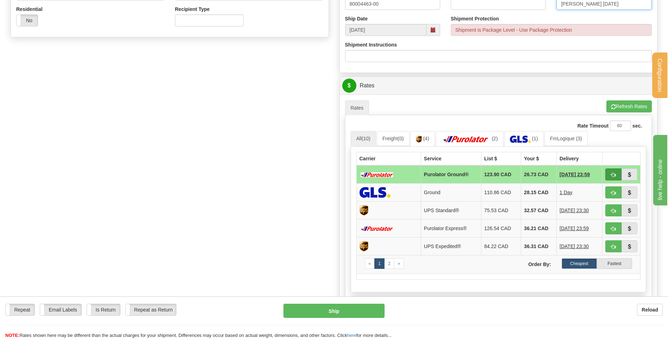
type input "DOMINIC 11/08/25"
click at [616, 176] on button "button" at bounding box center [613, 174] width 16 height 12
type input "260"
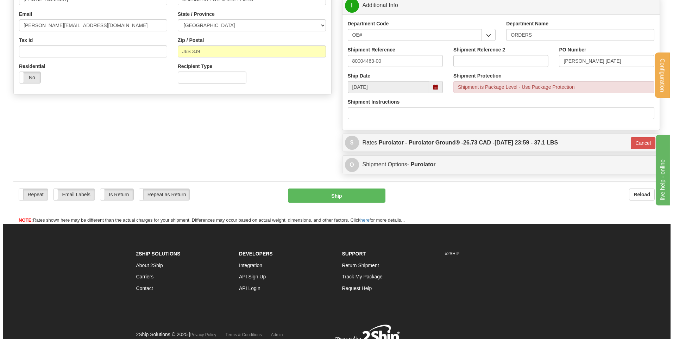
scroll to position [185, 0]
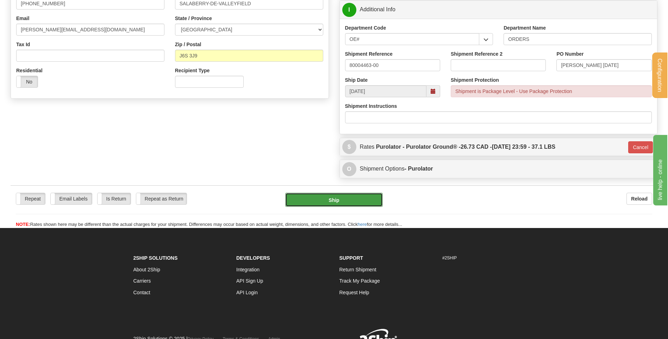
click at [317, 195] on button "Ship" at bounding box center [333, 200] width 97 height 14
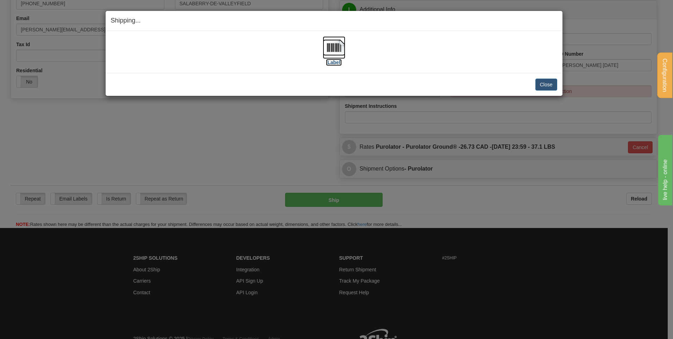
click at [337, 49] on img at bounding box center [334, 47] width 23 height 23
click at [544, 80] on button "Close" at bounding box center [546, 84] width 22 height 12
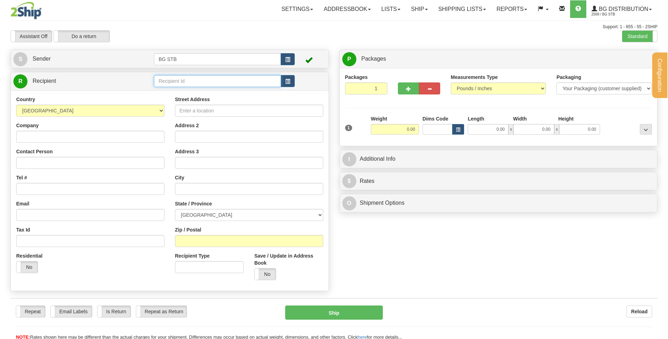
click at [201, 82] on input "text" at bounding box center [217, 81] width 127 height 12
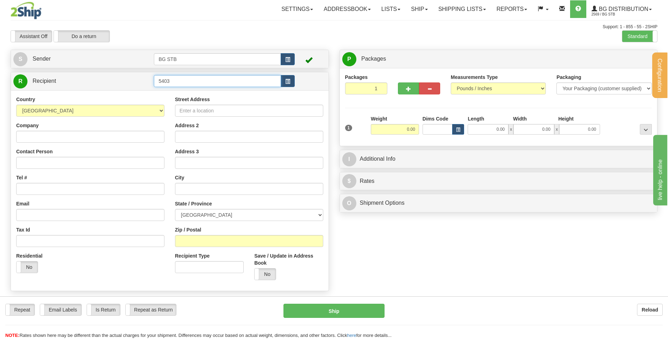
type input "5403"
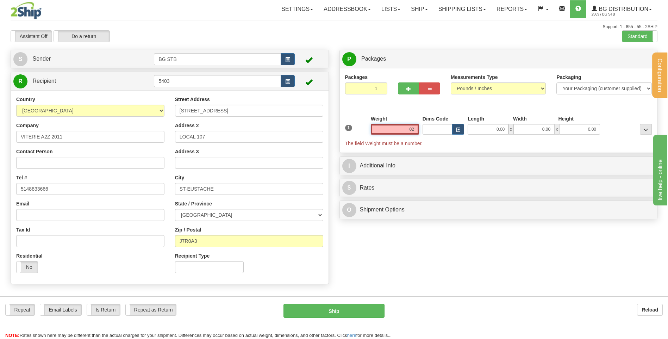
type input "0"
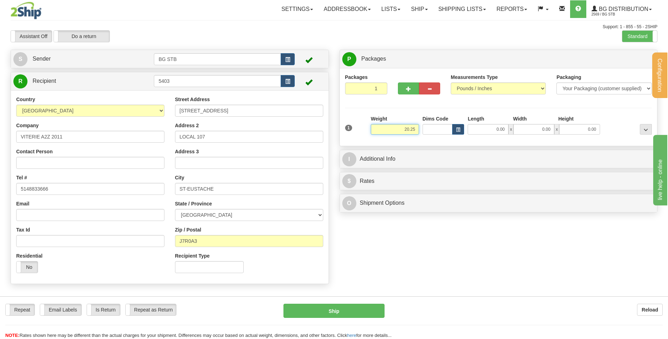
type input "20.25"
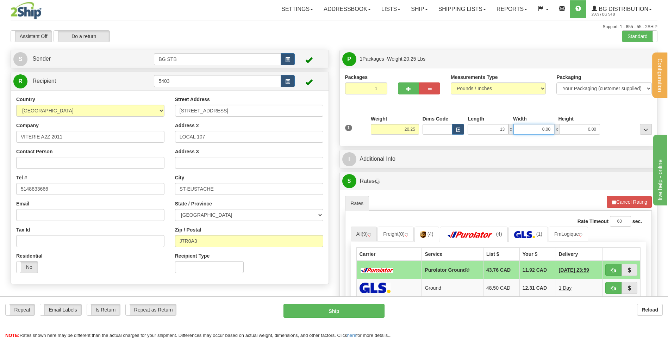
type input "13.00"
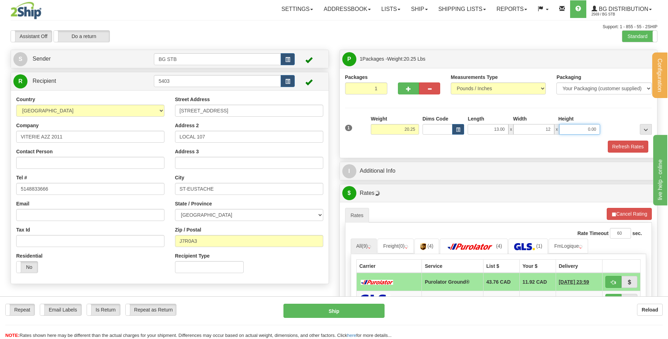
type input "12.00"
type input "7.00"
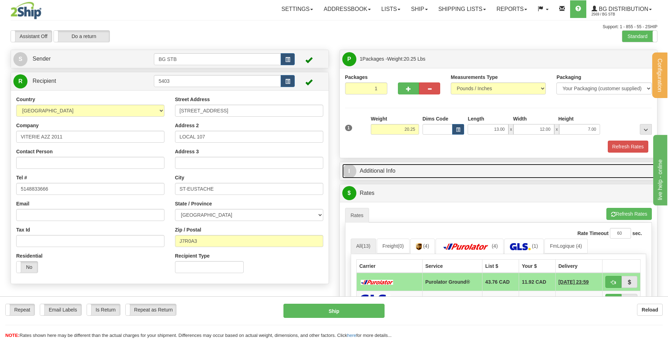
click at [383, 172] on link "I Additional Info" at bounding box center [498, 171] width 313 height 14
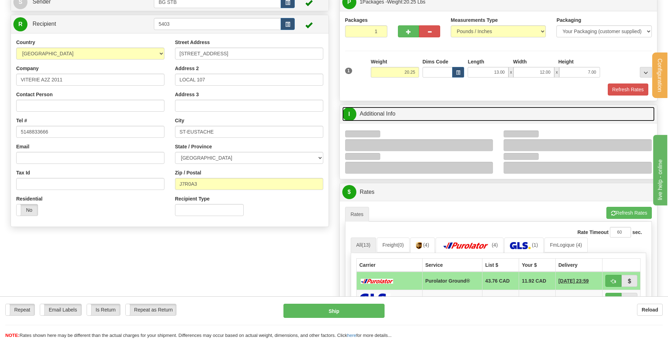
scroll to position [106, 0]
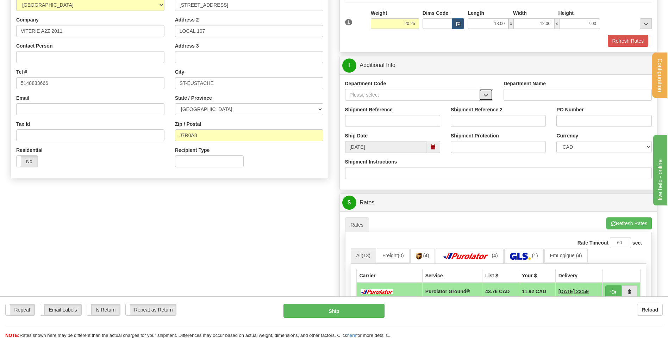
click at [484, 94] on span "button" at bounding box center [485, 95] width 5 height 5
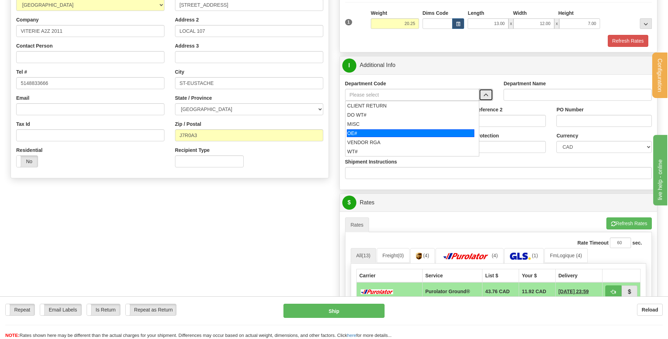
click at [395, 132] on div "OE#" at bounding box center [410, 133] width 127 height 8
type input "OE#"
type input "ORDERS"
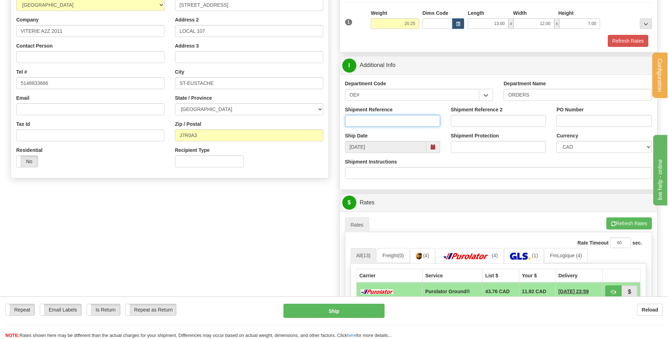
click at [394, 124] on input "Shipment Reference" at bounding box center [392, 121] width 95 height 12
type input "80003783-00"
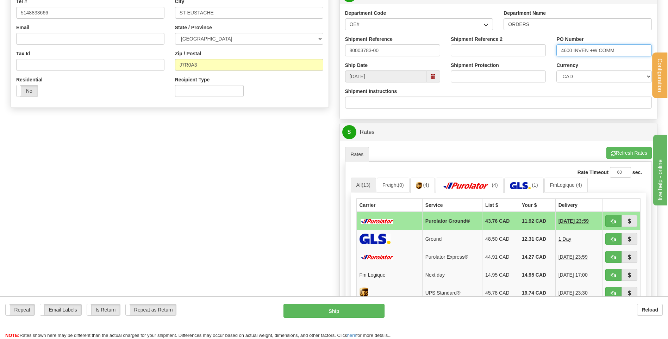
scroll to position [282, 0]
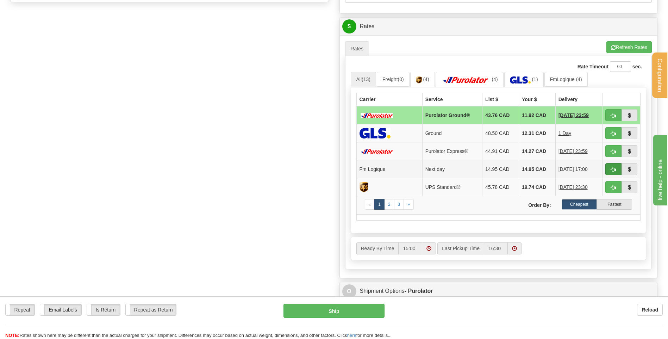
type input "4600 INVEN +W COMM"
drag, startPoint x: 618, startPoint y: 169, endPoint x: 598, endPoint y: 167, distance: 19.5
click at [618, 169] on button "button" at bounding box center [613, 169] width 16 height 12
type input "jour"
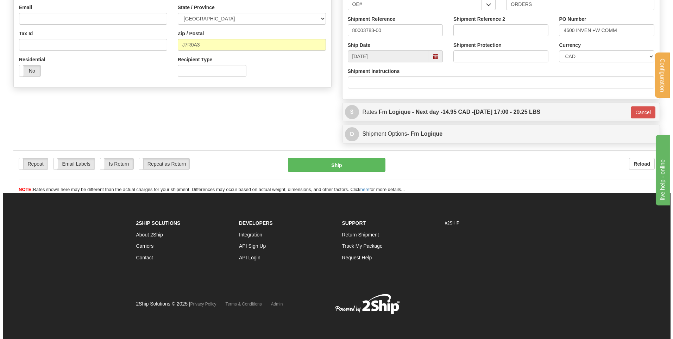
scroll to position [196, 0]
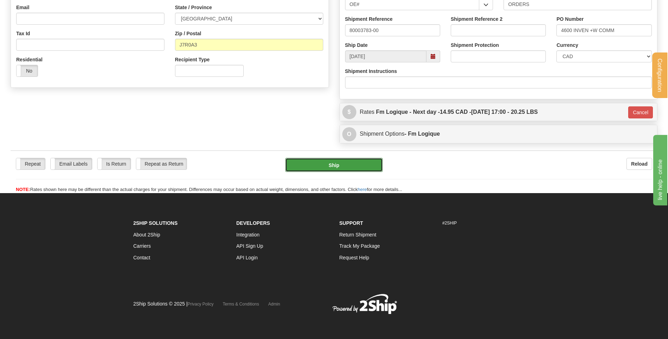
click at [370, 162] on button "Ship" at bounding box center [333, 165] width 97 height 14
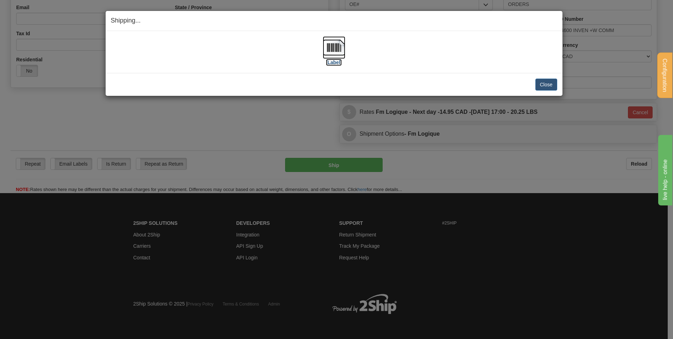
click at [332, 56] on img at bounding box center [334, 47] width 23 height 23
click at [544, 86] on button "Close" at bounding box center [546, 84] width 22 height 12
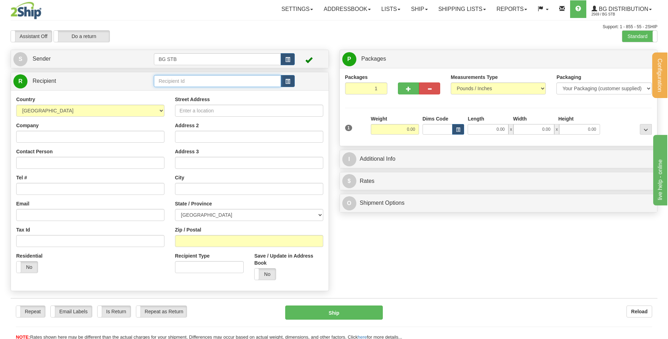
click at [183, 82] on input "text" at bounding box center [217, 81] width 127 height 12
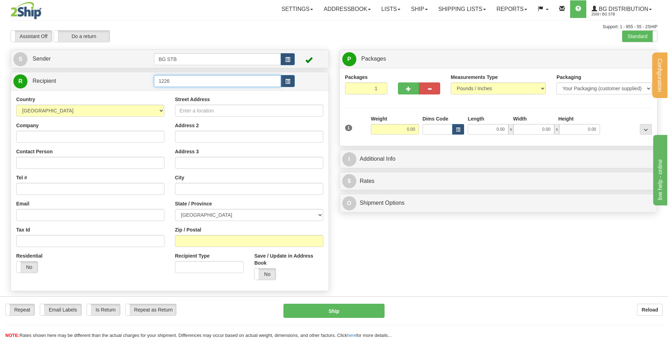
type input "1226"
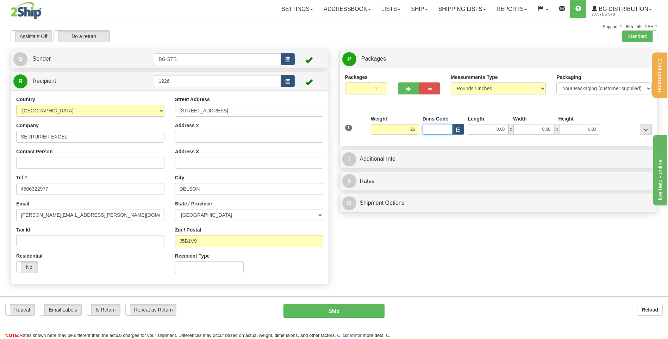
type input "26.00"
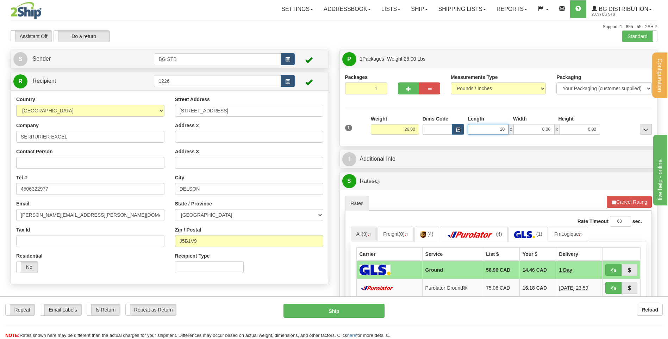
type input "20.00"
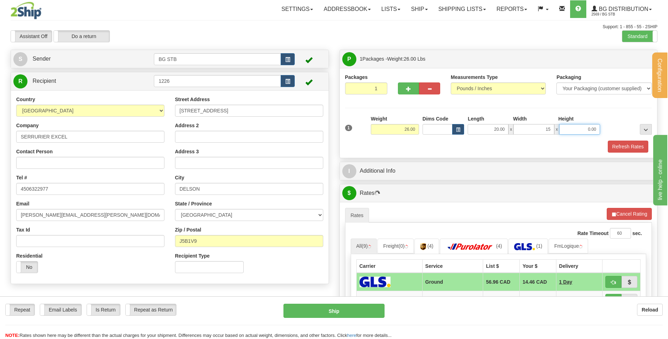
type input "15.00"
type input "11.00"
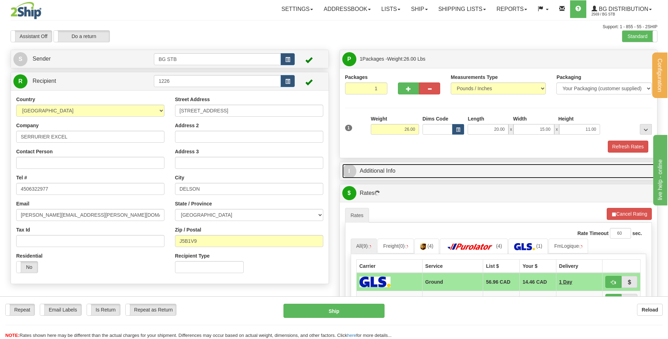
click at [386, 168] on link "I Additional Info" at bounding box center [498, 171] width 313 height 14
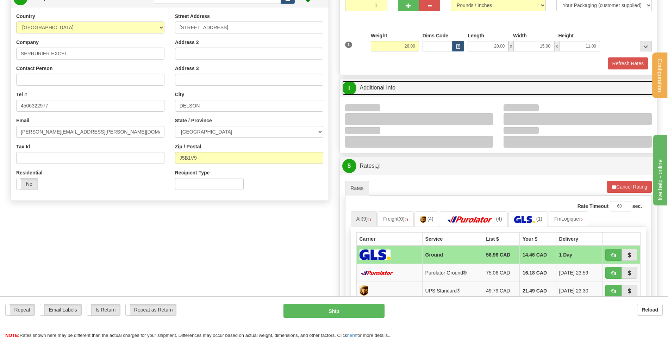
scroll to position [106, 0]
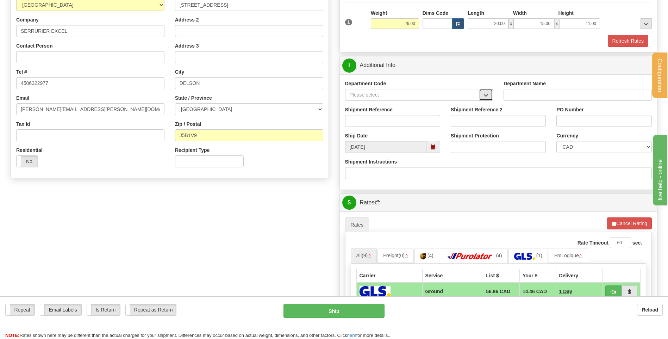
click at [490, 94] on button "button" at bounding box center [486, 95] width 14 height 12
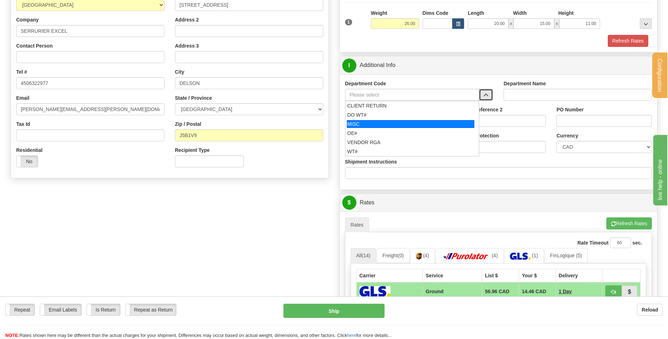
click at [389, 130] on div "OE#" at bounding box center [410, 133] width 127 height 7
type input "OE#"
type input "ORDERS"
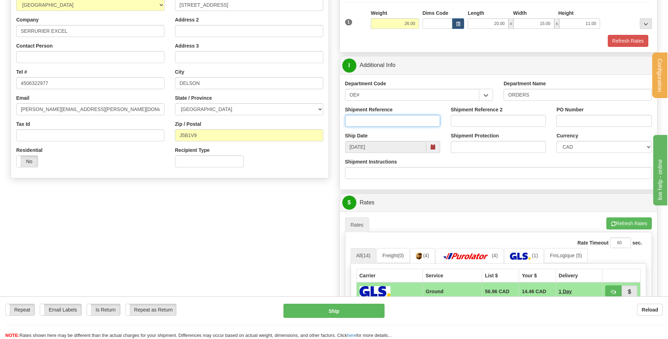
click at [387, 120] on input "Shipment Reference" at bounding box center [392, 121] width 95 height 12
type input "80004218-00"
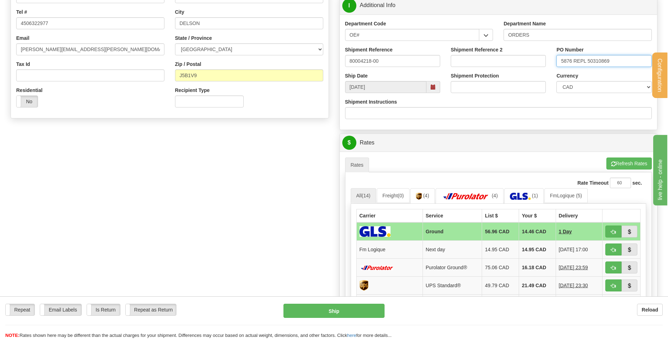
scroll to position [282, 0]
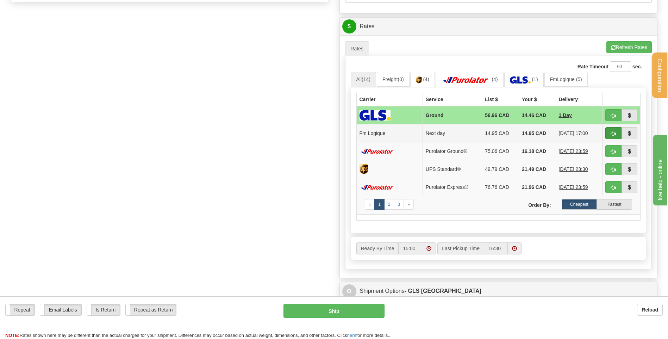
type input "5876 REPL 50310869"
click at [619, 130] on button "button" at bounding box center [613, 133] width 16 height 12
type input "jour"
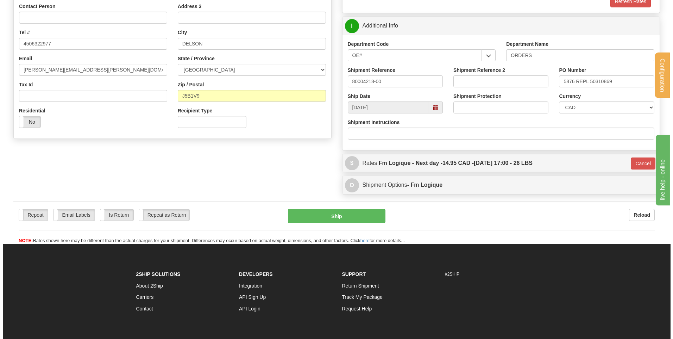
scroll to position [136, 0]
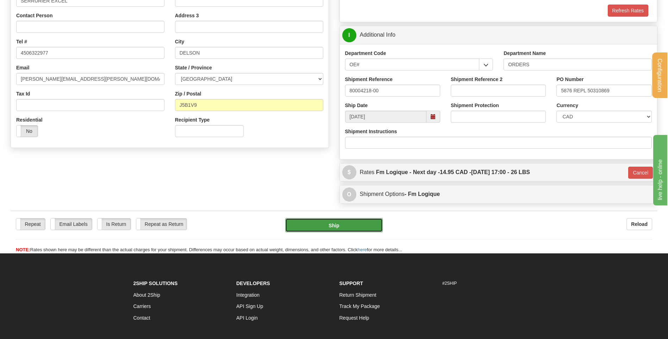
click at [327, 219] on button "Ship" at bounding box center [333, 225] width 97 height 14
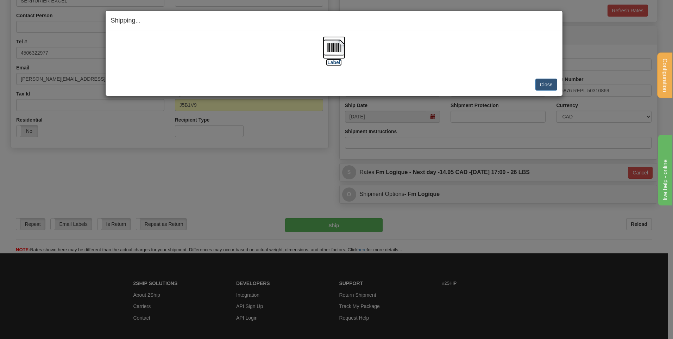
click at [340, 50] on img at bounding box center [334, 47] width 23 height 23
drag, startPoint x: 545, startPoint y: 81, endPoint x: 542, endPoint y: 84, distance: 3.7
click at [545, 81] on button "Close" at bounding box center [546, 84] width 22 height 12
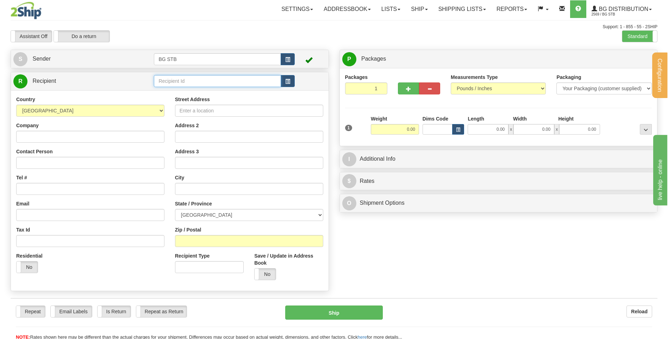
click at [213, 79] on input "text" at bounding box center [217, 81] width 127 height 12
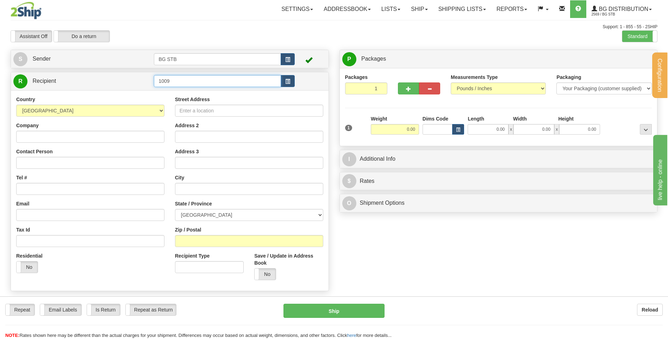
type input "1009"
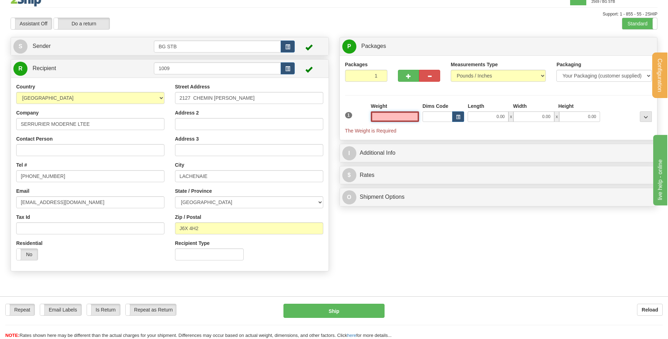
scroll to position [35, 0]
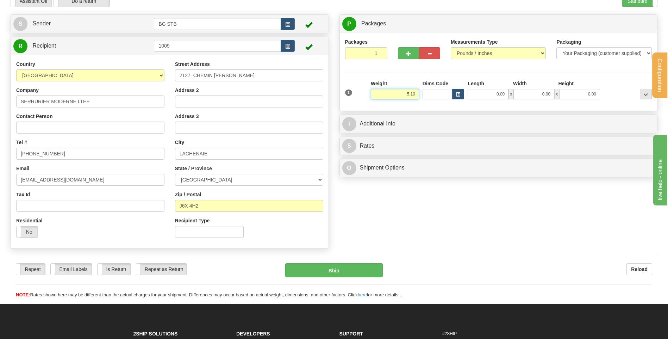
type input "5.10"
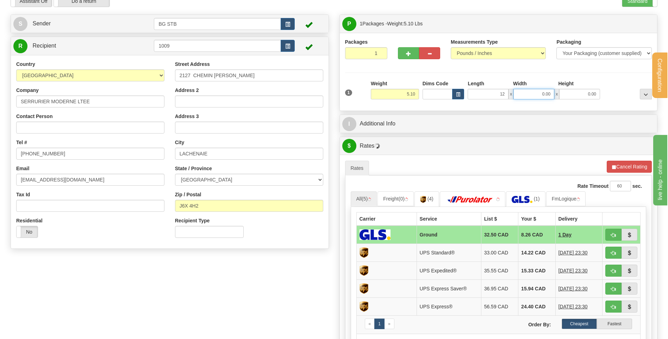
type input "12.00"
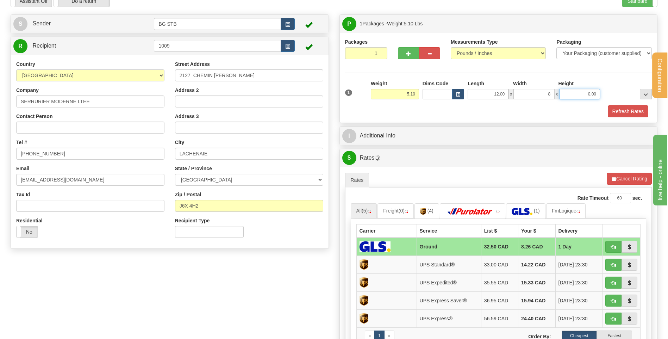
type input "8.00"
type input "6"
type input "6.00"
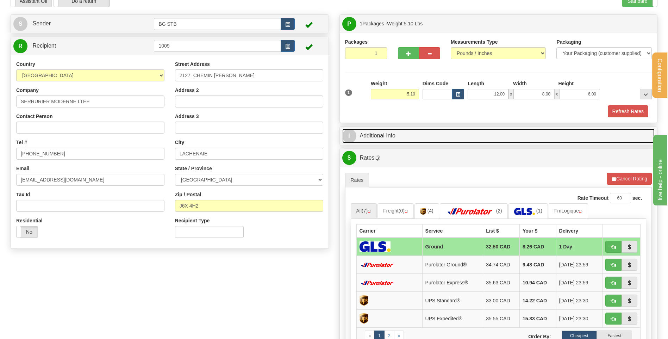
click at [416, 134] on link "I Additional Info" at bounding box center [498, 135] width 313 height 14
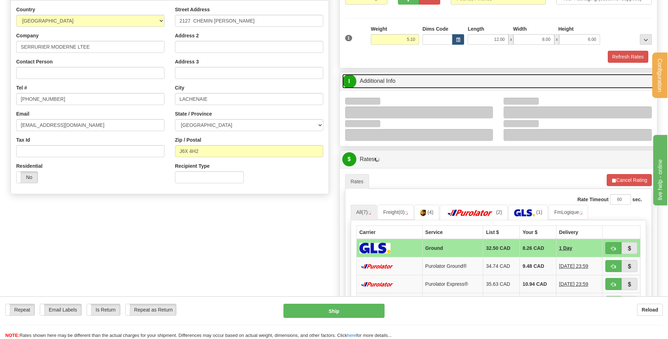
scroll to position [141, 0]
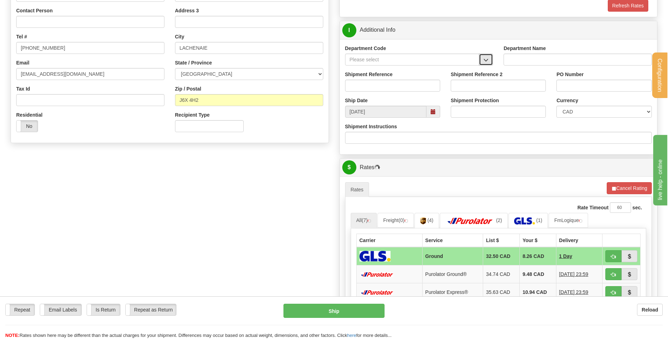
click at [485, 62] on span "button" at bounding box center [485, 60] width 5 height 5
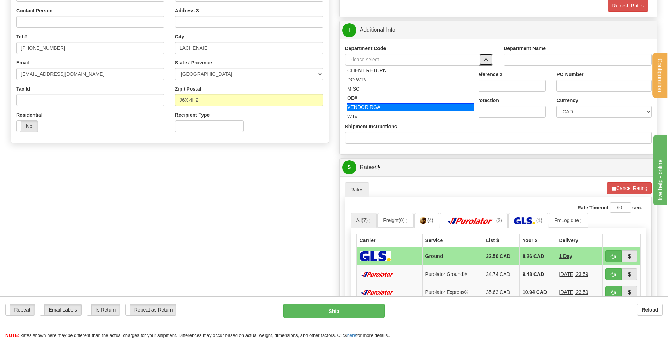
click at [395, 101] on ul "CLIENT RETURN DO WT# MISC OE# VENDOR RGA WT#" at bounding box center [412, 93] width 134 height 56
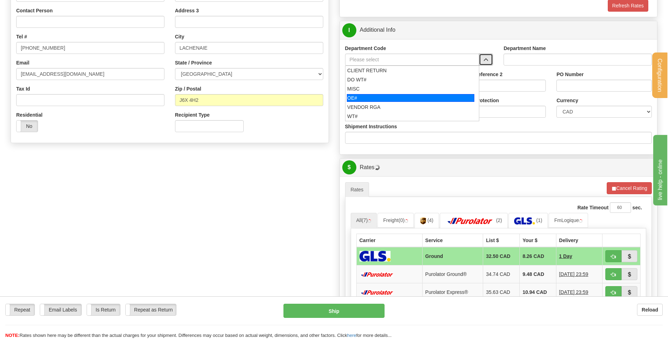
click at [393, 97] on div "OE#" at bounding box center [410, 98] width 127 height 8
type input "OE#"
type input "ORDERS"
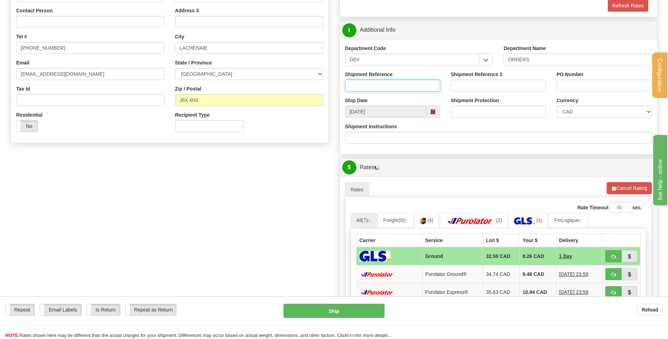
click at [391, 86] on input "Shipment Reference" at bounding box center [392, 86] width 95 height 12
type input "80004566-00"
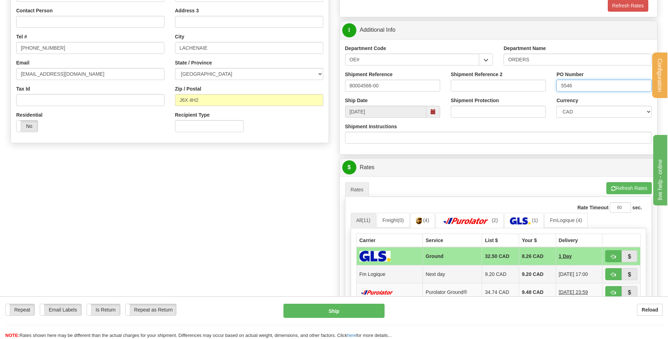
scroll to position [282, 0]
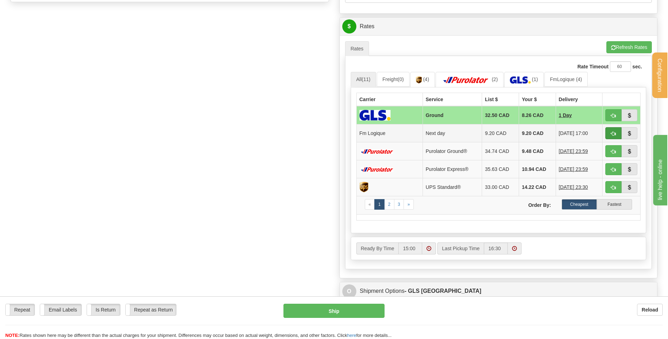
type input "5546"
drag, startPoint x: 607, startPoint y: 133, endPoint x: 600, endPoint y: 132, distance: 6.7
click at [610, 132] on button "button" at bounding box center [613, 133] width 16 height 12
type input "jour"
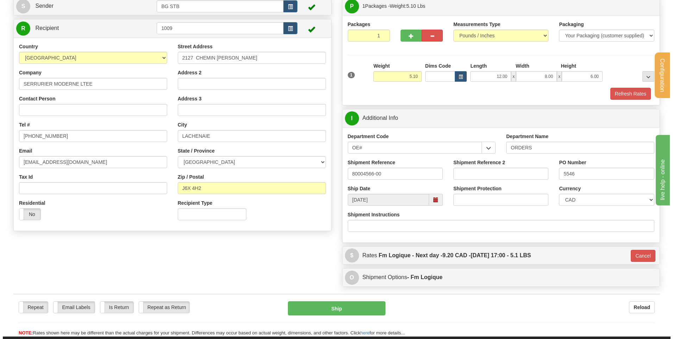
scroll to position [49, 0]
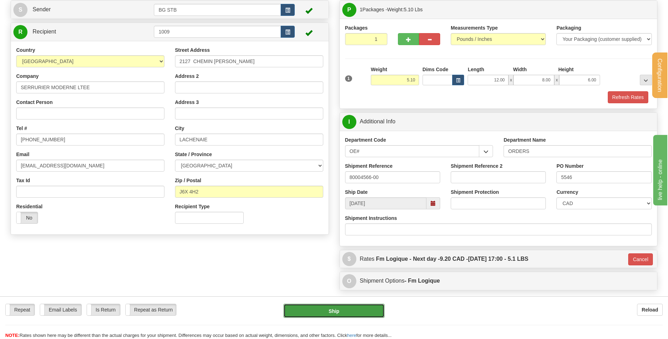
click at [342, 308] on button "Ship" at bounding box center [333, 310] width 101 height 14
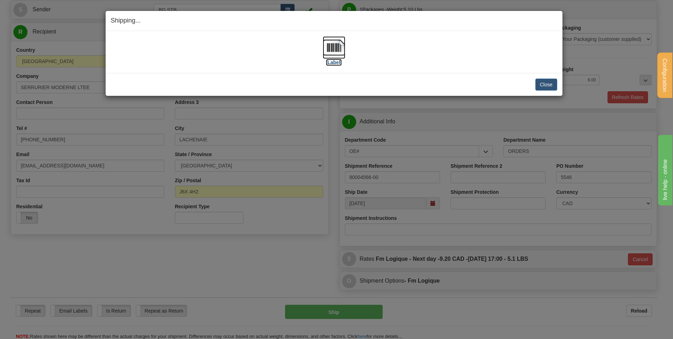
click at [338, 42] on img at bounding box center [334, 47] width 23 height 23
click at [548, 86] on button "Close" at bounding box center [546, 84] width 22 height 12
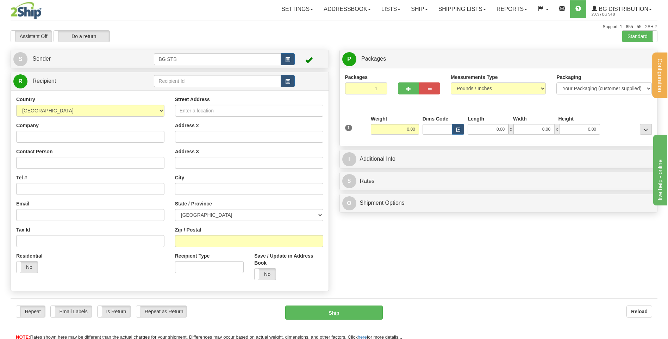
drag, startPoint x: 211, startPoint y: 75, endPoint x: 208, endPoint y: 78, distance: 4.5
click at [211, 76] on td at bounding box center [224, 81] width 140 height 14
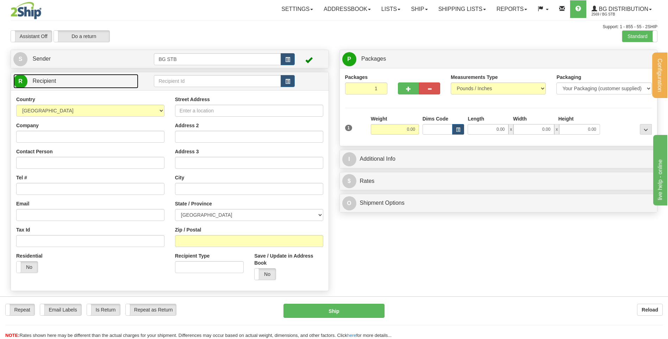
click at [111, 80] on link "R Recipient" at bounding box center [75, 81] width 125 height 14
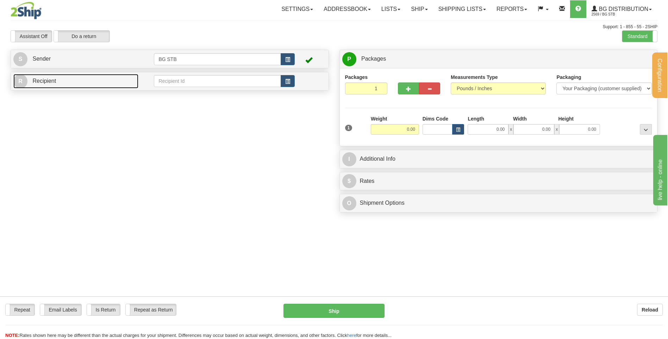
click at [78, 81] on link "R Recipient" at bounding box center [75, 81] width 125 height 14
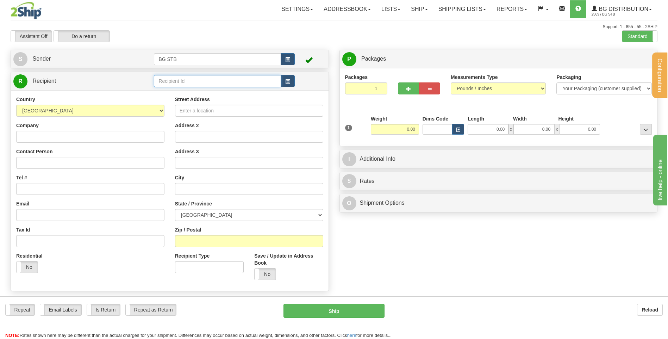
click at [212, 82] on input "text" at bounding box center [217, 81] width 127 height 12
type input "4"
type input "5403"
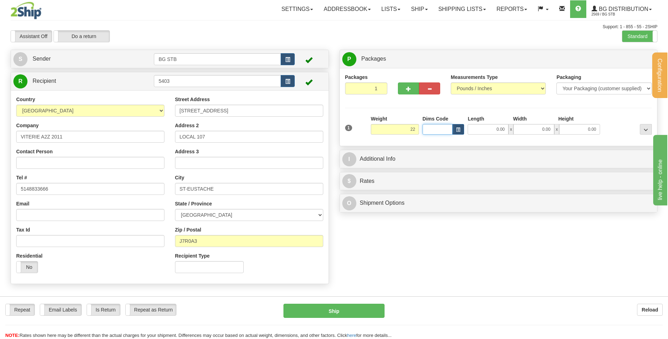
type input "22.00"
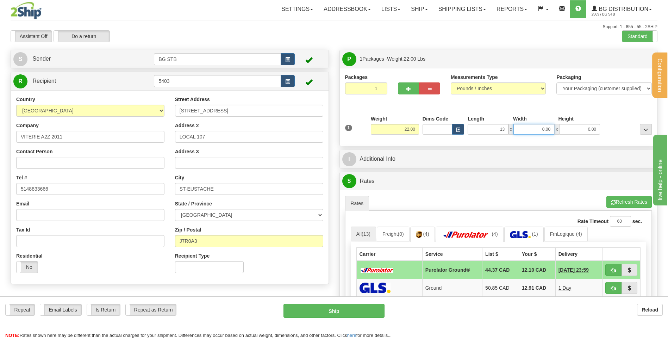
type input "13.00"
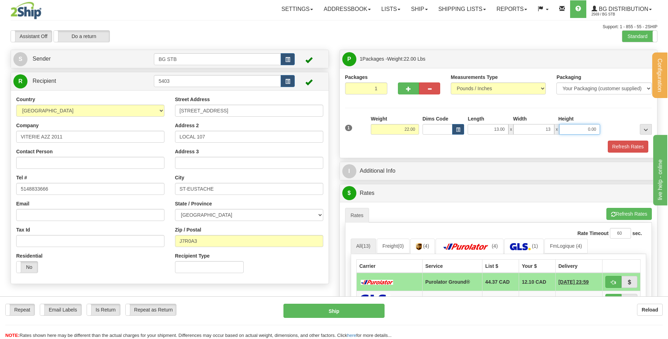
type input "13.00"
type input "8.00"
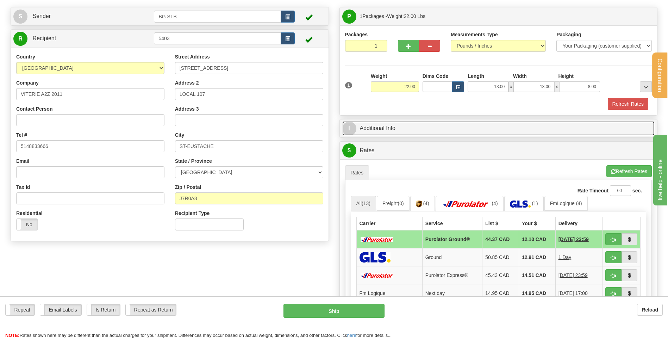
scroll to position [141, 0]
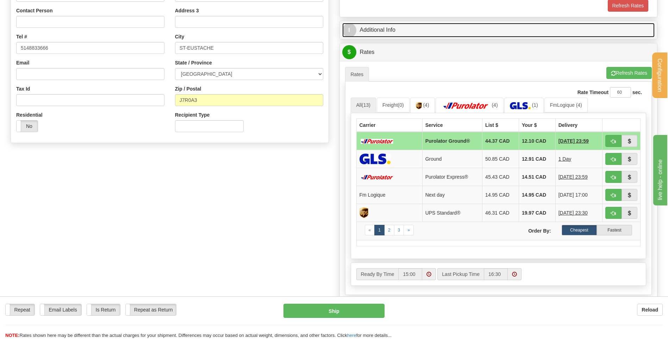
click at [399, 29] on link "I Additional Info" at bounding box center [498, 30] width 313 height 14
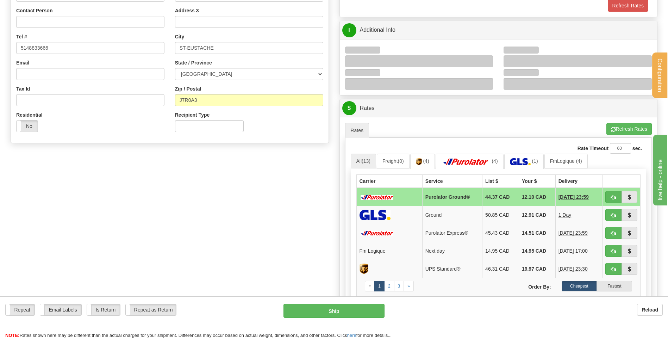
click at [489, 57] on div at bounding box center [419, 61] width 148 height 12
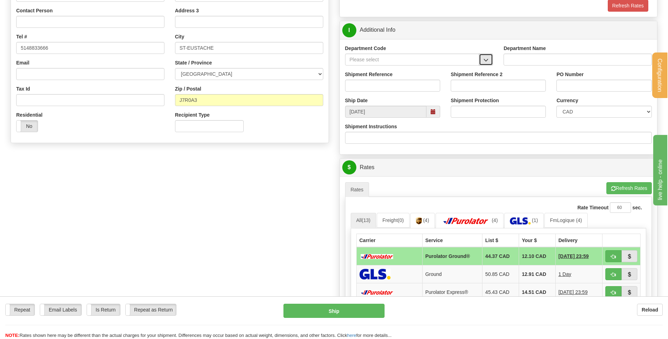
click at [484, 60] on span "button" at bounding box center [485, 60] width 5 height 5
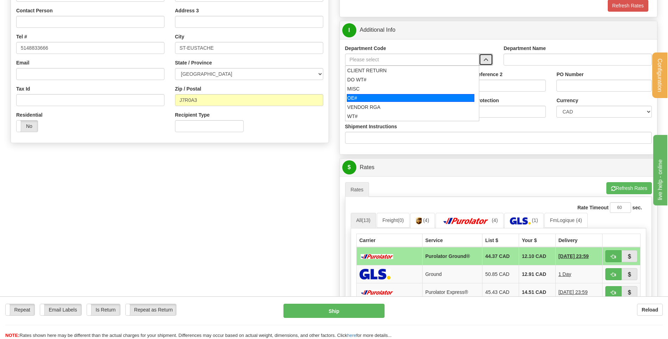
drag, startPoint x: 415, startPoint y: 96, endPoint x: 411, endPoint y: 86, distance: 10.1
click at [413, 96] on div "OE#" at bounding box center [410, 98] width 127 height 8
type input "OE#"
type input "ORDERS"
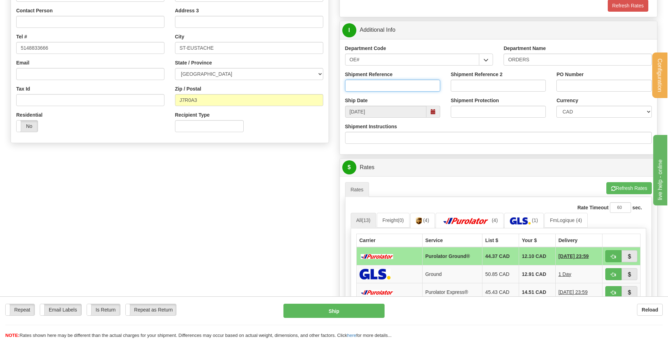
click at [411, 83] on input "Shipment Reference" at bounding box center [392, 86] width 95 height 12
type input "80004037-00"
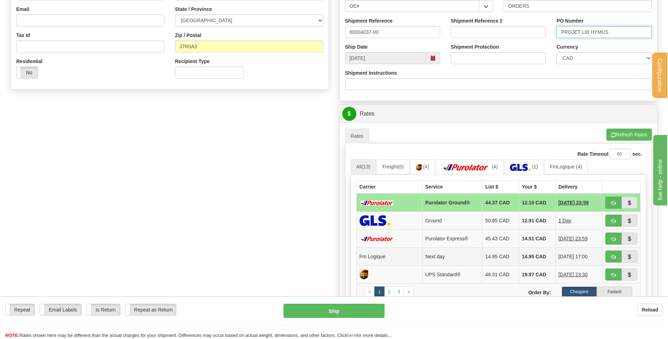
scroll to position [211, 0]
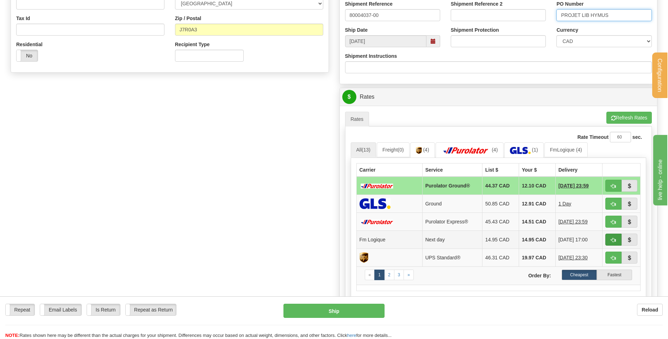
type input "PROJET LIB HYMUS"
click at [616, 243] on button "button" at bounding box center [613, 239] width 16 height 12
type input "jour"
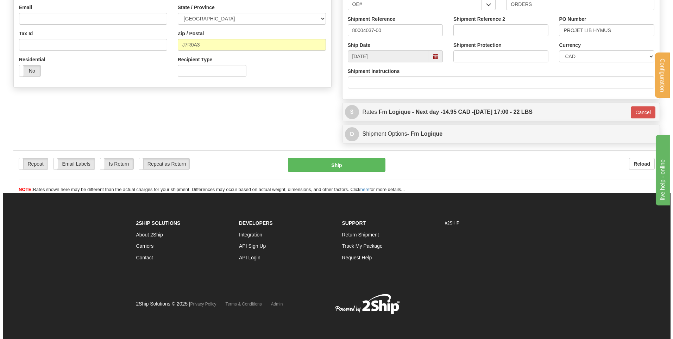
scroll to position [196, 0]
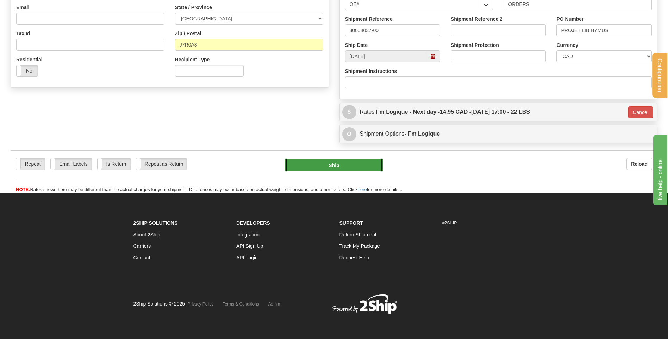
click at [347, 165] on button "Ship" at bounding box center [333, 165] width 97 height 14
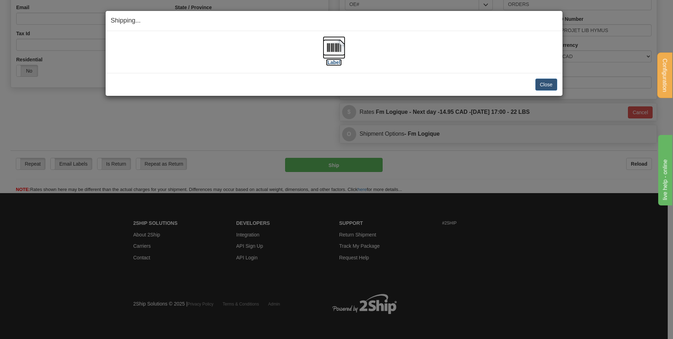
click at [336, 53] on img at bounding box center [334, 47] width 23 height 23
click at [553, 80] on button "Close" at bounding box center [546, 84] width 22 height 12
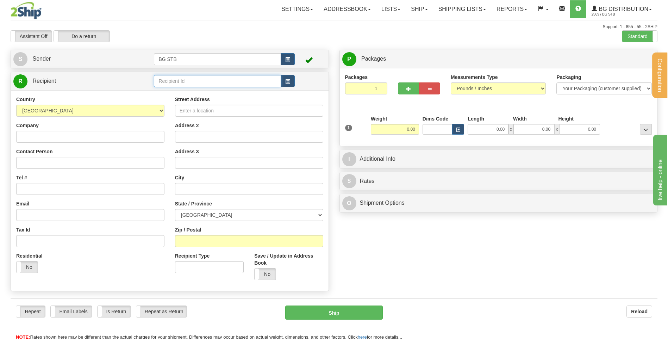
click at [165, 82] on input "text" at bounding box center [217, 81] width 127 height 12
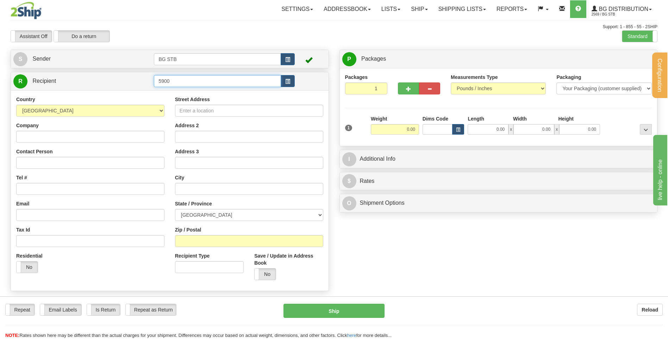
type input "5900"
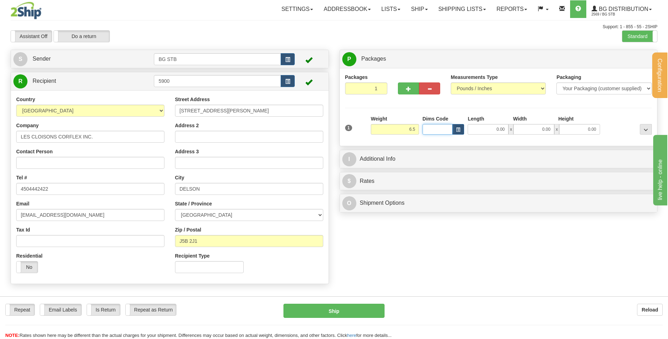
type input "6.50"
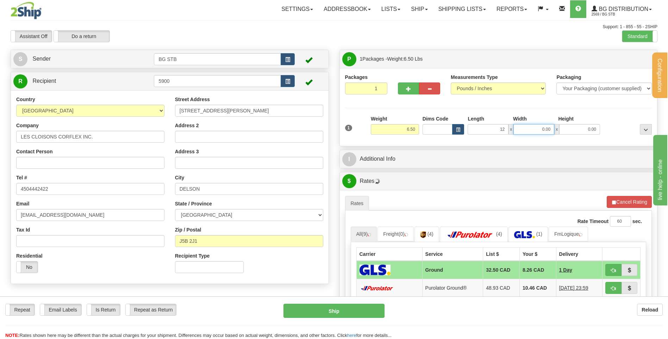
type input "12.00"
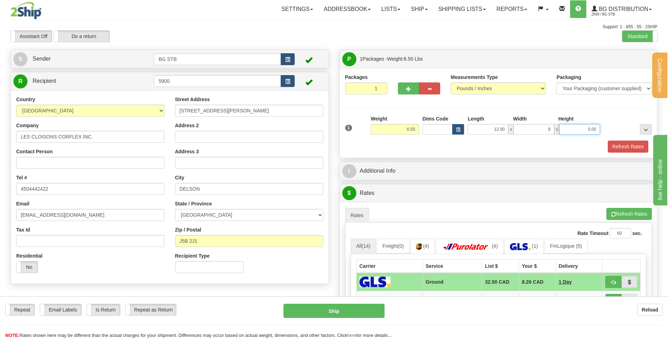
type input "8.00"
type input "6.00"
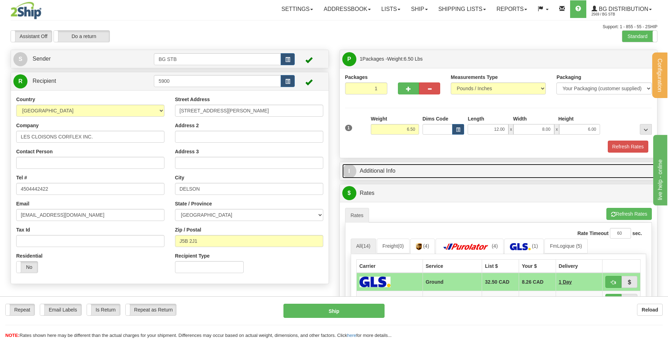
click at [398, 171] on link "I Additional Info" at bounding box center [498, 171] width 313 height 14
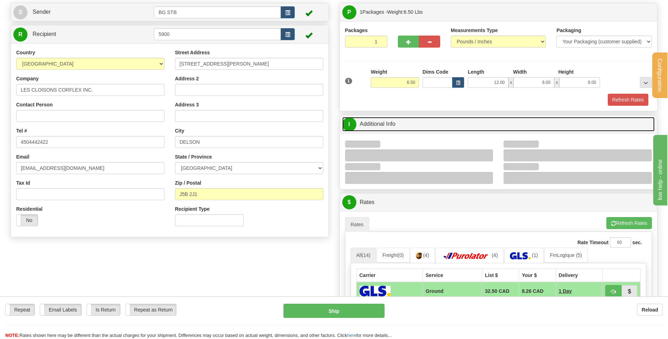
scroll to position [106, 0]
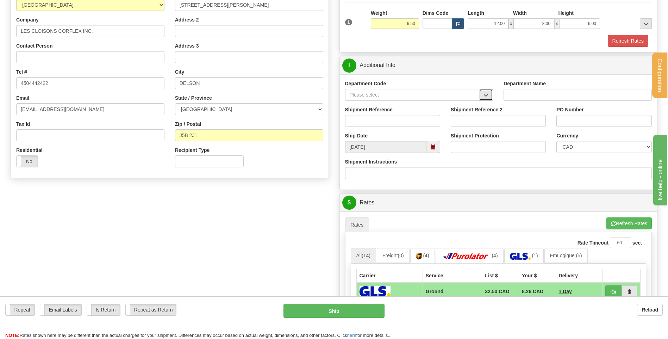
click at [489, 94] on button "button" at bounding box center [486, 95] width 14 height 12
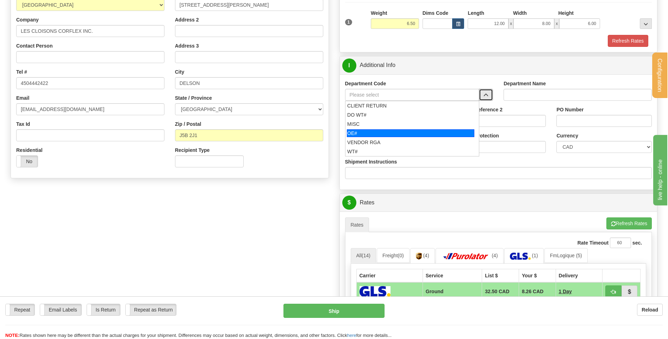
click at [367, 134] on div "OE#" at bounding box center [410, 133] width 127 height 8
type input "OE#"
type input "ORDERS"
click at [371, 120] on input "Shipment Reference" at bounding box center [392, 121] width 95 height 12
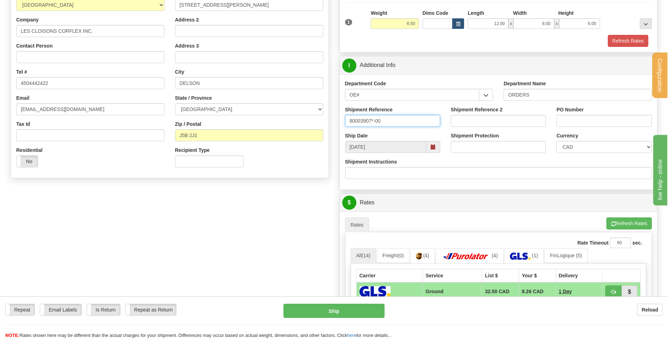
type input "80003907*-00"
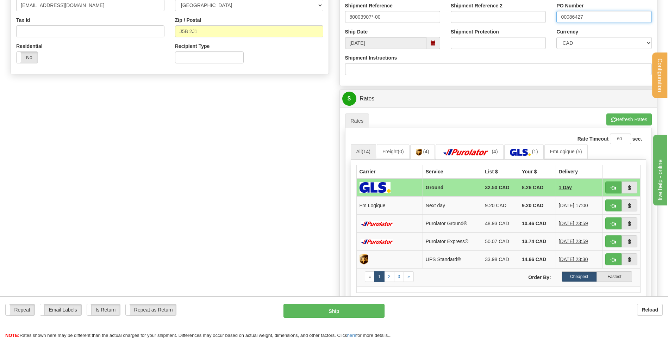
scroll to position [282, 0]
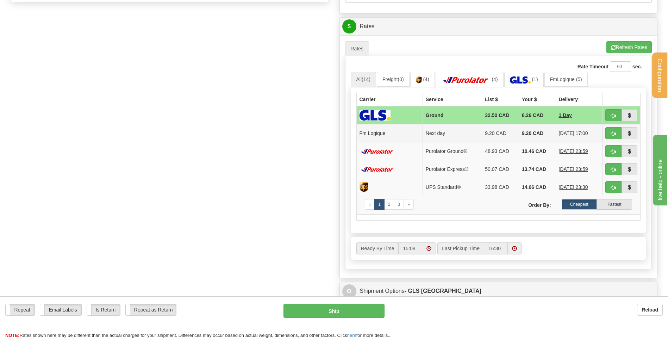
type input "00086427"
click at [615, 133] on span "button" at bounding box center [613, 133] width 5 height 5
type input "jour"
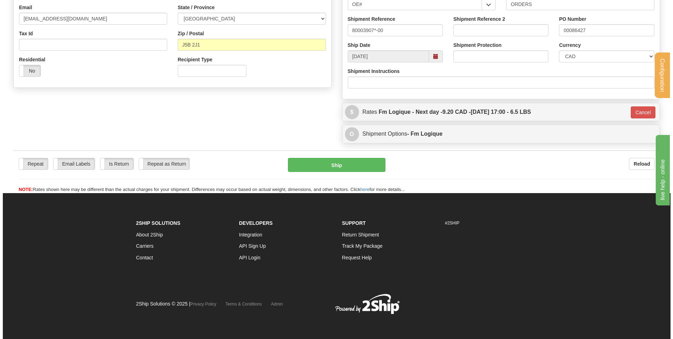
scroll to position [196, 0]
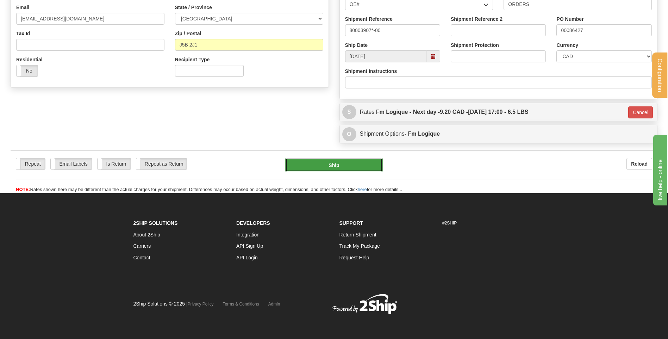
click at [320, 163] on button "Ship" at bounding box center [333, 165] width 97 height 14
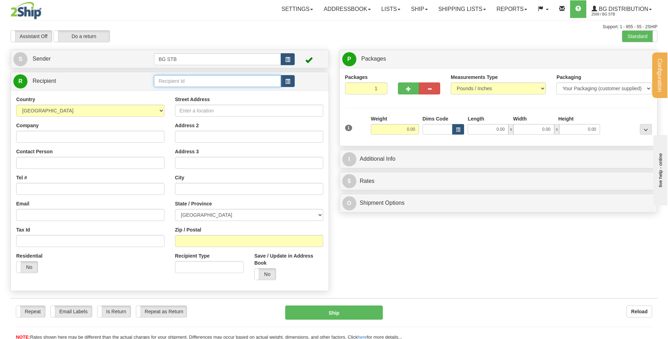
click at [234, 79] on input "text" at bounding box center [217, 81] width 127 height 12
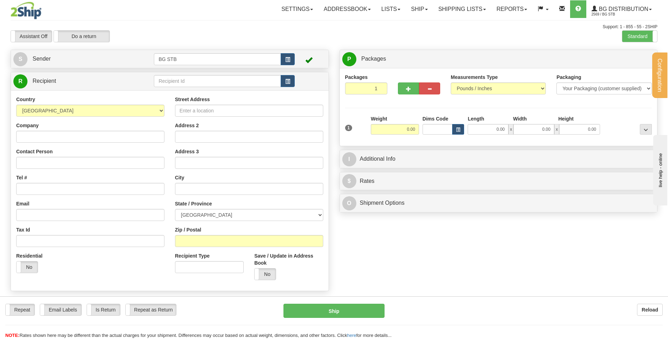
click at [435, 265] on div "Create a label for the return Create Pickup Without Label S" at bounding box center [333, 172] width 657 height 245
click at [418, 260] on div "Create a label for the return Create Pickup Without Label S" at bounding box center [333, 172] width 657 height 245
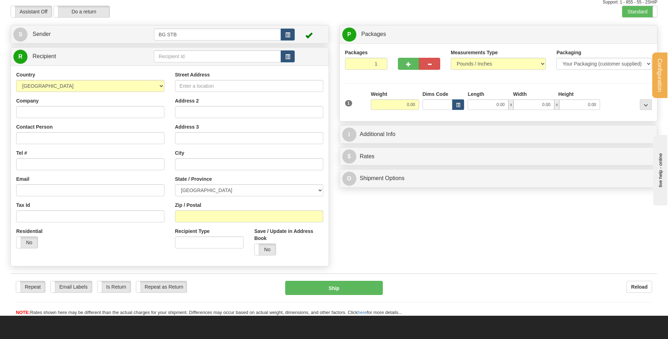
scroll to position [35, 0]
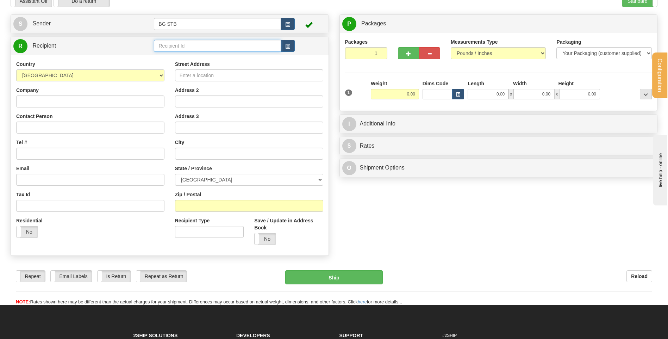
click at [207, 42] on input "text" at bounding box center [217, 46] width 127 height 12
type input "7001"
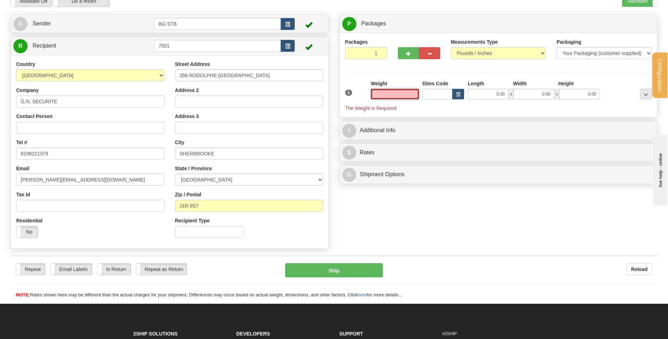
click at [400, 95] on input "text" at bounding box center [395, 94] width 48 height 11
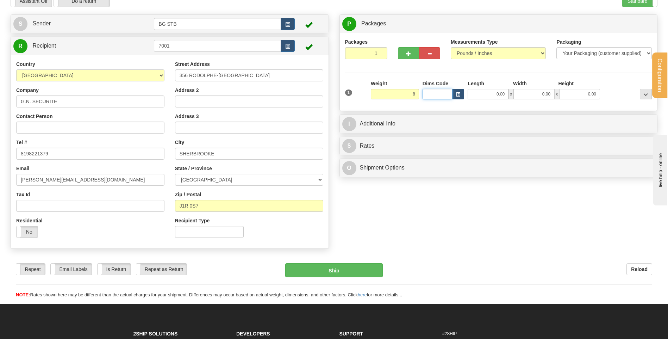
type input "8.00"
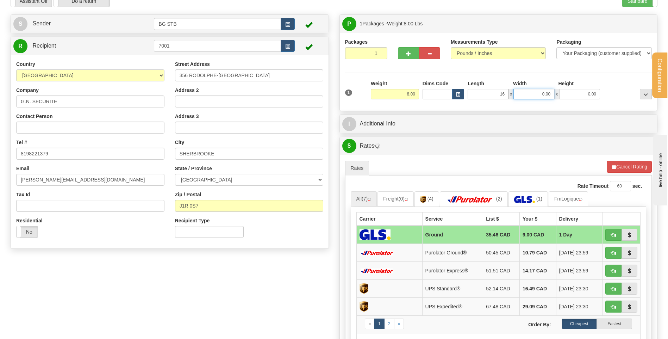
type input "16.00"
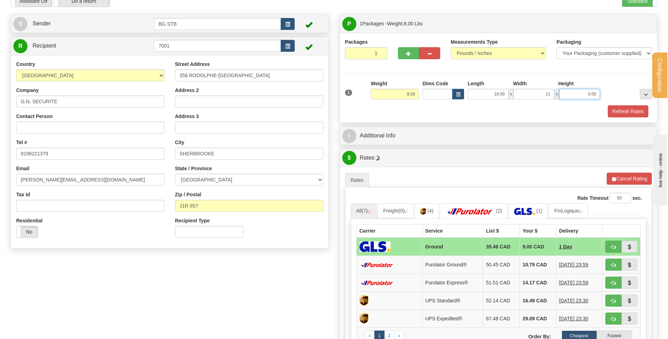
type input "11.00"
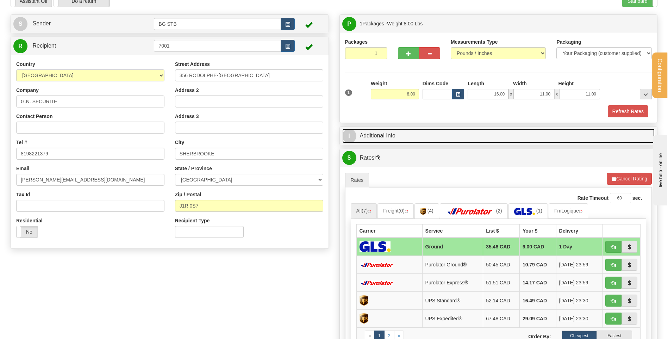
click at [396, 140] on link "I Additional Info" at bounding box center [498, 135] width 313 height 14
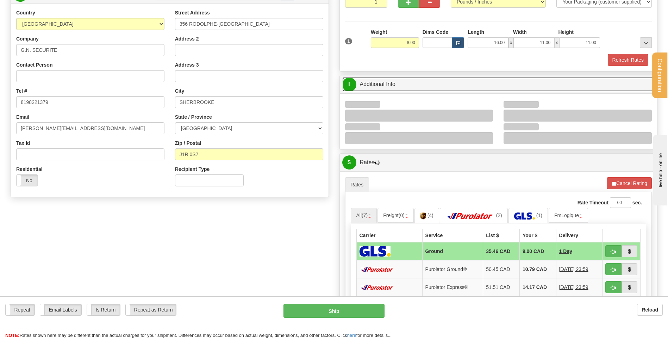
scroll to position [141, 0]
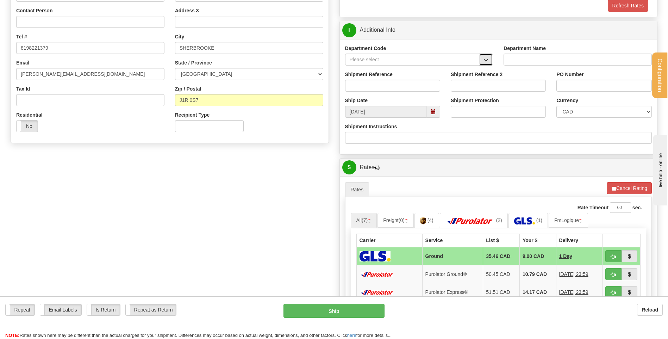
click at [491, 55] on button "button" at bounding box center [486, 59] width 14 height 12
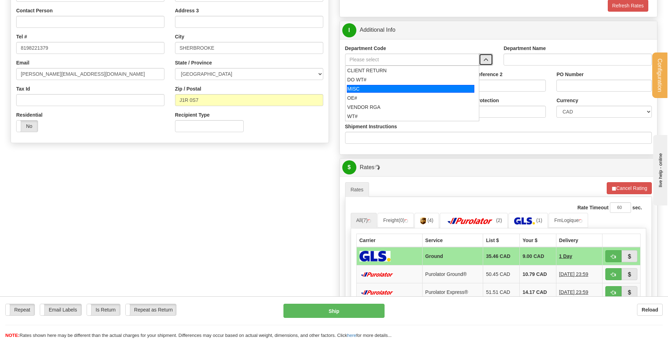
click at [385, 93] on li "OE#" at bounding box center [412, 97] width 134 height 9
type input "OE#"
type input "ORDERS"
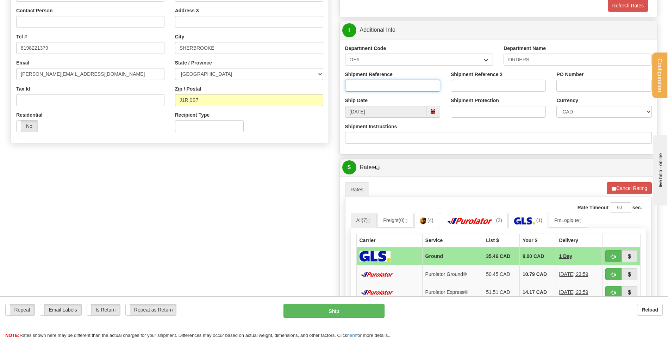
click at [382, 86] on input "Shipment Reference" at bounding box center [392, 86] width 95 height 12
type input "80004521-00 // -01"
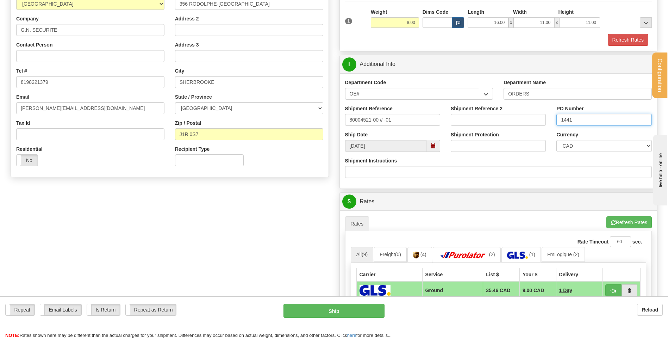
scroll to position [176, 0]
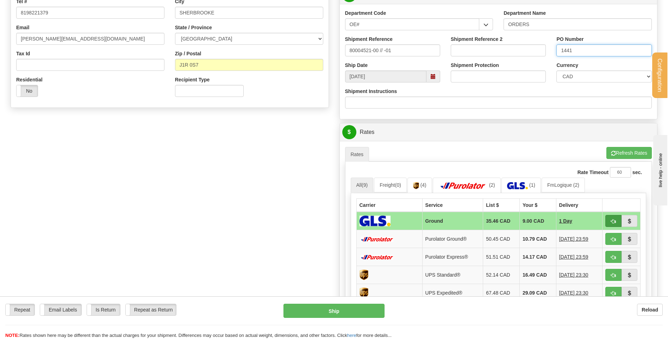
type input "1441"
click at [613, 218] on button "button" at bounding box center [613, 221] width 16 height 12
type input "1"
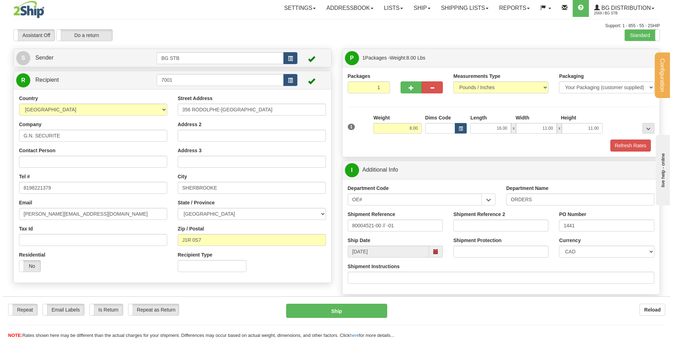
scroll to position [0, 0]
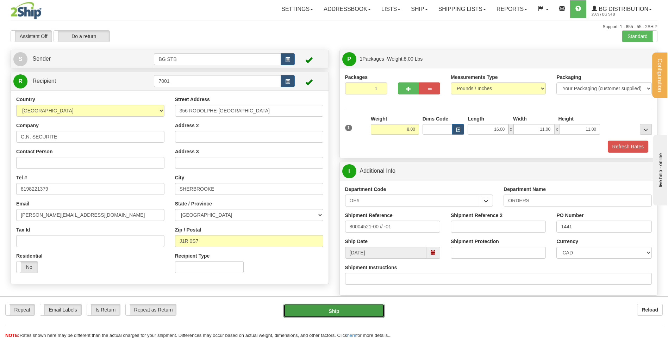
click at [346, 310] on button "Ship" at bounding box center [333, 310] width 101 height 14
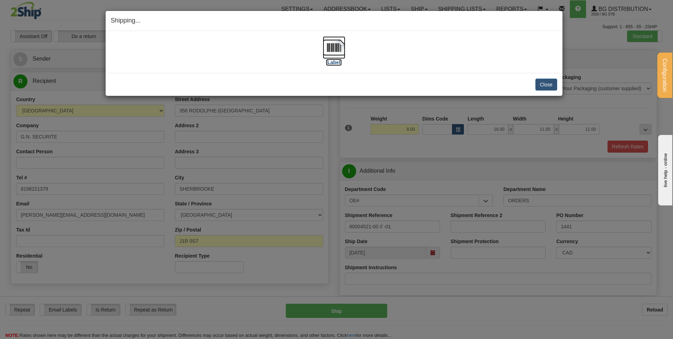
click at [335, 41] on img at bounding box center [334, 47] width 23 height 23
click at [546, 79] on button "Close" at bounding box center [546, 84] width 22 height 12
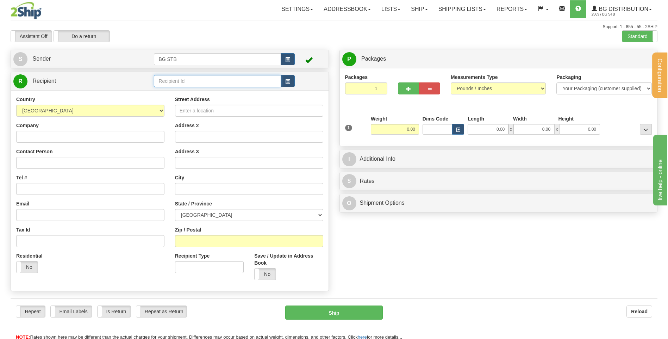
click at [178, 83] on input "text" at bounding box center [217, 81] width 127 height 12
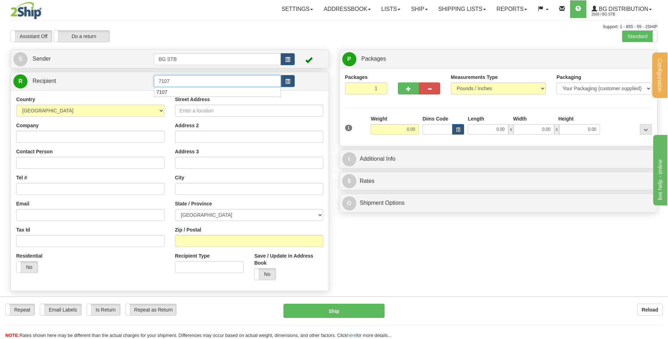
type input "7107"
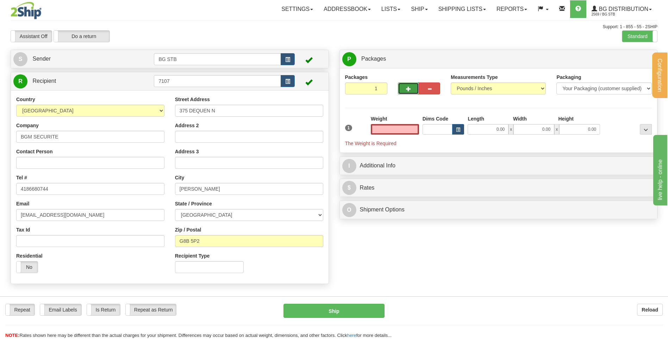
type input "0.00"
click at [409, 87] on span "button" at bounding box center [408, 89] width 5 height 5
type input "2"
click at [636, 59] on span "Package Level" at bounding box center [637, 59] width 28 height 5
radio input "true"
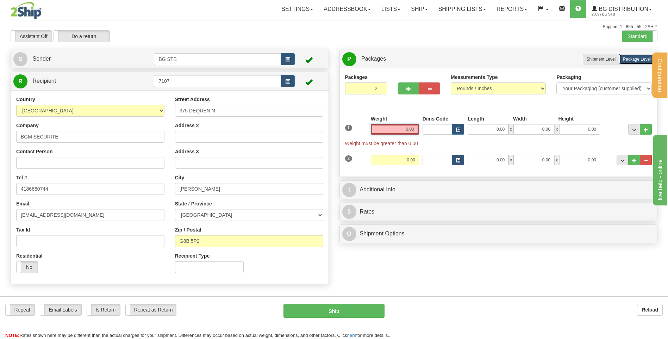
click at [392, 128] on input "0.00" at bounding box center [395, 129] width 48 height 11
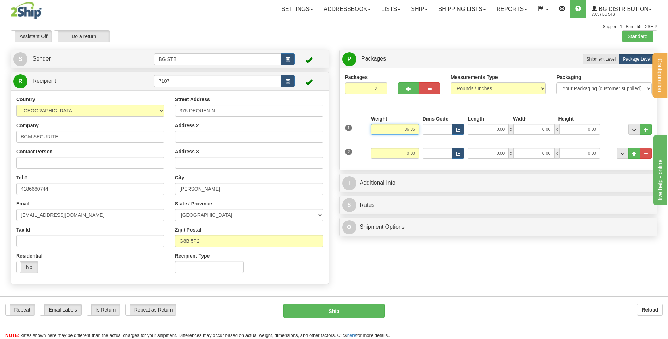
type input "36.35"
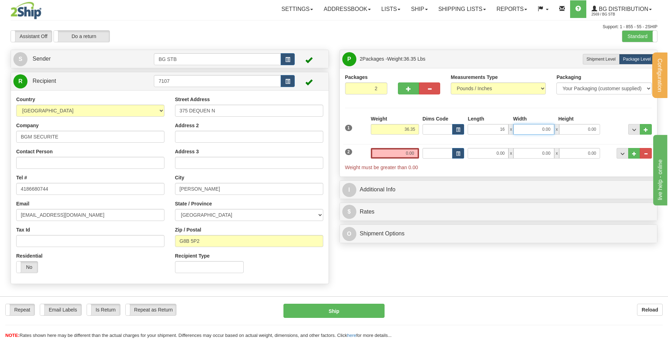
type input "16.00"
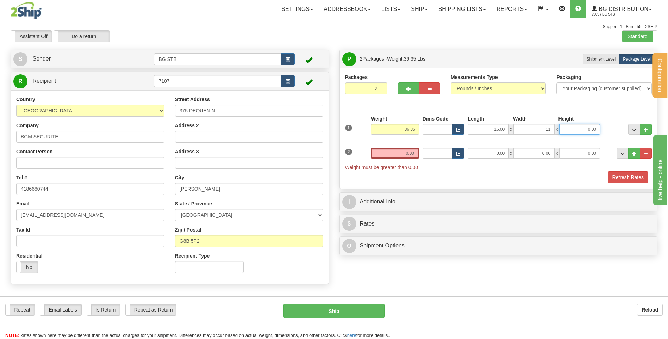
type input "11.00"
click at [393, 151] on input "0.00" at bounding box center [395, 153] width 48 height 11
type input "0.00"
click at [398, 157] on input "0.00" at bounding box center [395, 153] width 48 height 11
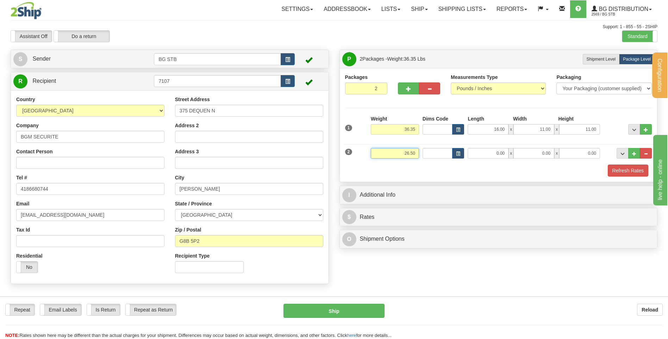
type input "26.50"
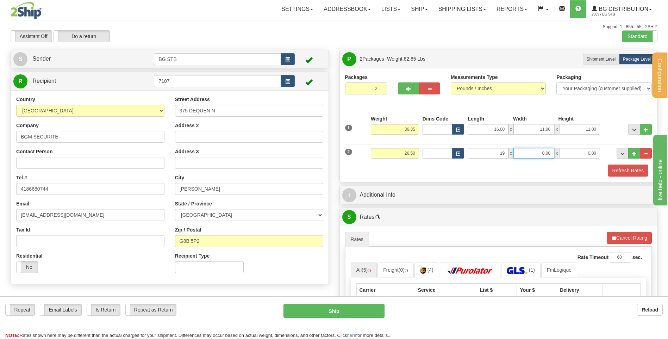
type input "19.00"
type input "17.00"
type input "18.00"
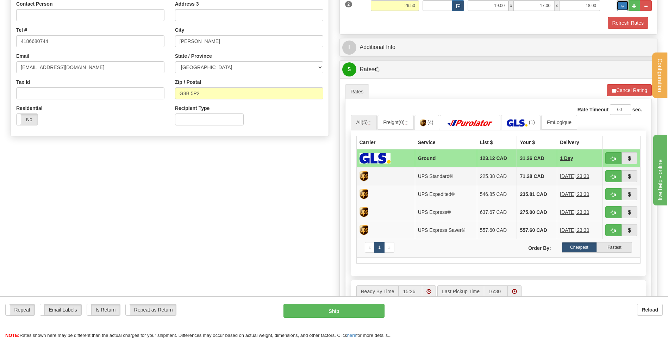
scroll to position [176, 0]
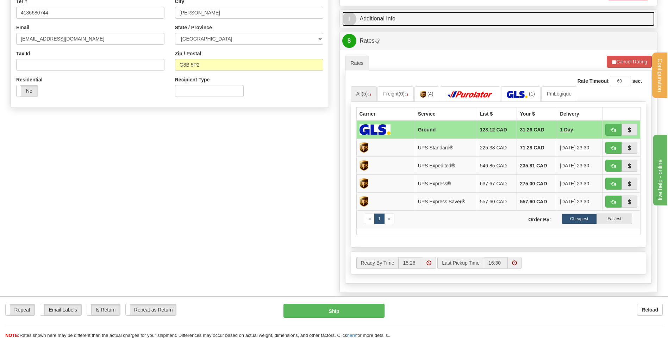
click at [405, 25] on link "I Additional Info" at bounding box center [498, 19] width 313 height 14
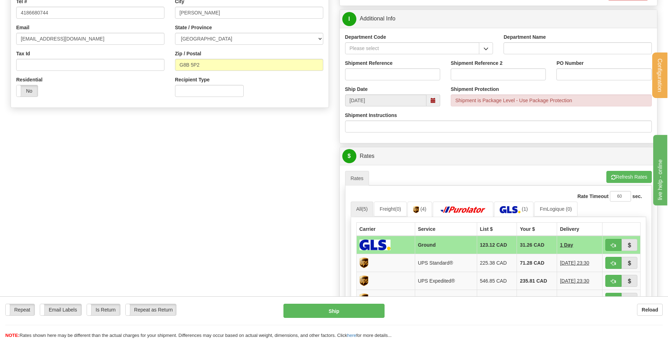
click at [481, 40] on div "Department Code" at bounding box center [419, 43] width 148 height 21
click at [483, 46] on button "button" at bounding box center [486, 48] width 14 height 12
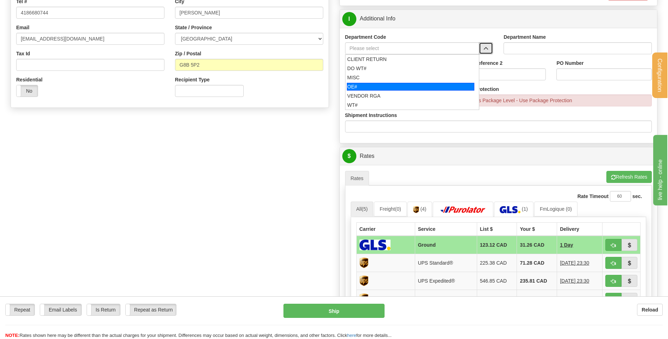
click at [351, 86] on div "OE#" at bounding box center [410, 87] width 127 height 8
type input "OE#"
type input "ORDERS"
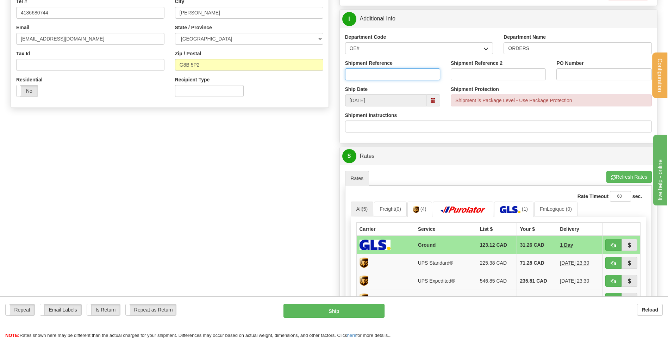
click at [416, 75] on input "Shipment Reference" at bounding box center [392, 74] width 95 height 12
click at [383, 74] on input "Shipment Reference" at bounding box center [392, 74] width 95 height 12
type input "80004494-00"
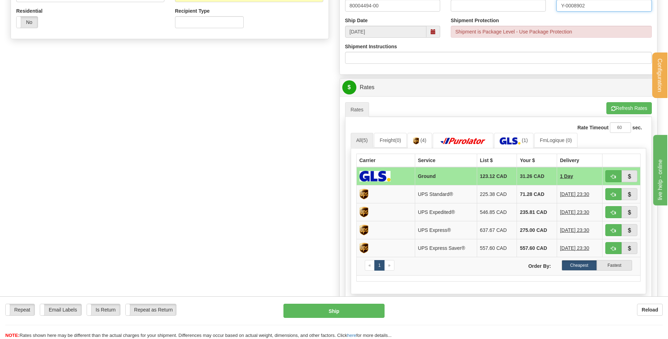
scroll to position [317, 0]
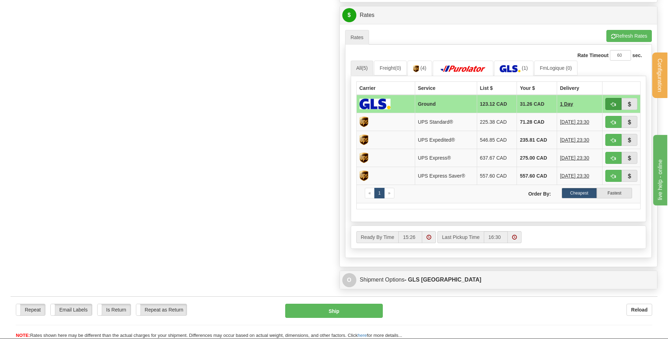
type input "Y-0008902"
click at [613, 104] on span "button" at bounding box center [613, 104] width 5 height 5
type input "1"
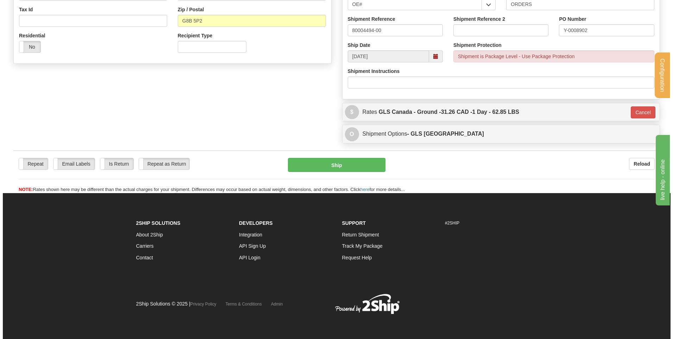
scroll to position [115, 0]
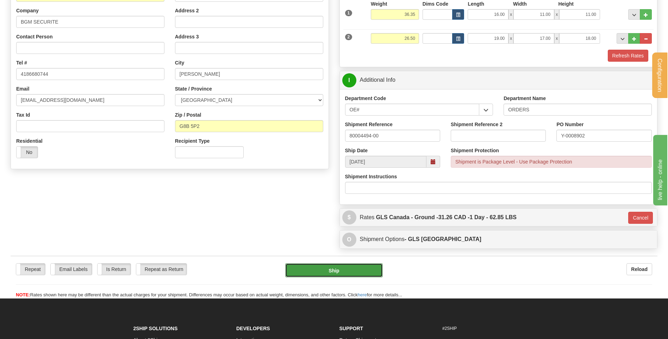
click at [341, 271] on button "Ship" at bounding box center [333, 270] width 97 height 14
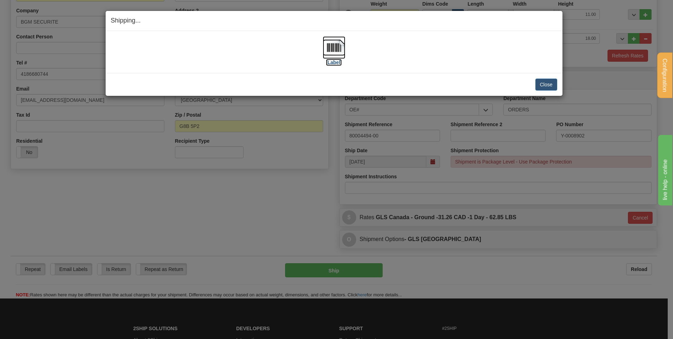
click at [338, 45] on img at bounding box center [334, 47] width 23 height 23
click at [550, 82] on button "Close" at bounding box center [546, 84] width 22 height 12
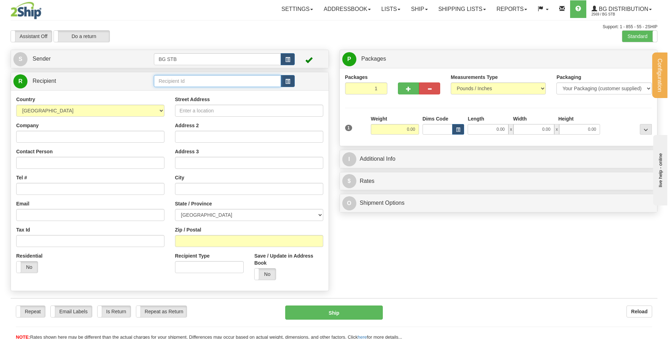
click at [193, 77] on input "text" at bounding box center [217, 81] width 127 height 12
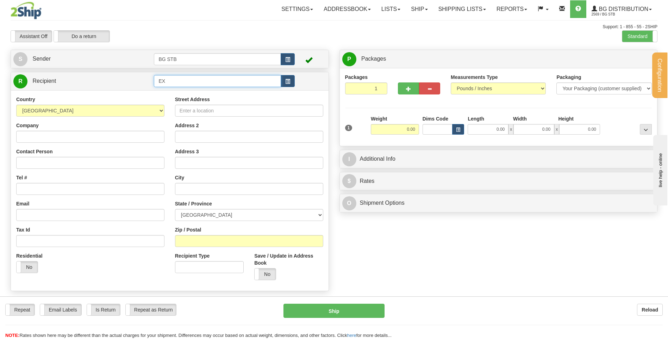
type input "E"
type input "7"
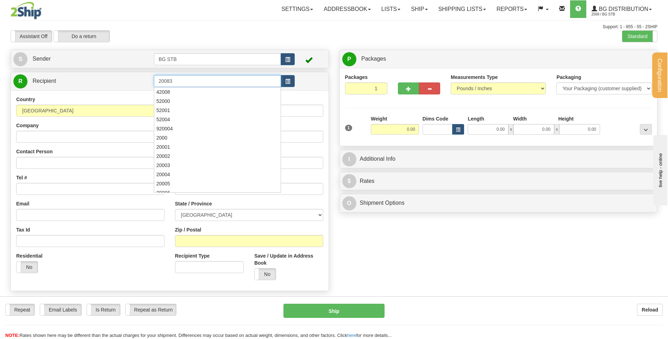
type input "20083"
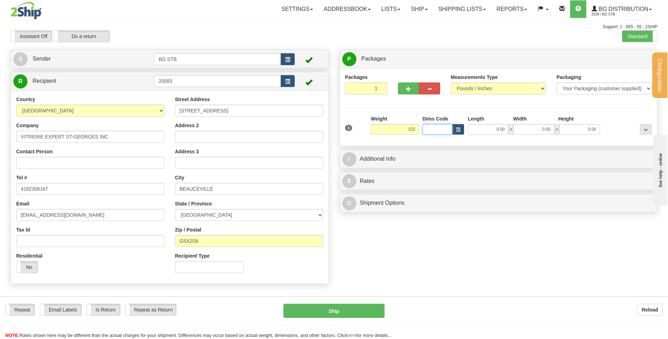
type input "152.00"
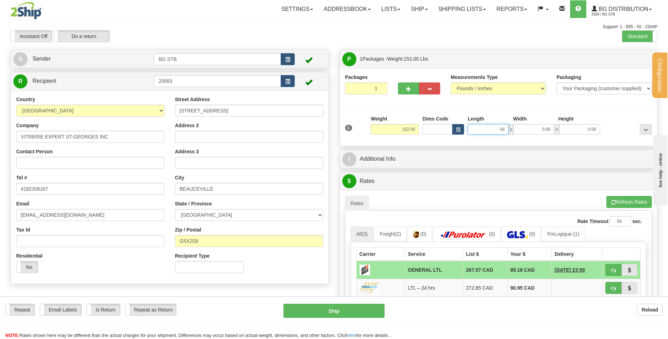
type input "54.00"
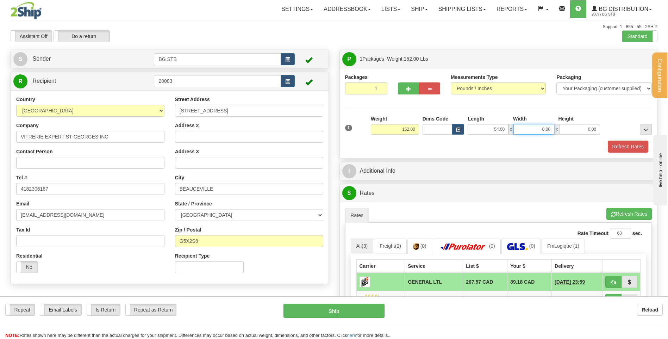
click at [532, 130] on input "0.00" at bounding box center [533, 129] width 41 height 11
type input "40.00"
type input "28.00"
drag, startPoint x: 1222, startPoint y: 335, endPoint x: 720, endPoint y: 206, distance: 518.0
type input "25.00"
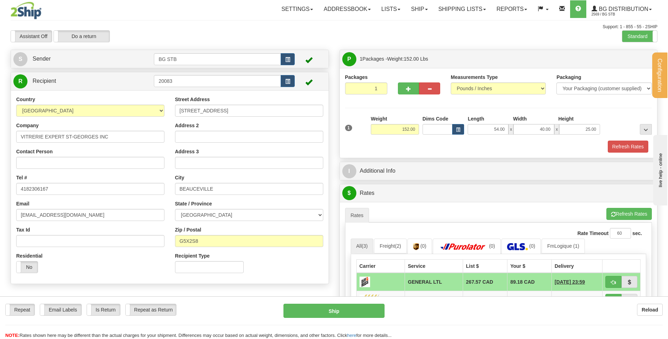
drag, startPoint x: 621, startPoint y: 40, endPoint x: 624, endPoint y: 37, distance: 4.7
click at [621, 40] on div "Assistant On Assistant Off Do a return Do a return Previous Next Standard Advan…" at bounding box center [333, 36] width 657 height 12
click at [627, 36] on label "Standard" at bounding box center [639, 36] width 35 height 11
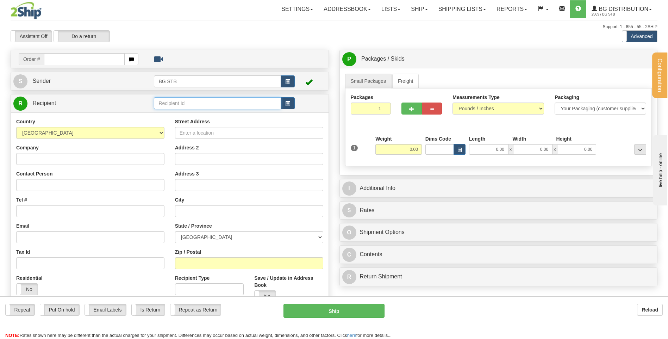
click at [199, 104] on input "text" at bounding box center [217, 103] width 127 height 12
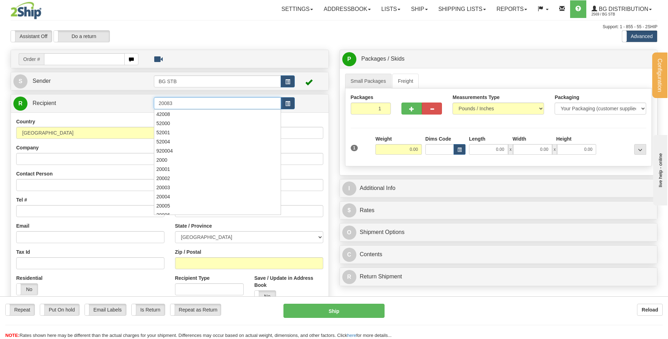
type input "20083"
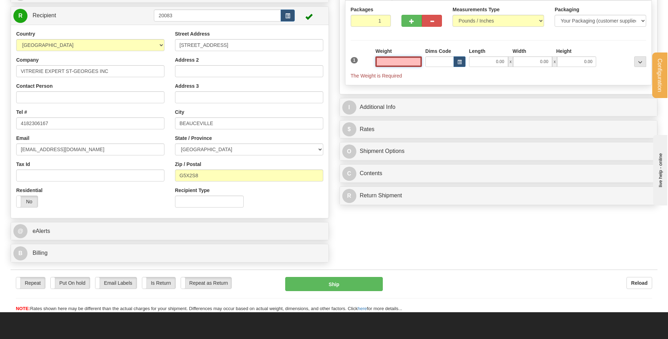
scroll to position [70, 0]
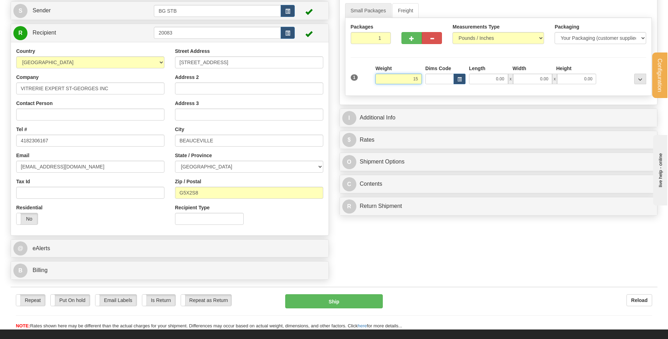
type input "1"
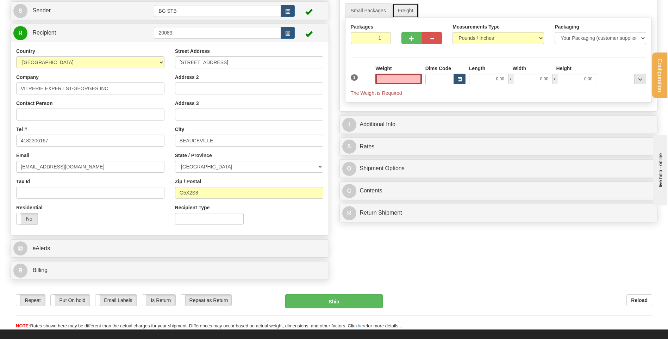
type input "0.00"
click at [400, 14] on link "Freight" at bounding box center [405, 10] width 27 height 15
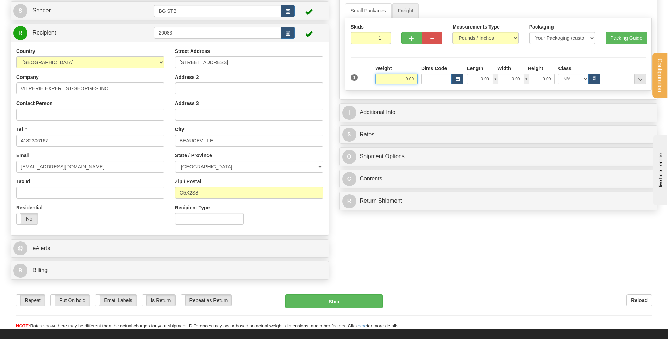
click at [405, 77] on input "0.00" at bounding box center [396, 79] width 42 height 11
type input "152.00"
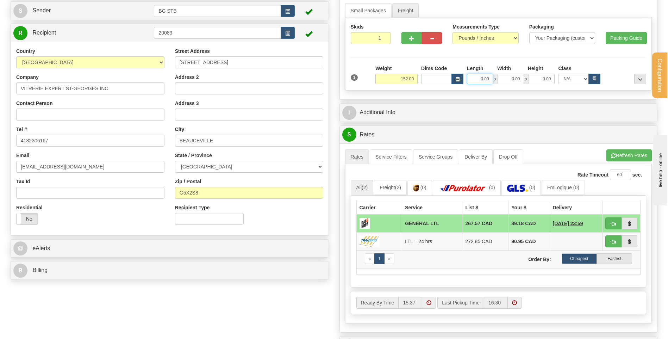
click at [470, 80] on input "0.00" at bounding box center [480, 79] width 26 height 11
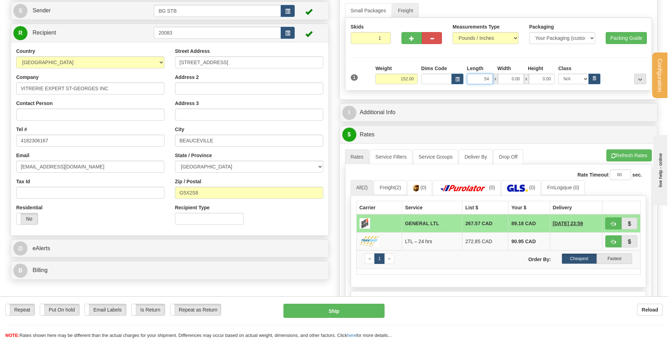
type input "54.00"
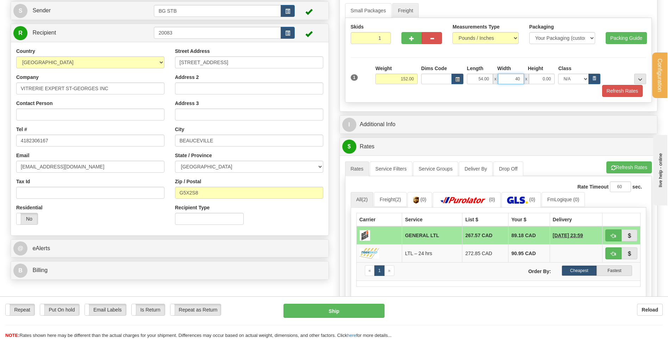
type input "40.00"
type input "25.00"
click at [641, 77] on span "..." at bounding box center [640, 79] width 4 height 4
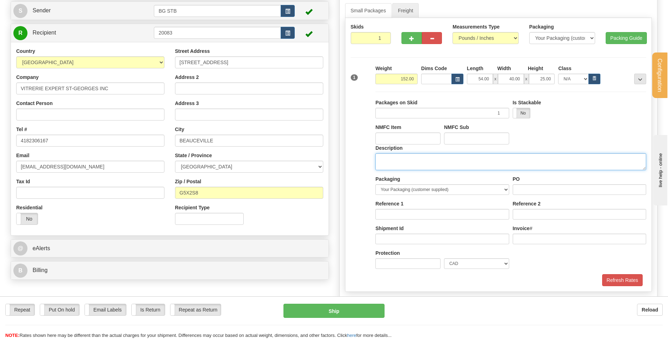
click at [416, 157] on textarea "Description" at bounding box center [510, 161] width 271 height 17
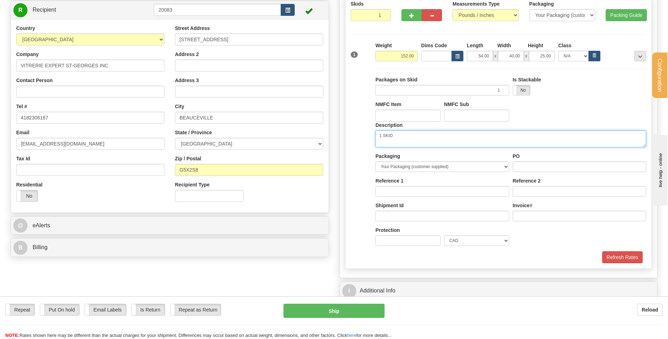
scroll to position [106, 0]
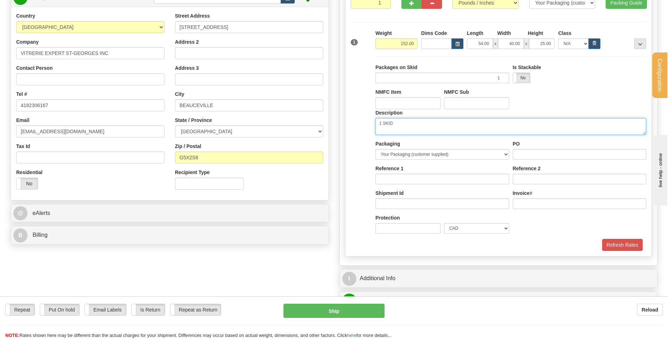
type textarea "1 SKID"
click at [527, 151] on input "PO" at bounding box center [578, 154] width 133 height 11
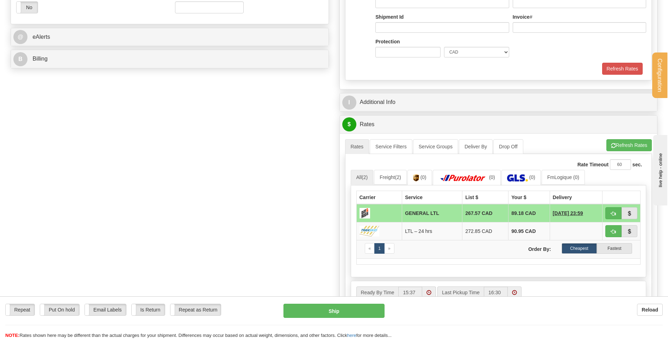
type input "..."
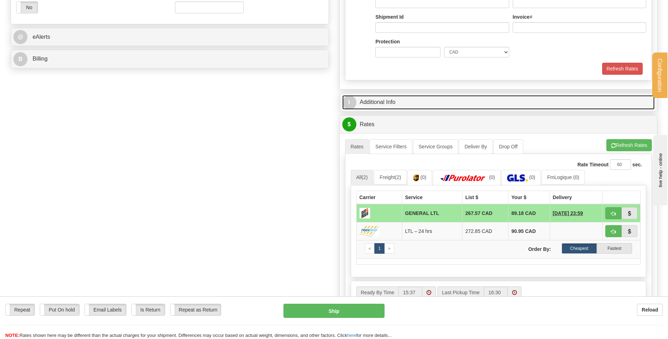
click at [396, 102] on link "I Additional Info" at bounding box center [498, 102] width 313 height 14
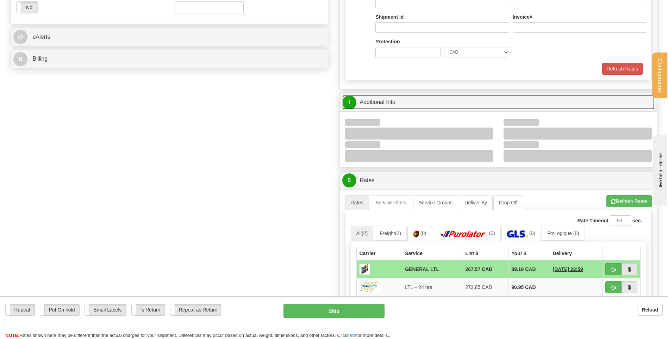
scroll to position [352, 0]
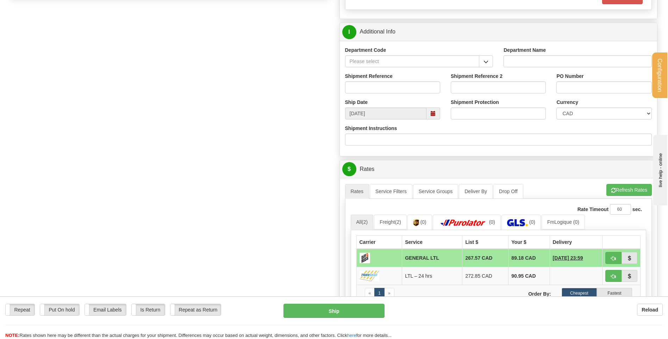
click at [605, 249] on table "Carrier Service List $ Your $ Delivery GENERAL LTL 267.57 CAD 89.18 CAD [DATE] …" at bounding box center [498, 272] width 284 height 74
click at [483, 61] on button "button" at bounding box center [486, 61] width 14 height 12
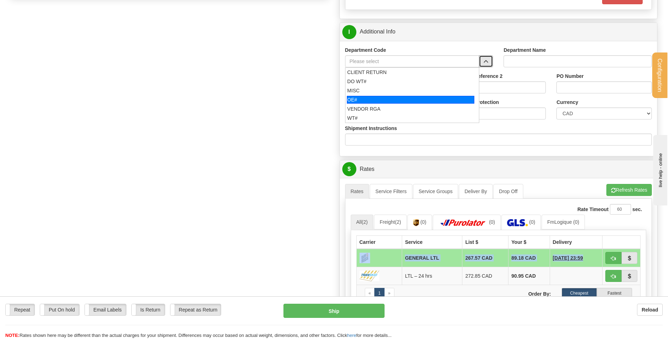
click at [369, 100] on div "OE#" at bounding box center [410, 100] width 127 height 8
type input "OE#"
type input "ORDERS"
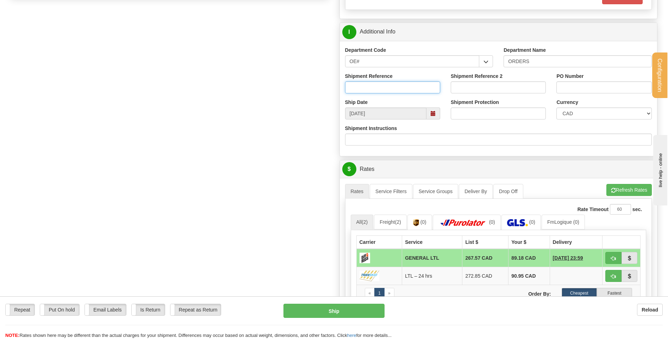
drag, startPoint x: 380, startPoint y: 84, endPoint x: 367, endPoint y: 88, distance: 13.1
click at [380, 84] on input "Shipment Reference" at bounding box center [392, 87] width 95 height 12
type input "301"
click at [614, 256] on span "button" at bounding box center [613, 258] width 5 height 5
type input "GL"
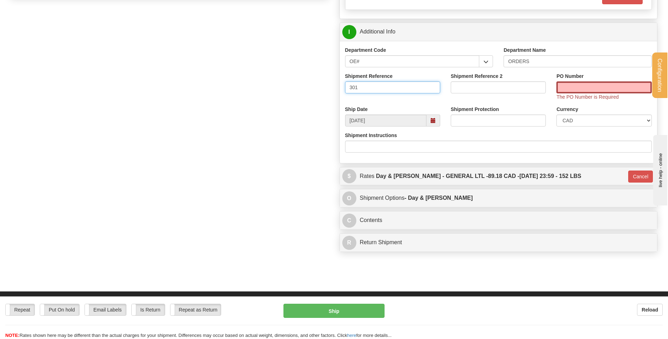
click at [390, 88] on input "301" at bounding box center [392, 87] width 95 height 12
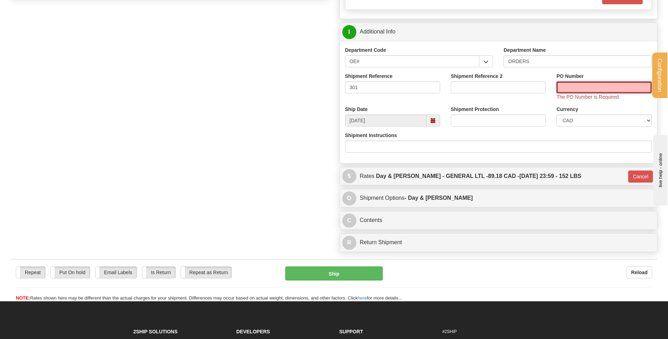
click at [597, 88] on input "PO Number" at bounding box center [603, 87] width 95 height 12
click at [364, 84] on input "301" at bounding box center [392, 87] width 95 height 12
type input "30125192-00"
click at [583, 88] on input "PO Number" at bounding box center [603, 87] width 95 height 12
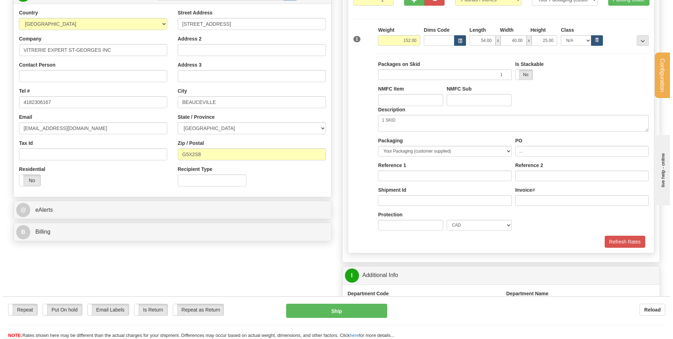
scroll to position [101, 0]
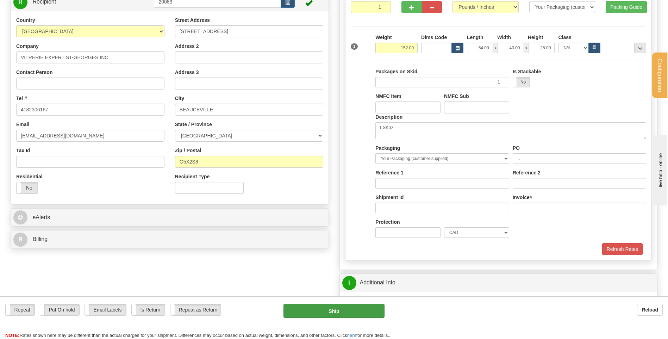
type input "BC-3863"
click at [327, 308] on button "Ship" at bounding box center [333, 310] width 101 height 14
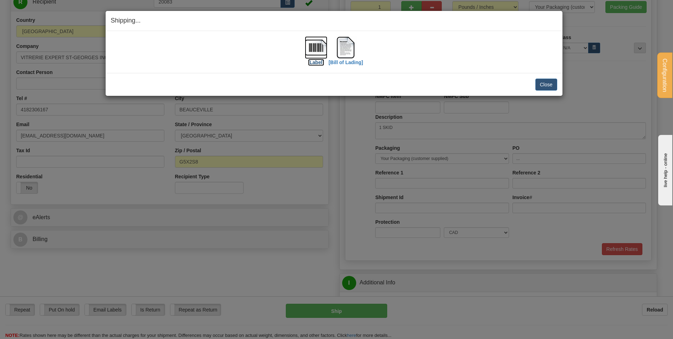
click at [320, 45] on img at bounding box center [316, 47] width 23 height 23
click at [354, 46] on img at bounding box center [345, 47] width 23 height 23
click at [536, 83] on button "Close" at bounding box center [546, 84] width 22 height 12
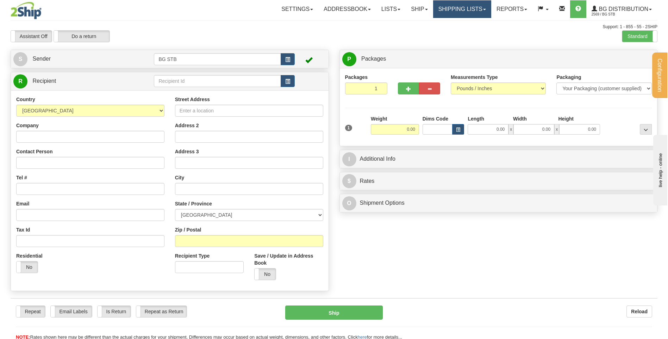
click at [444, 13] on link "Shipping lists" at bounding box center [462, 9] width 58 height 18
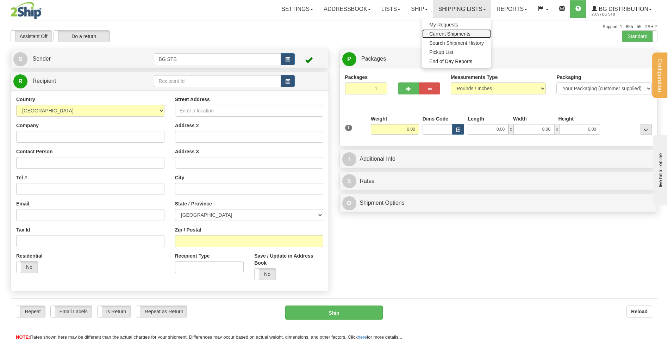
click at [437, 32] on span "Current Shipments" at bounding box center [449, 34] width 41 height 6
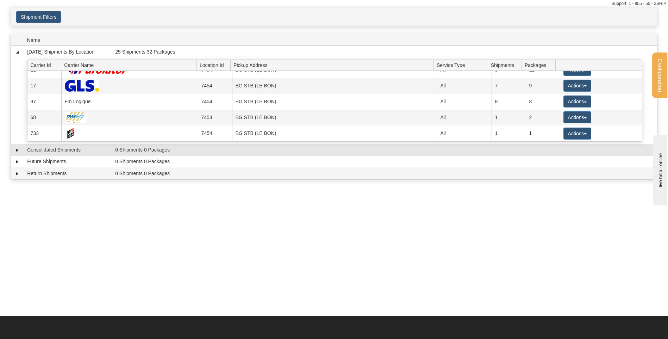
scroll to position [35, 0]
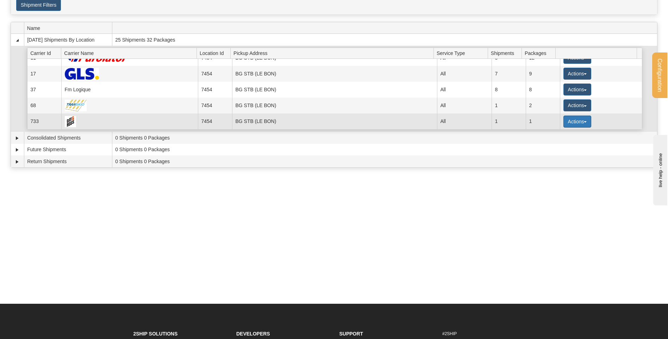
click at [571, 125] on button "Actions" at bounding box center [577, 121] width 28 height 12
click at [564, 123] on button "Actions" at bounding box center [577, 121] width 28 height 12
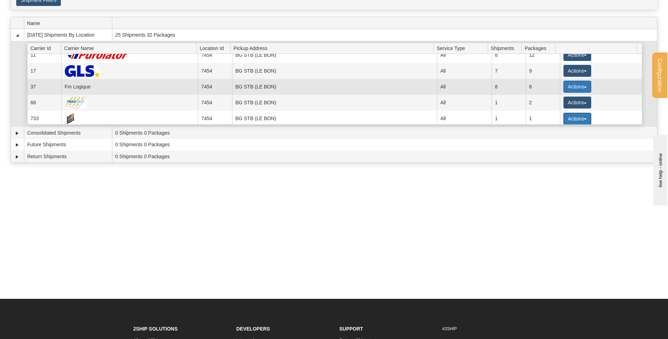
scroll to position [9, 0]
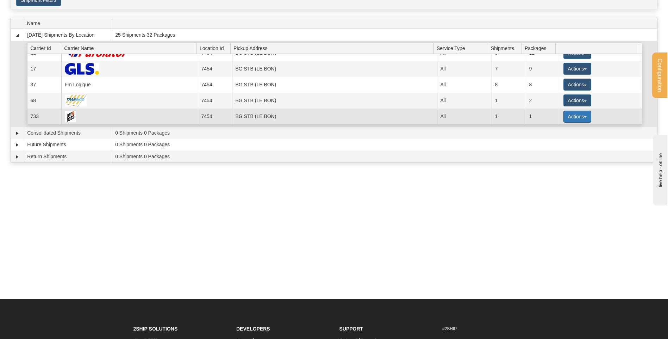
click at [579, 114] on button "Actions" at bounding box center [577, 117] width 28 height 12
click at [556, 124] on ul "Details Close Pickup Zip Print" at bounding box center [562, 148] width 57 height 50
drag, startPoint x: 131, startPoint y: 116, endPoint x: 293, endPoint y: 115, distance: 162.3
click at [293, 115] on td "BG STB (LE BON)" at bounding box center [334, 116] width 205 height 16
click at [284, 115] on td "BG STB (LE BON)" at bounding box center [334, 116] width 205 height 16
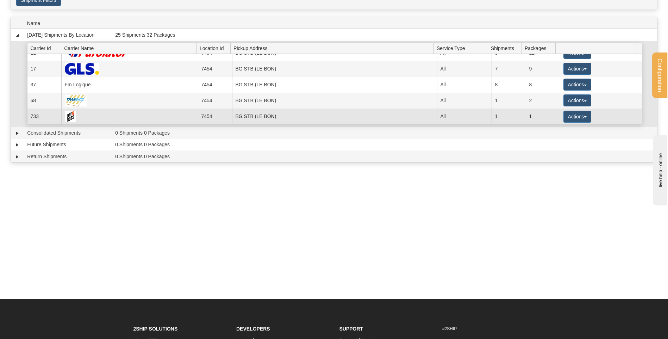
click at [284, 115] on td "BG STB (LE BON)" at bounding box center [334, 116] width 205 height 16
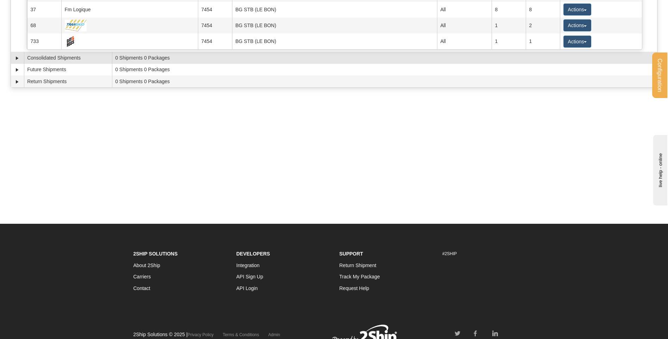
scroll to position [75, 0]
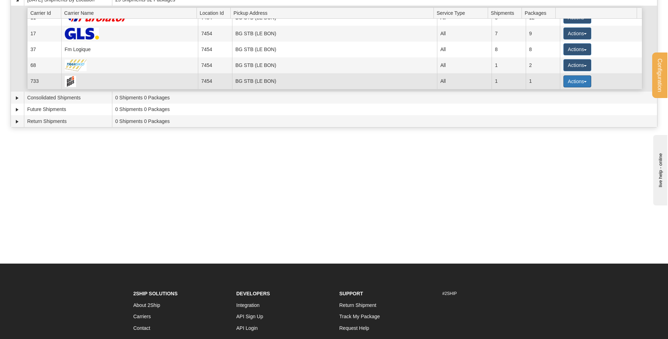
click at [585, 80] on button "Actions" at bounding box center [577, 81] width 28 height 12
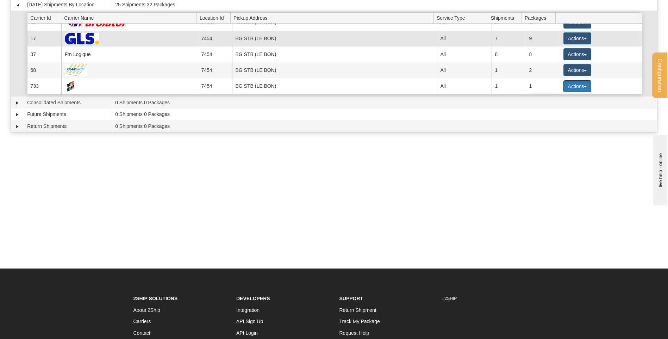
scroll to position [0, 0]
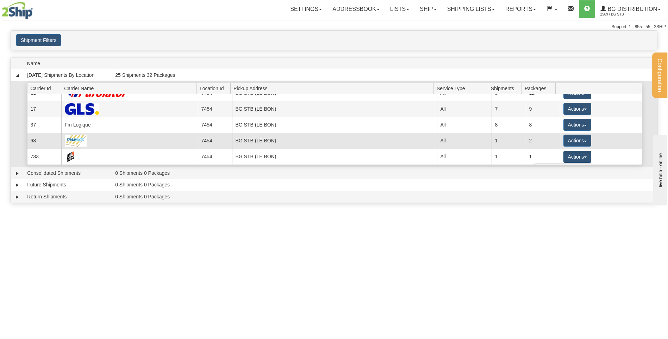
drag, startPoint x: 93, startPoint y: 156, endPoint x: 333, endPoint y: 145, distance: 240.3
click at [333, 145] on td "BG STB (LE BON)" at bounding box center [334, 141] width 205 height 16
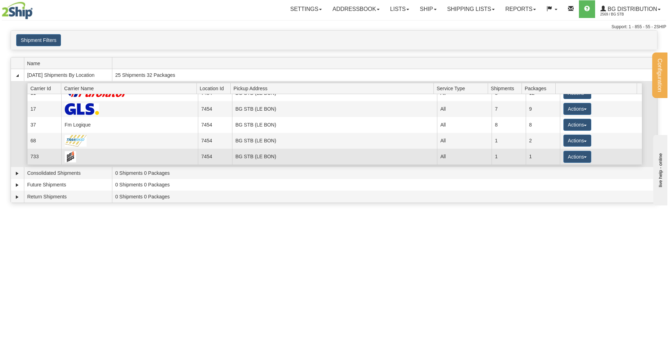
click at [332, 155] on td "BG STB (LE BON)" at bounding box center [334, 157] width 205 height 16
click at [335, 154] on td "BG STB (LE BON)" at bounding box center [334, 157] width 205 height 16
click at [566, 157] on button "Actions" at bounding box center [577, 157] width 28 height 12
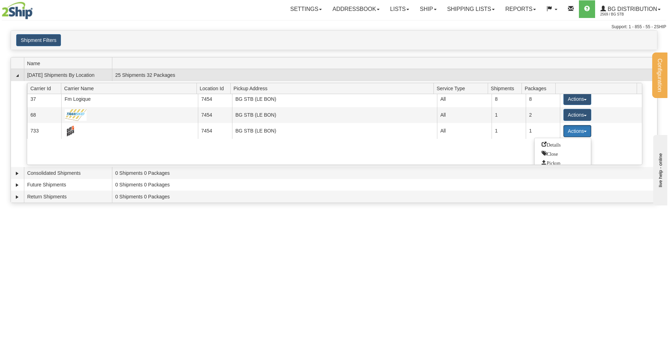
scroll to position [58, 0]
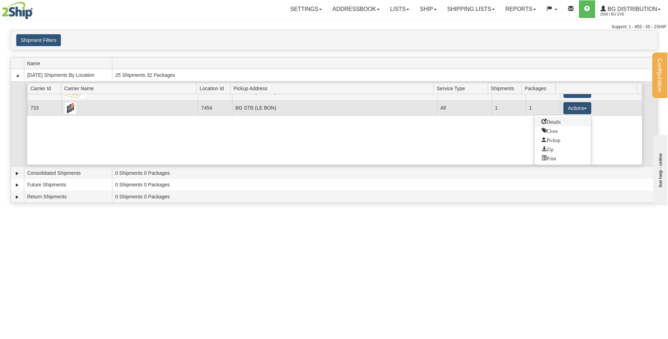
click at [559, 122] on span "Details" at bounding box center [550, 121] width 19 height 5
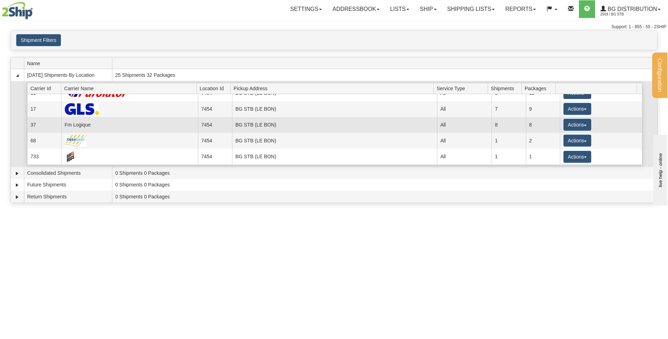
scroll to position [9, 0]
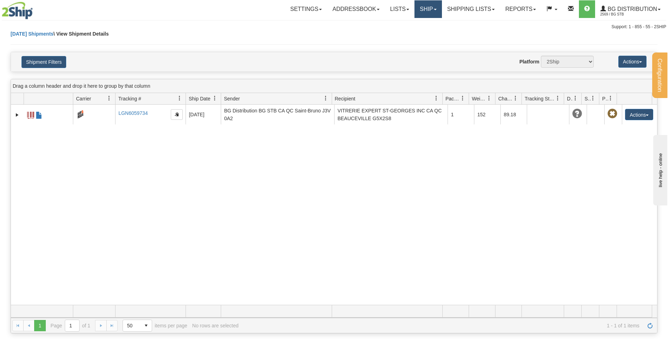
drag, startPoint x: 431, startPoint y: 10, endPoint x: 431, endPoint y: 15, distance: 4.6
click at [431, 10] on link "Ship" at bounding box center [427, 9] width 27 height 18
click at [424, 25] on link "Ship Screen" at bounding box center [414, 24] width 56 height 9
